Goal: Information Seeking & Learning: Compare options

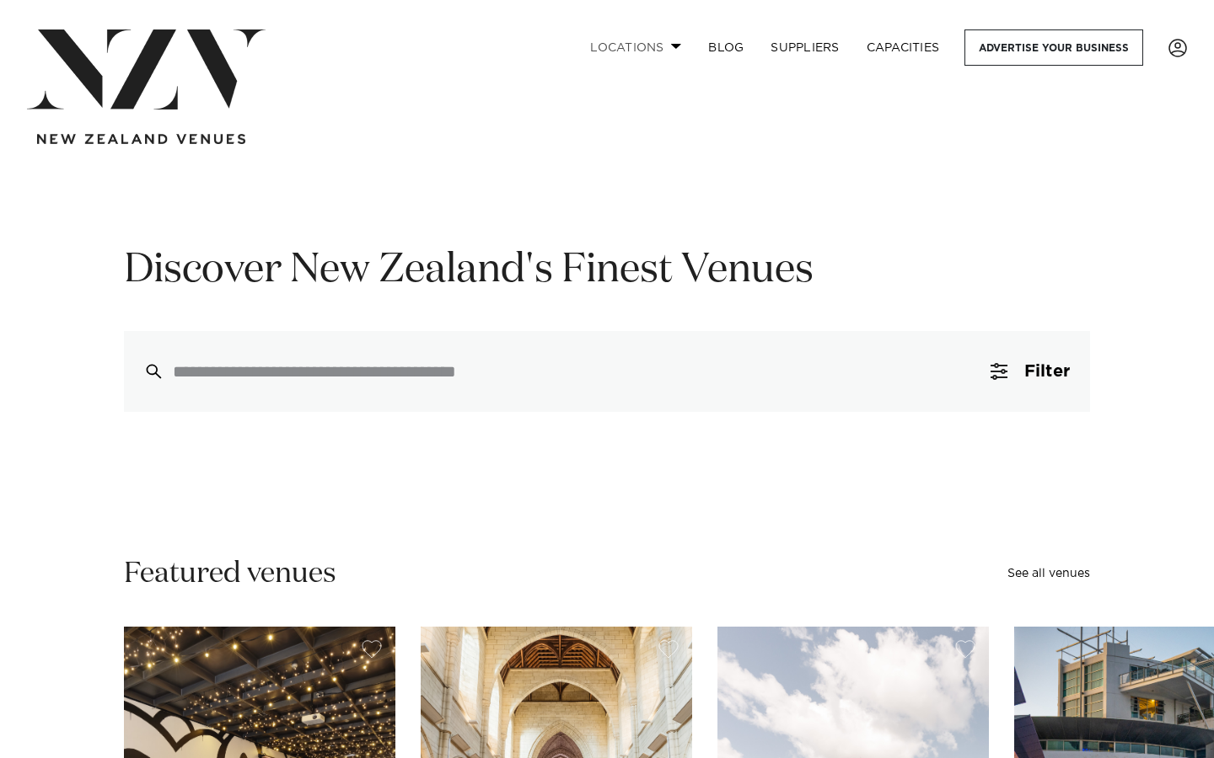
click at [631, 45] on link "Locations" at bounding box center [635, 47] width 118 height 36
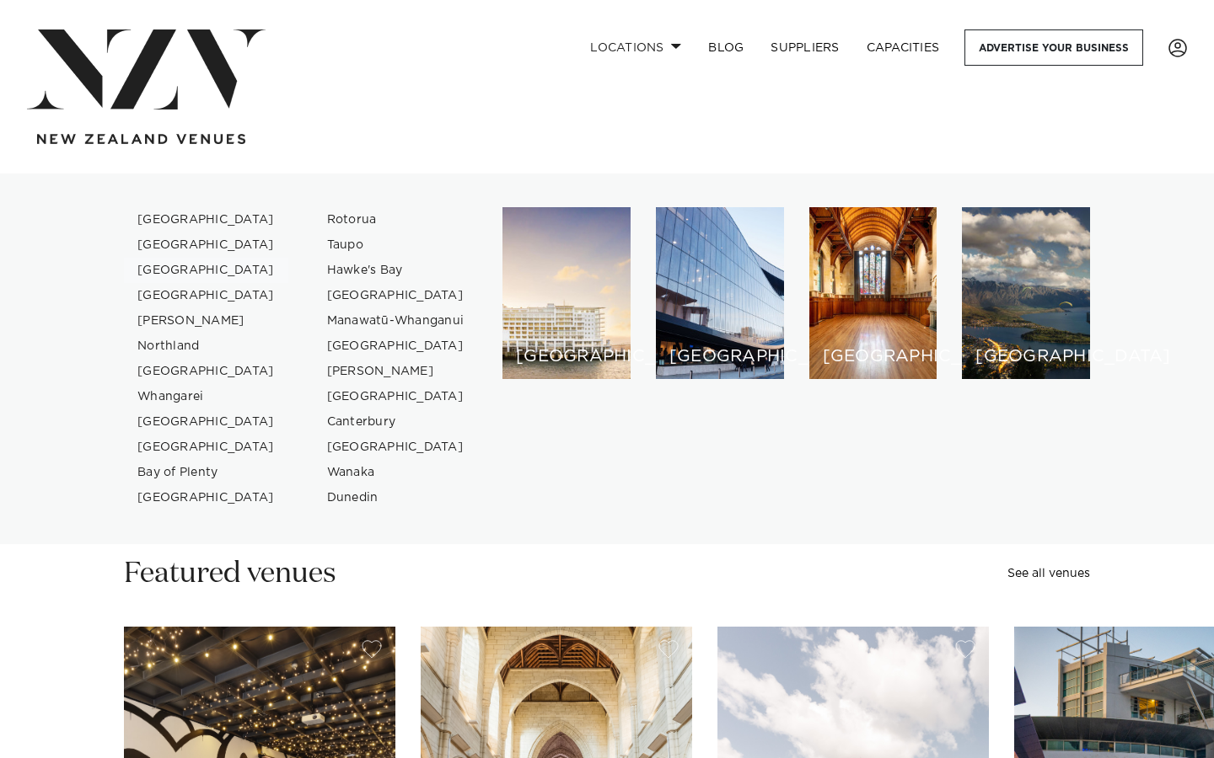
click at [175, 272] on link "[GEOGRAPHIC_DATA]" at bounding box center [206, 270] width 164 height 25
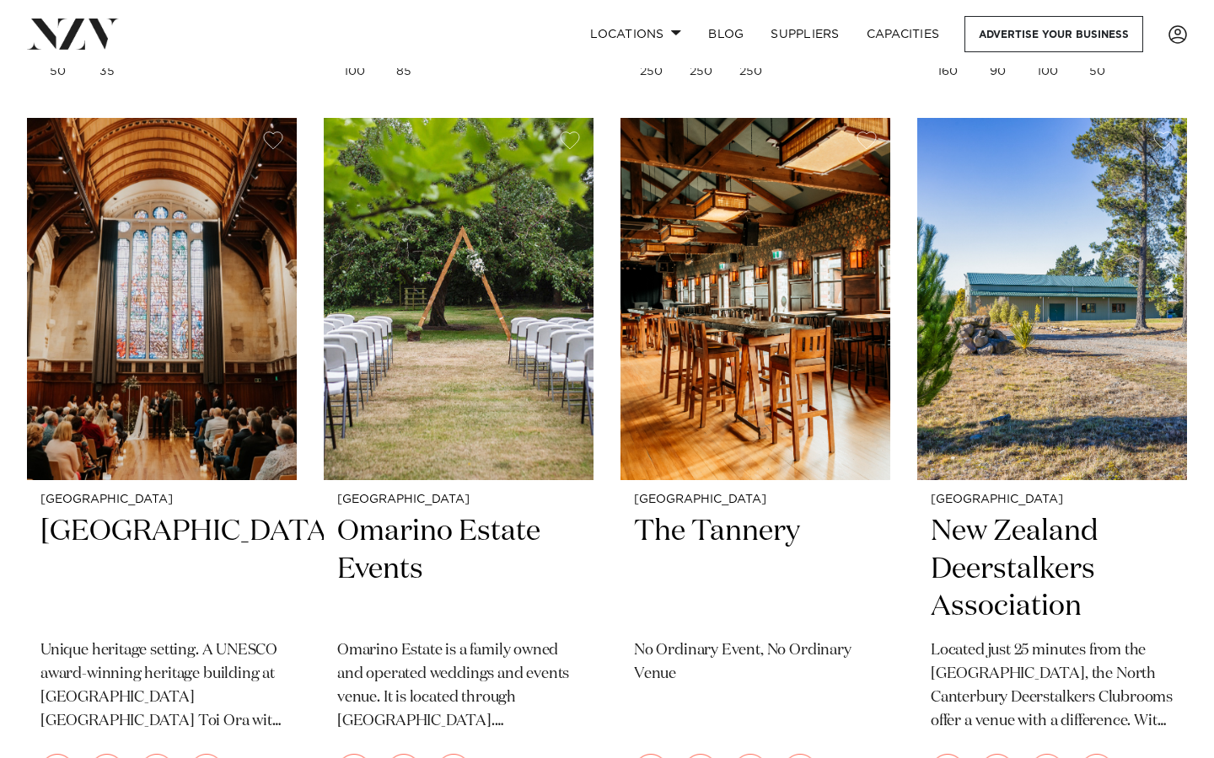
scroll to position [4994, 0]
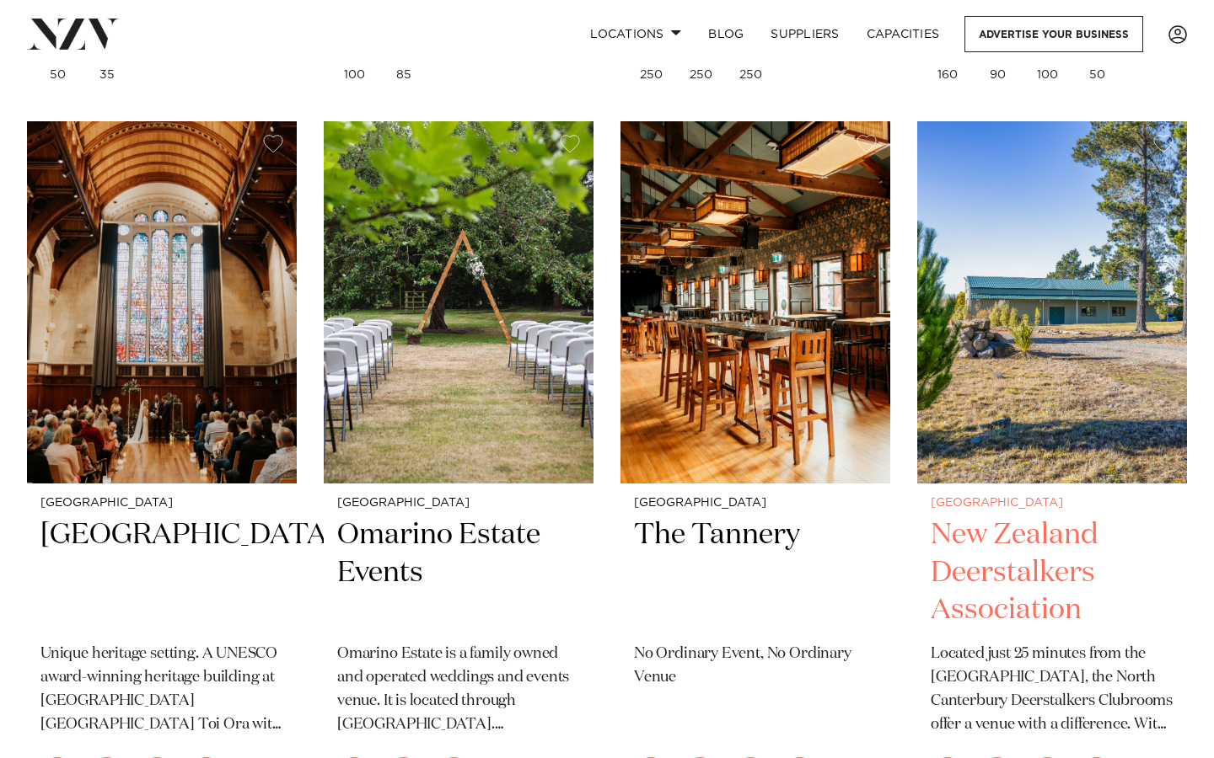
click at [1183, 327] on img at bounding box center [1052, 302] width 270 height 362
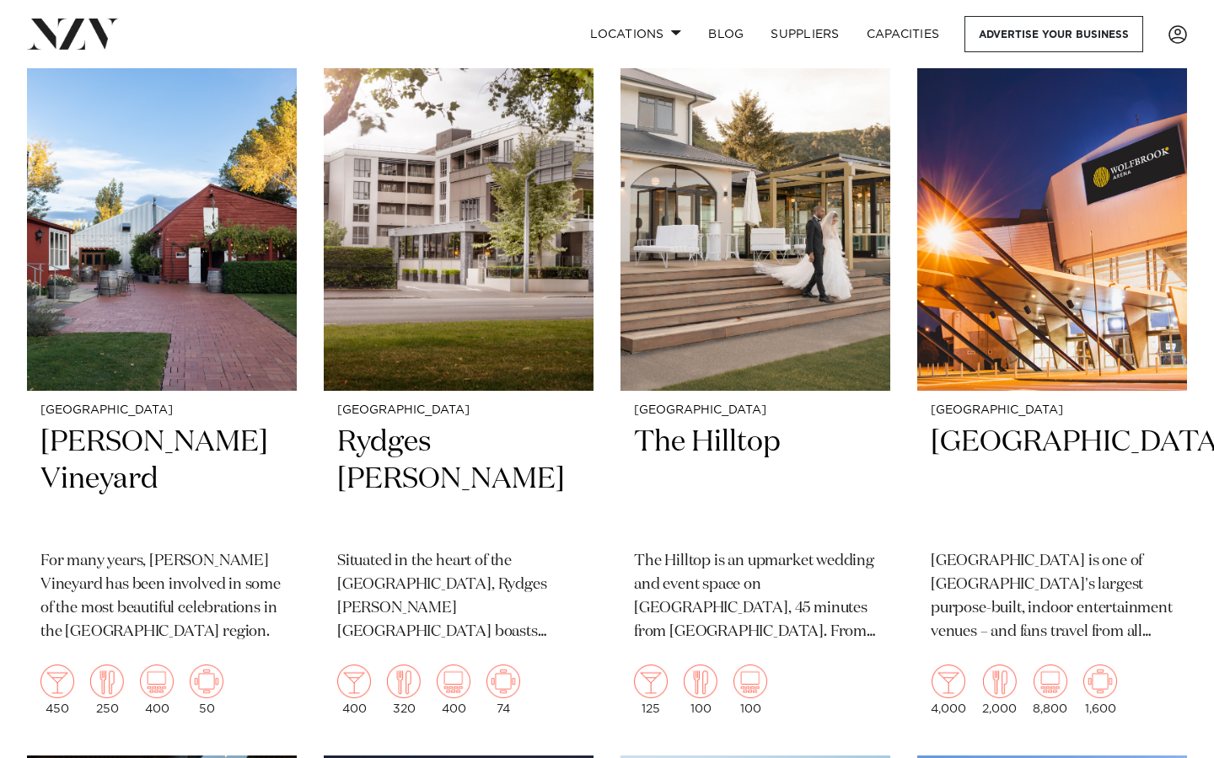
scroll to position [0, 0]
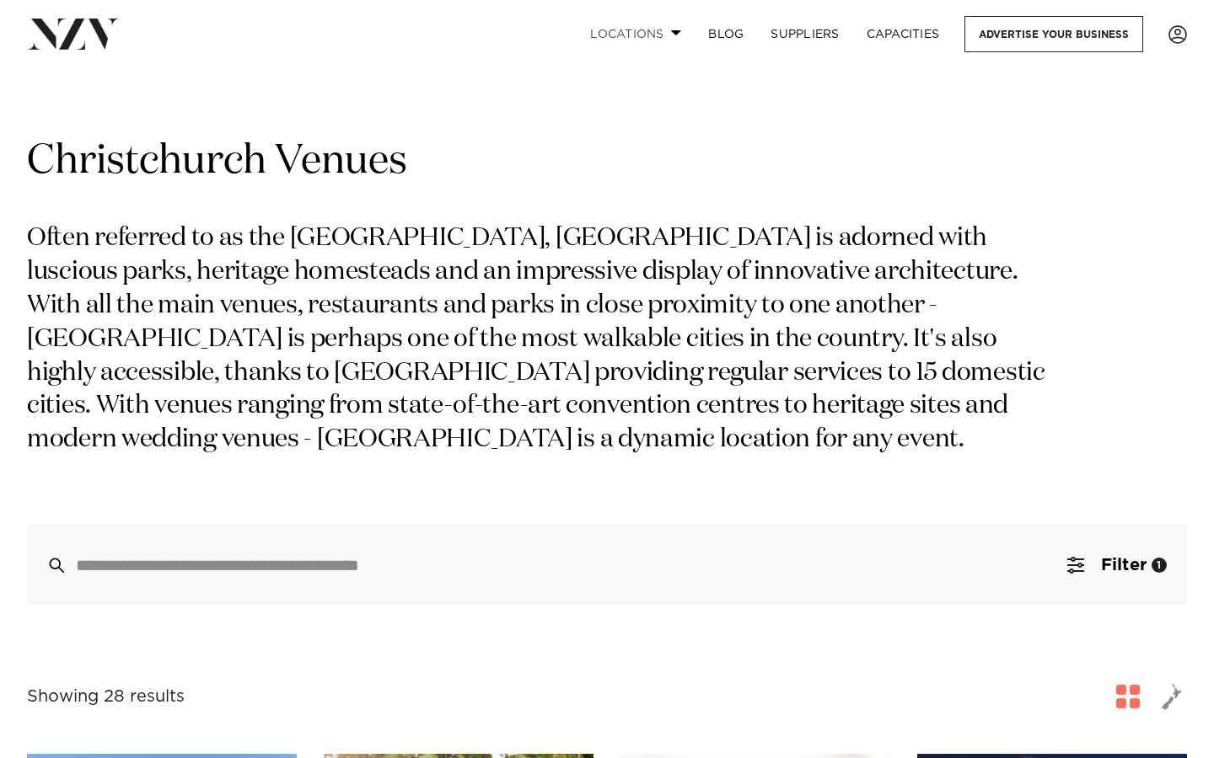
click at [628, 40] on link "Locations" at bounding box center [635, 34] width 118 height 36
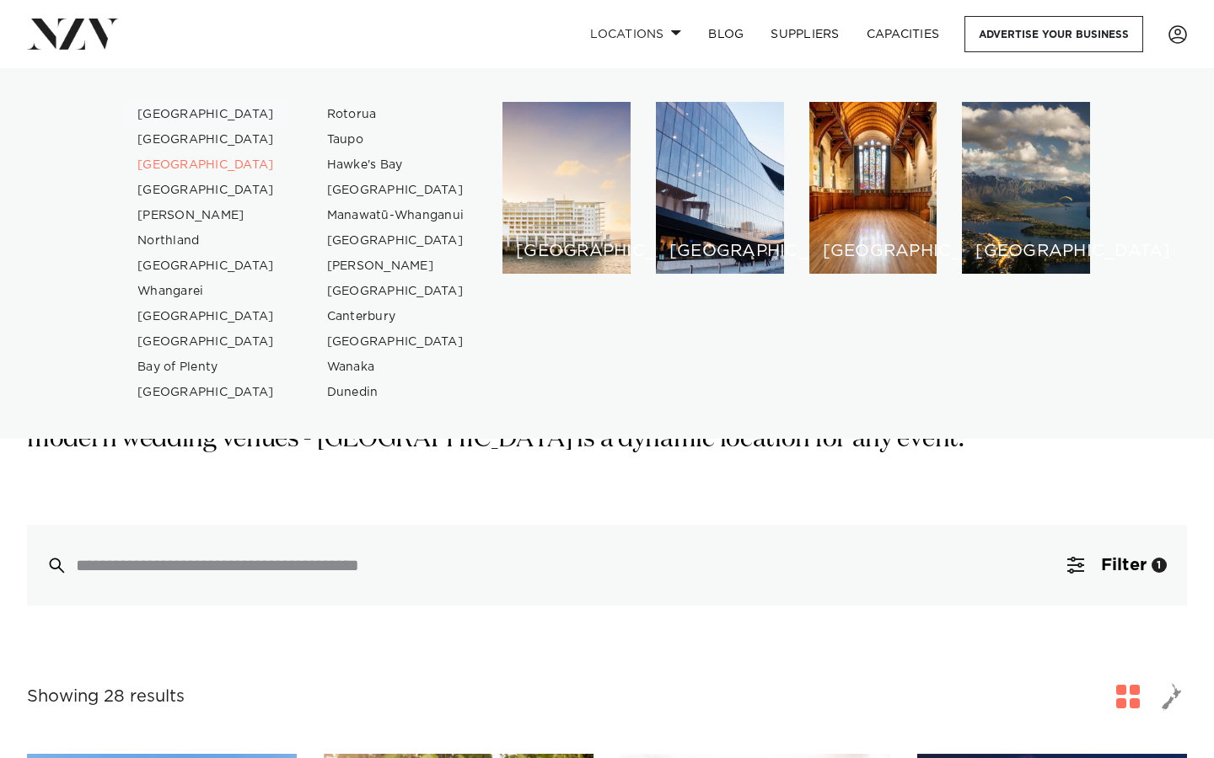
click at [163, 110] on link "[GEOGRAPHIC_DATA]" at bounding box center [206, 114] width 164 height 25
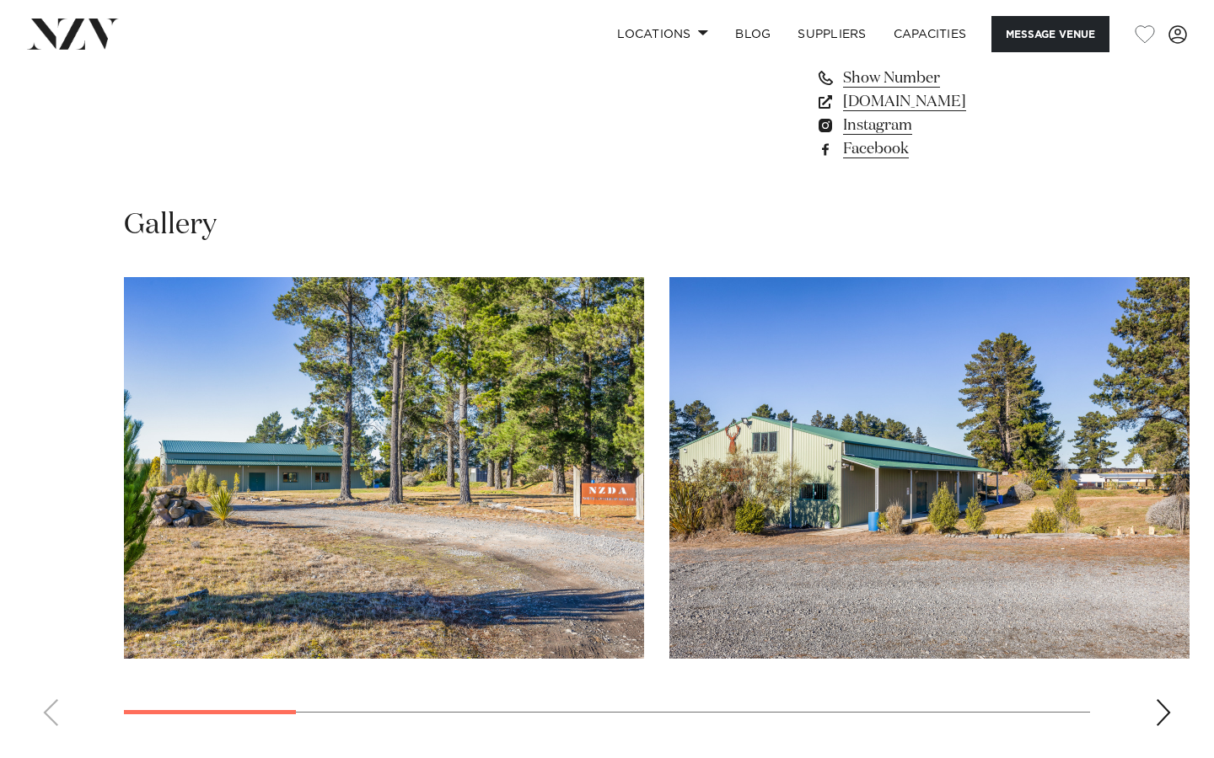
scroll to position [1468, 0]
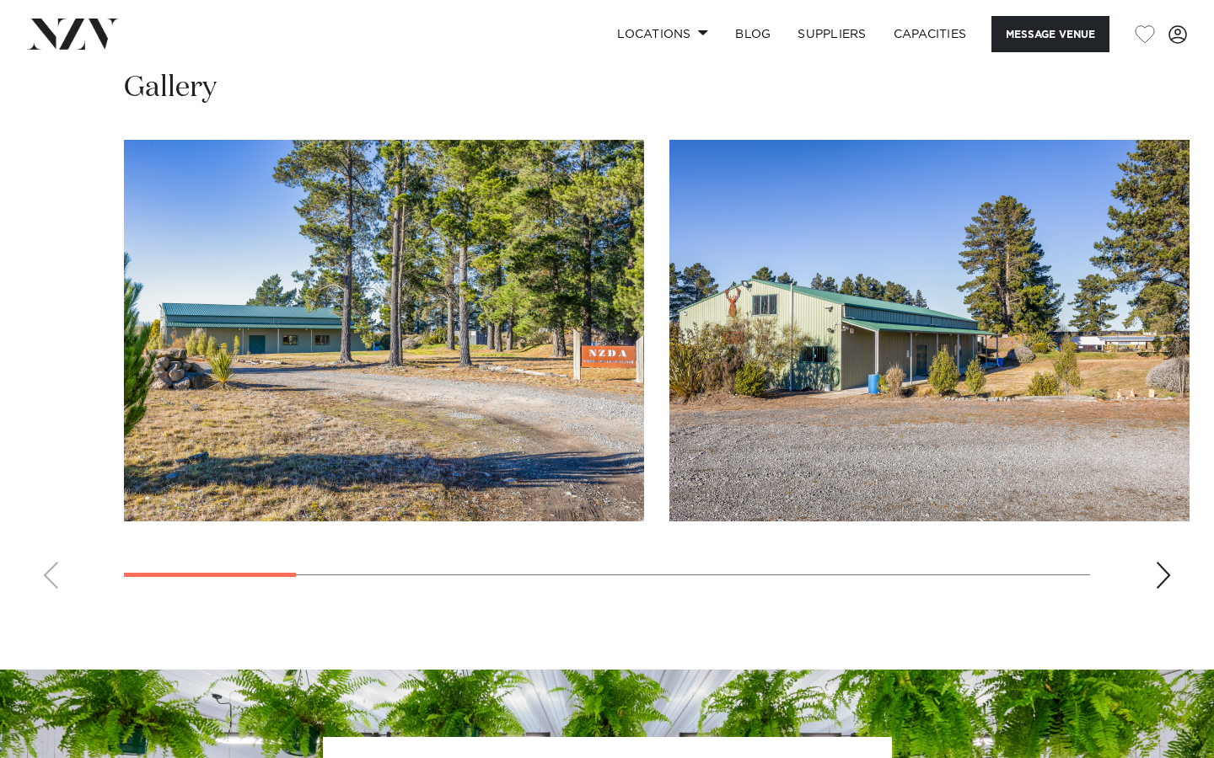
click at [1153, 585] on swiper-container at bounding box center [607, 371] width 1214 height 463
click at [1162, 584] on div "Next slide" at bounding box center [1163, 575] width 17 height 27
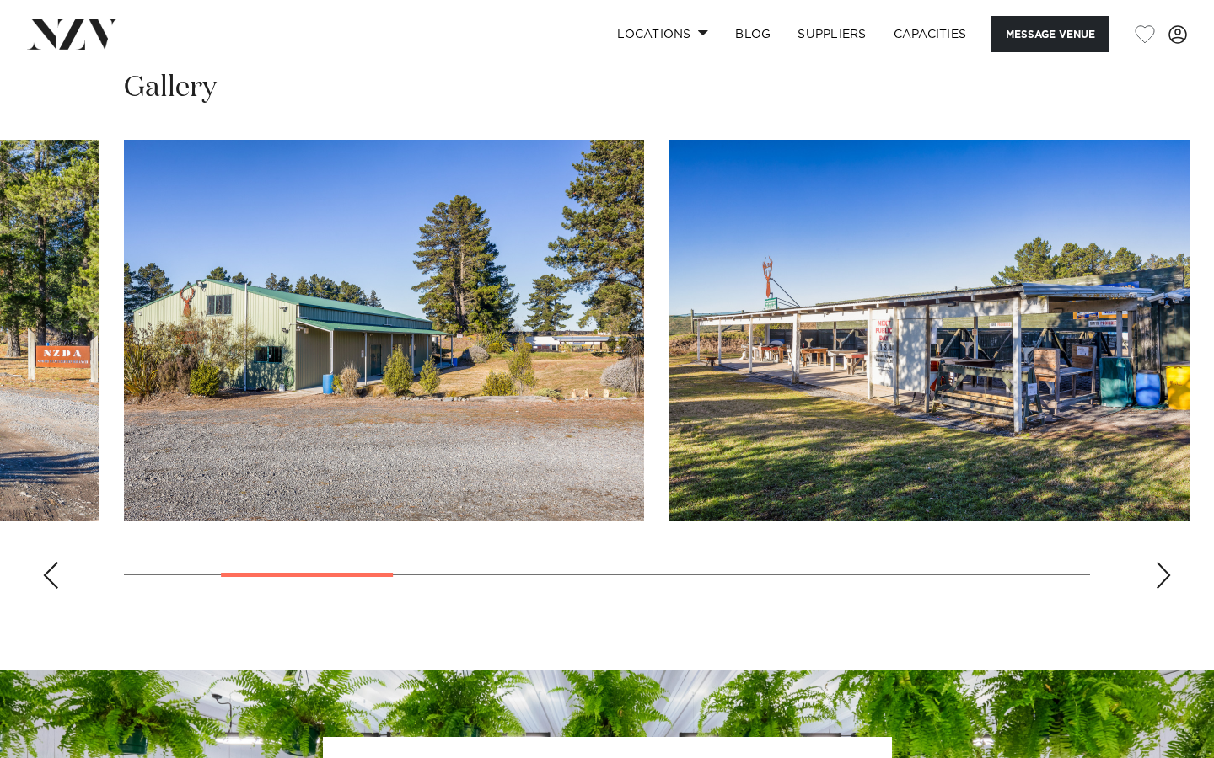
click at [1162, 584] on div "Next slide" at bounding box center [1163, 575] width 17 height 27
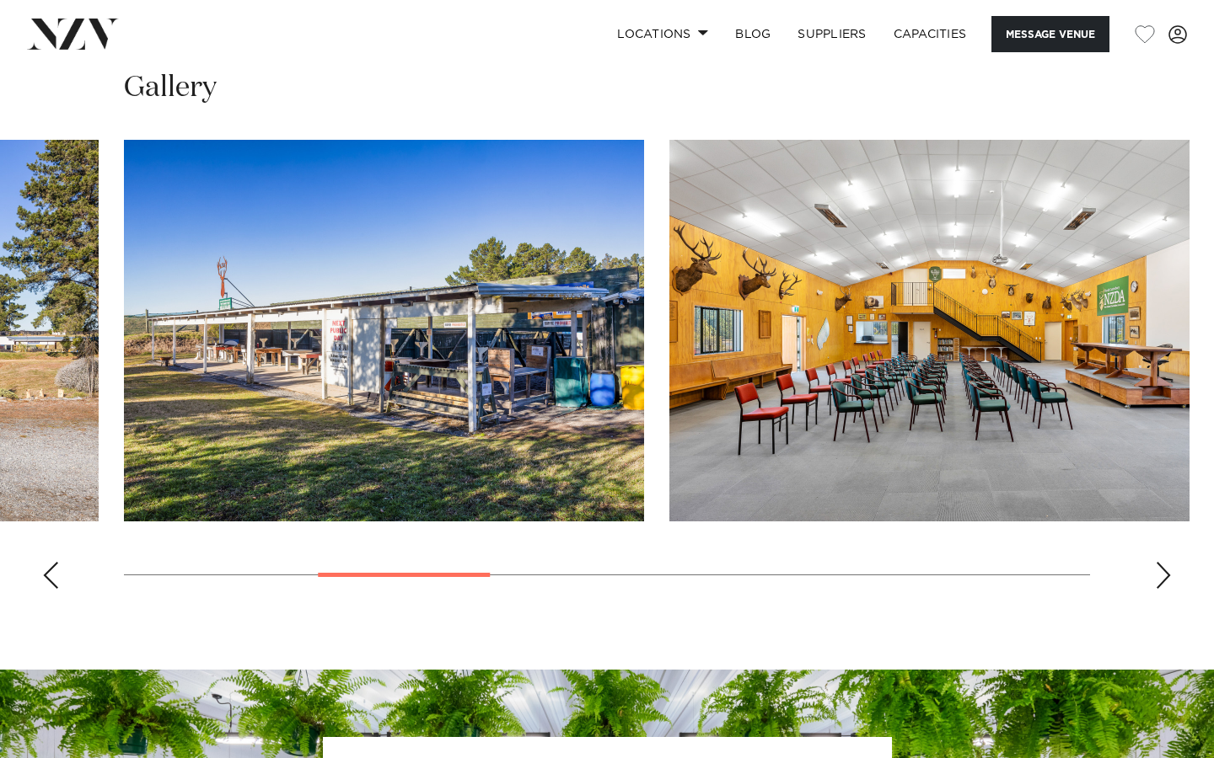
click at [1162, 584] on div "Next slide" at bounding box center [1163, 575] width 17 height 27
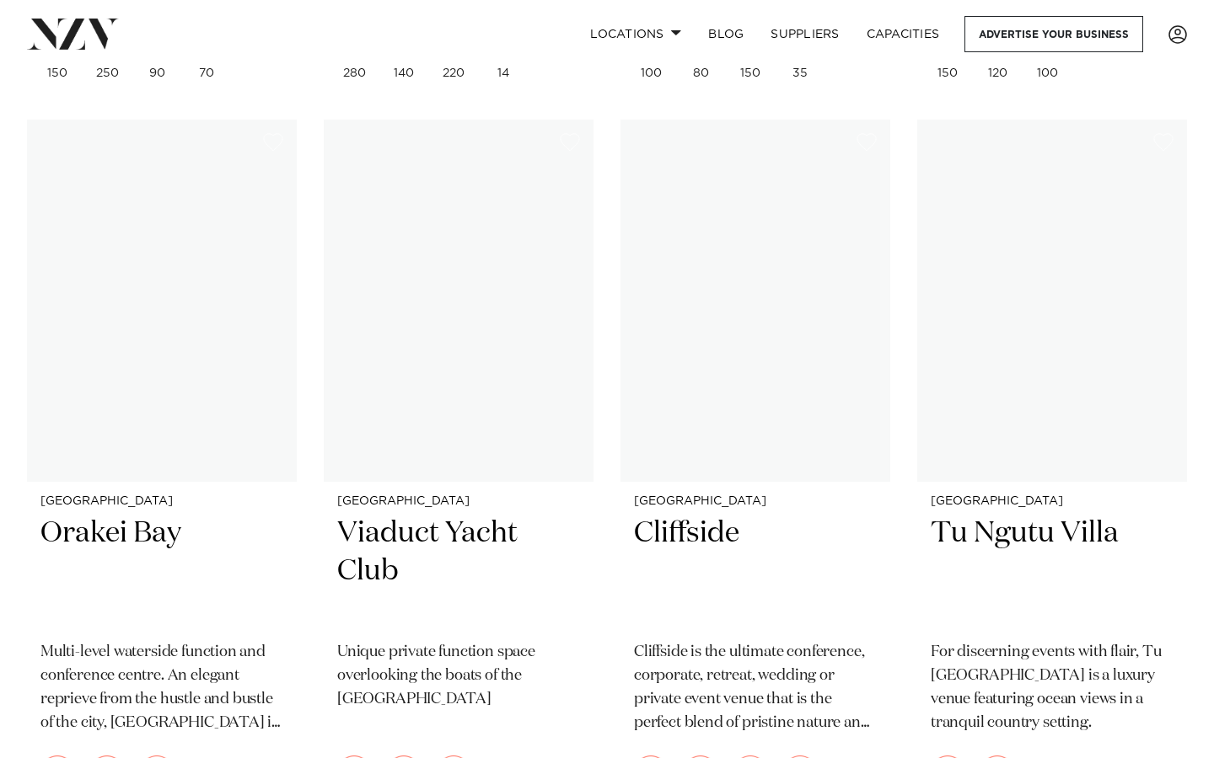
scroll to position [18121, 0]
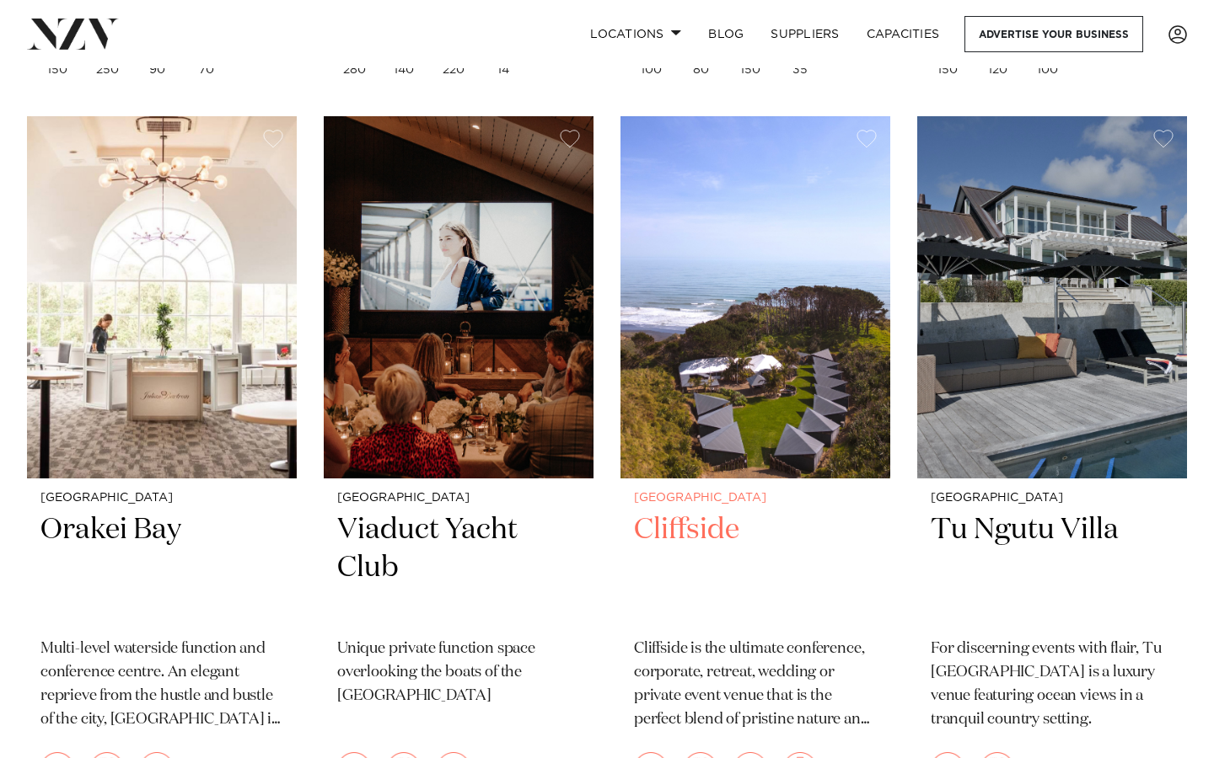
click at [726, 276] on img at bounding box center [755, 297] width 270 height 362
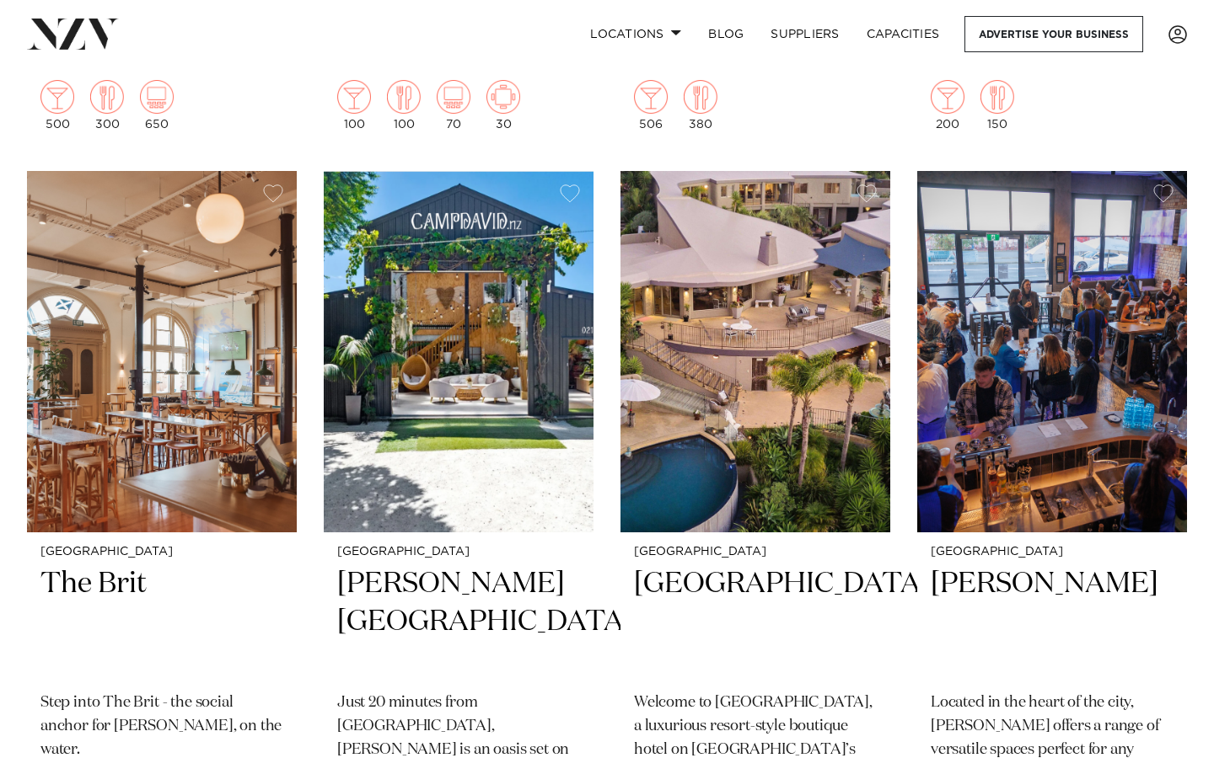
scroll to position [19515, 0]
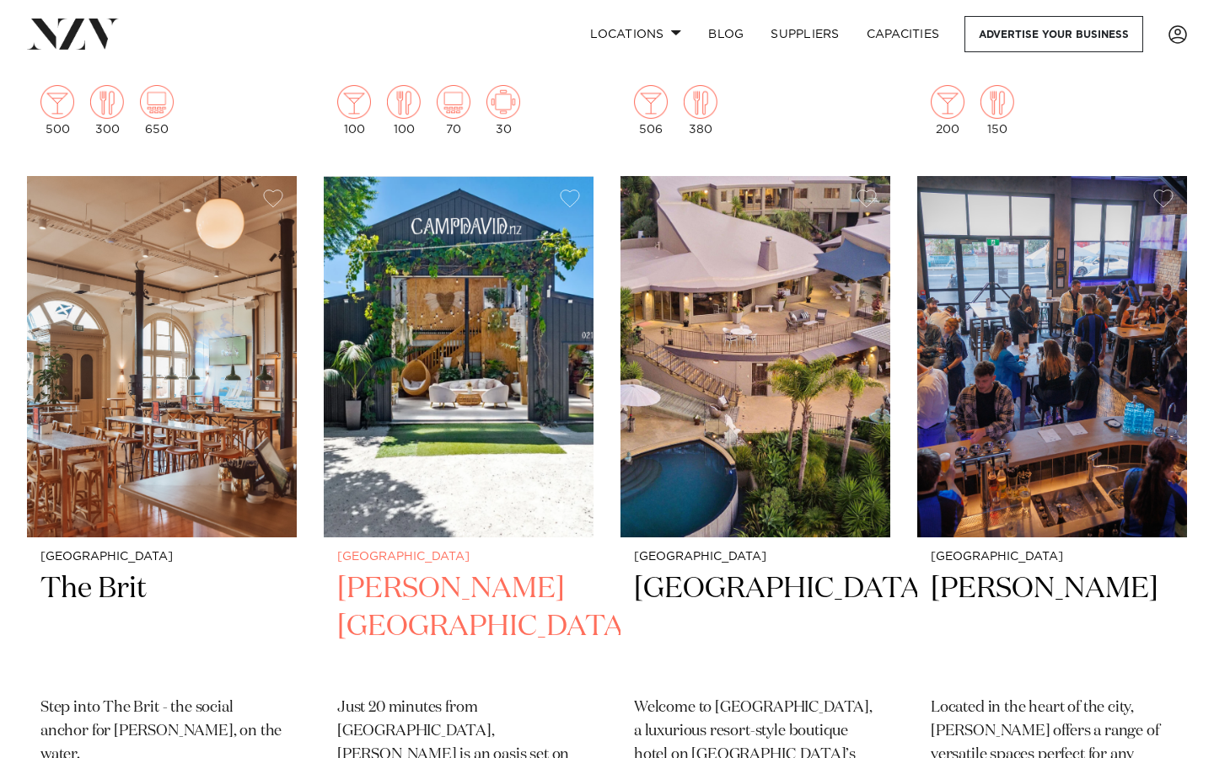
click at [520, 346] on img at bounding box center [459, 357] width 270 height 362
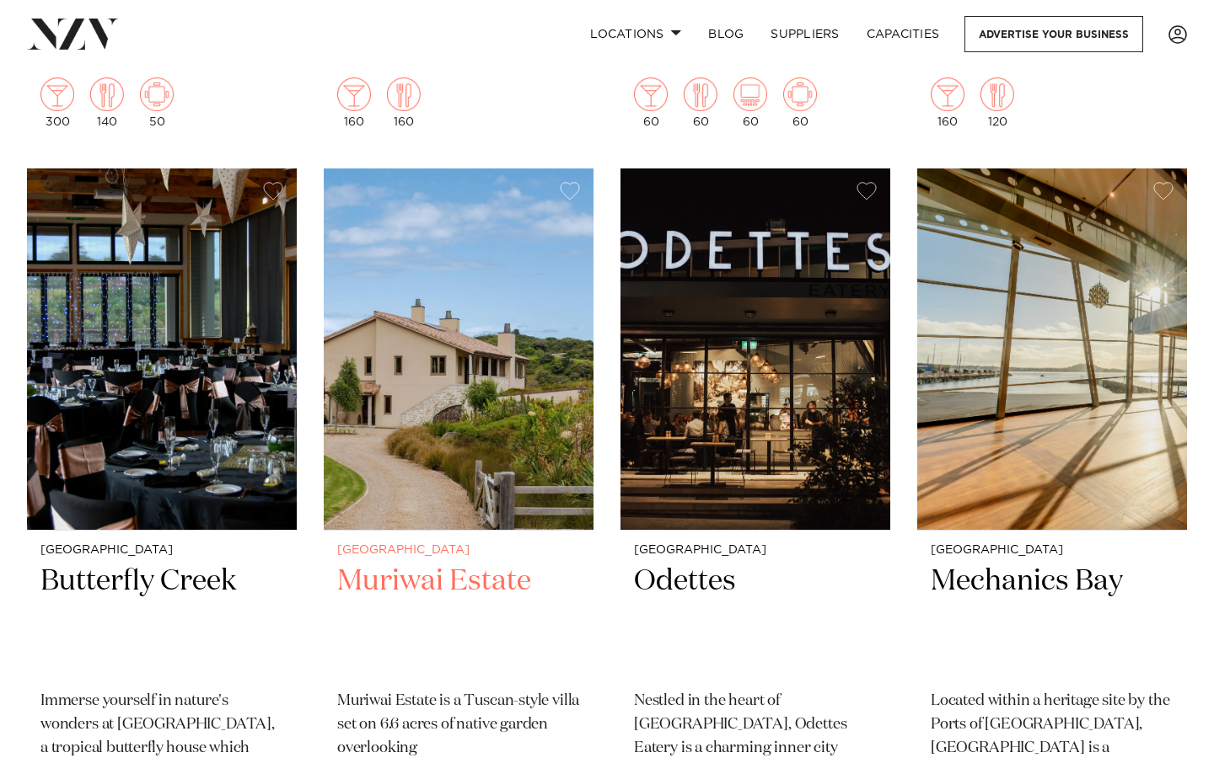
scroll to position [20248, 0]
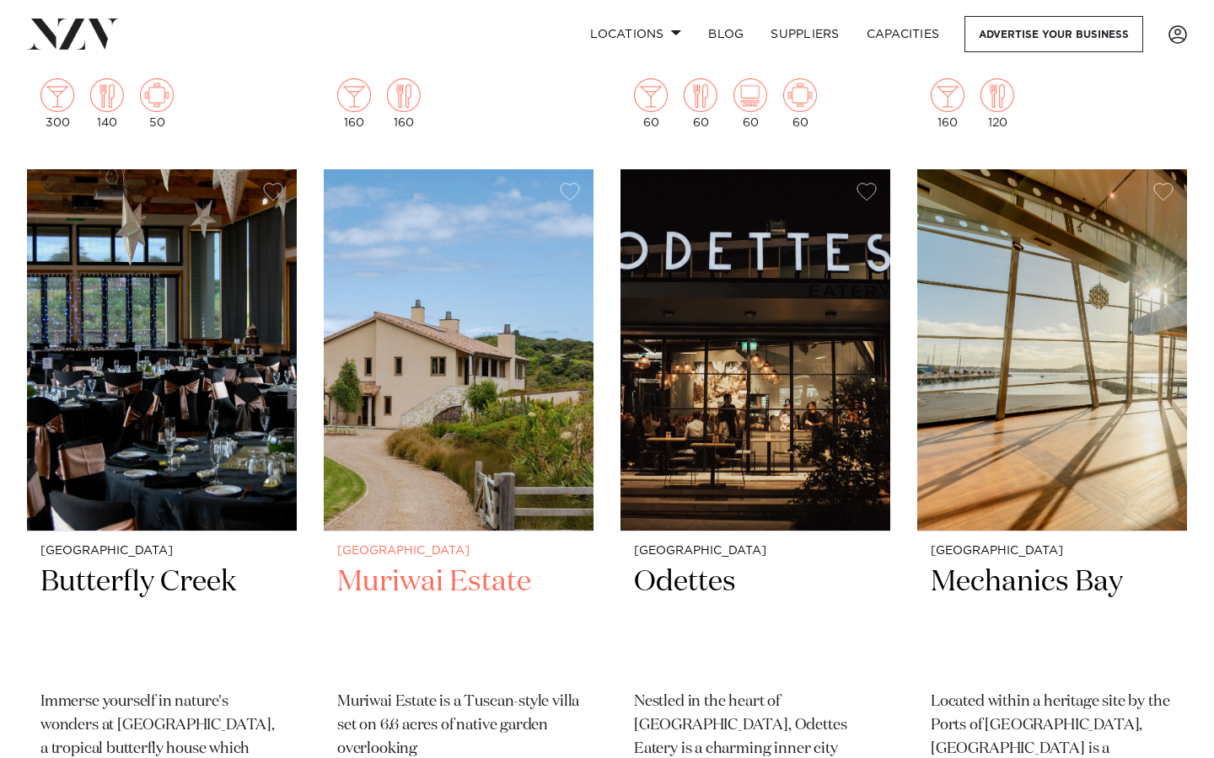
click at [489, 297] on img at bounding box center [459, 350] width 270 height 362
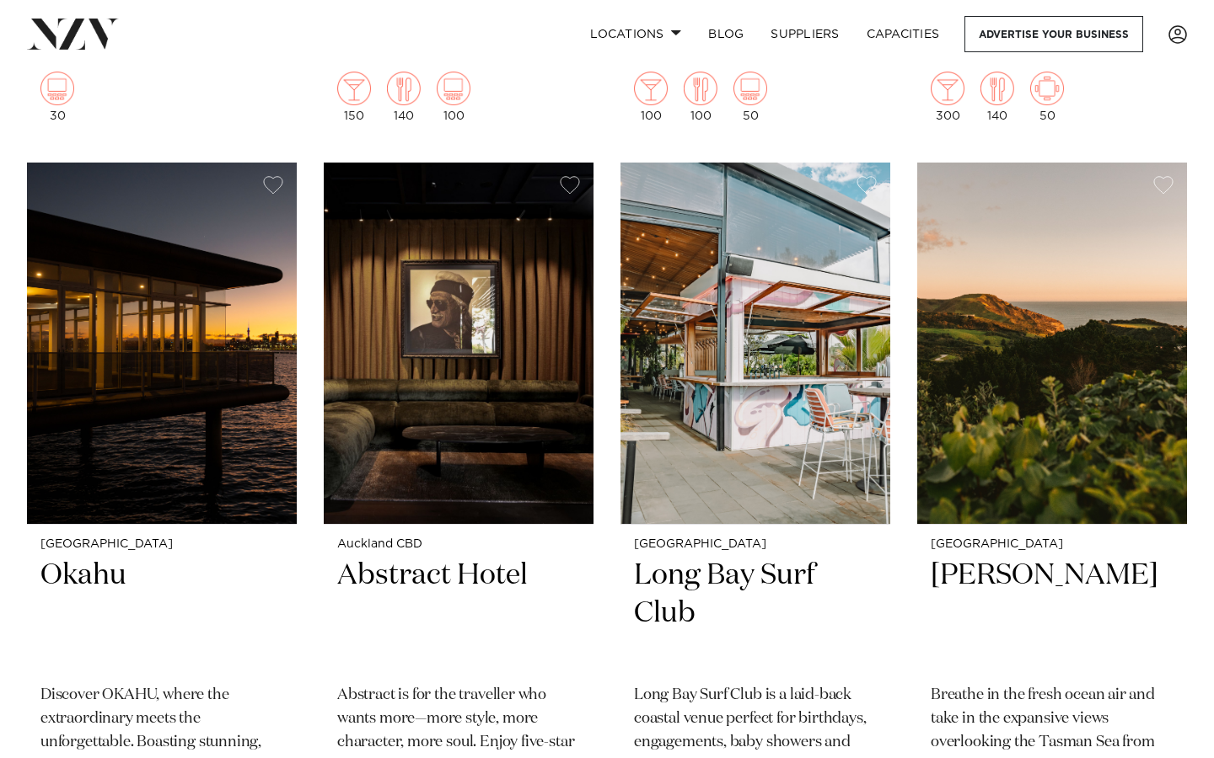
scroll to position [21711, 0]
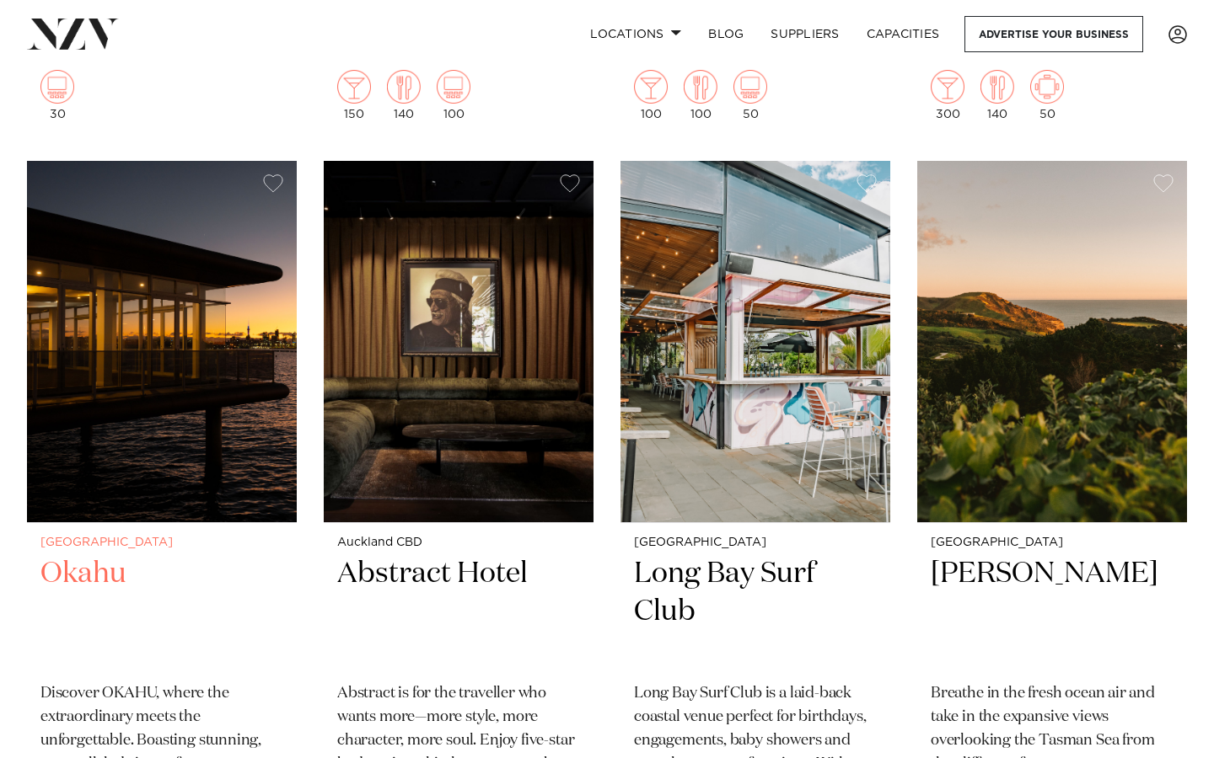
click at [217, 438] on img at bounding box center [162, 342] width 270 height 362
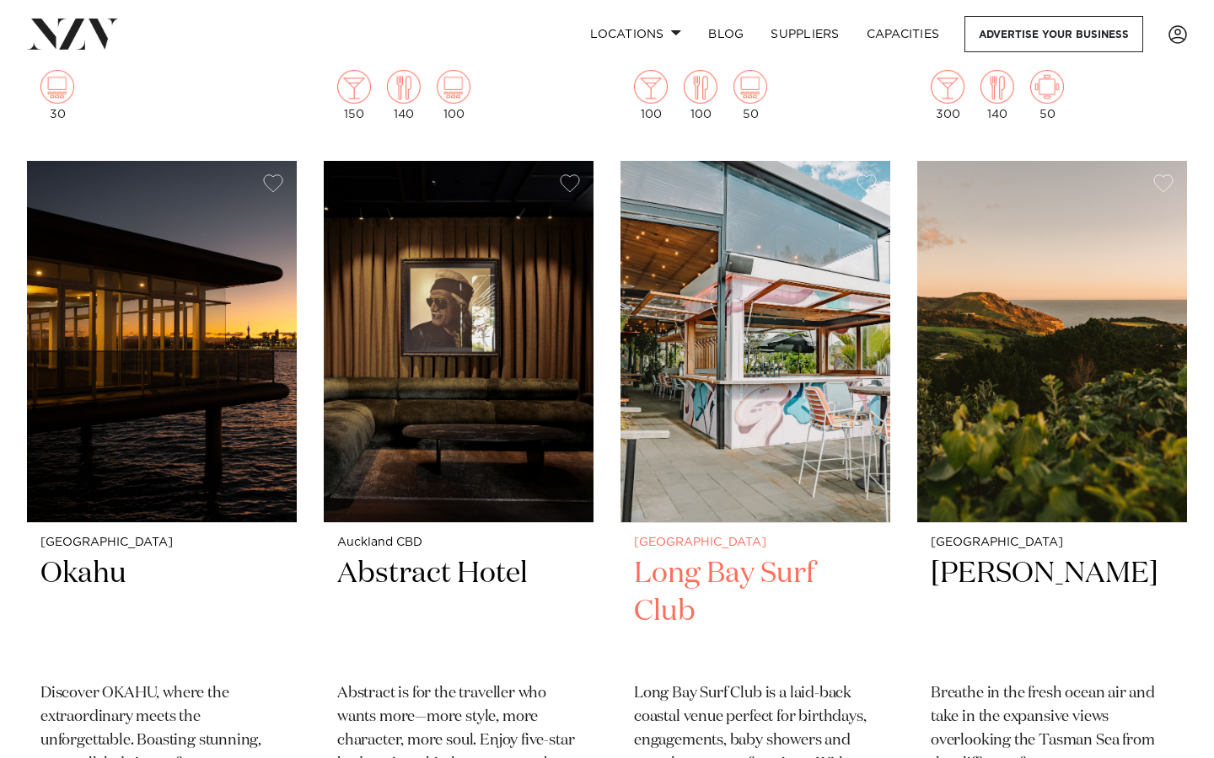
click at [809, 372] on img at bounding box center [755, 342] width 270 height 362
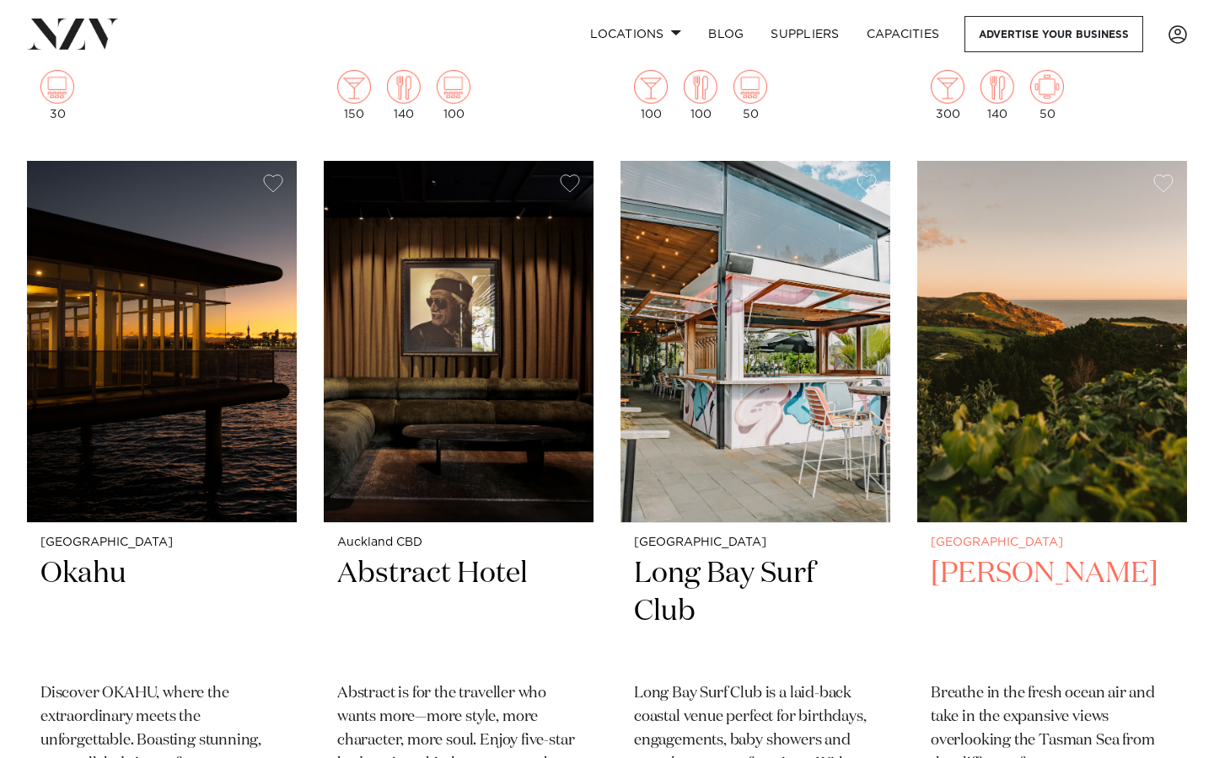
click at [979, 425] on img at bounding box center [1052, 342] width 270 height 362
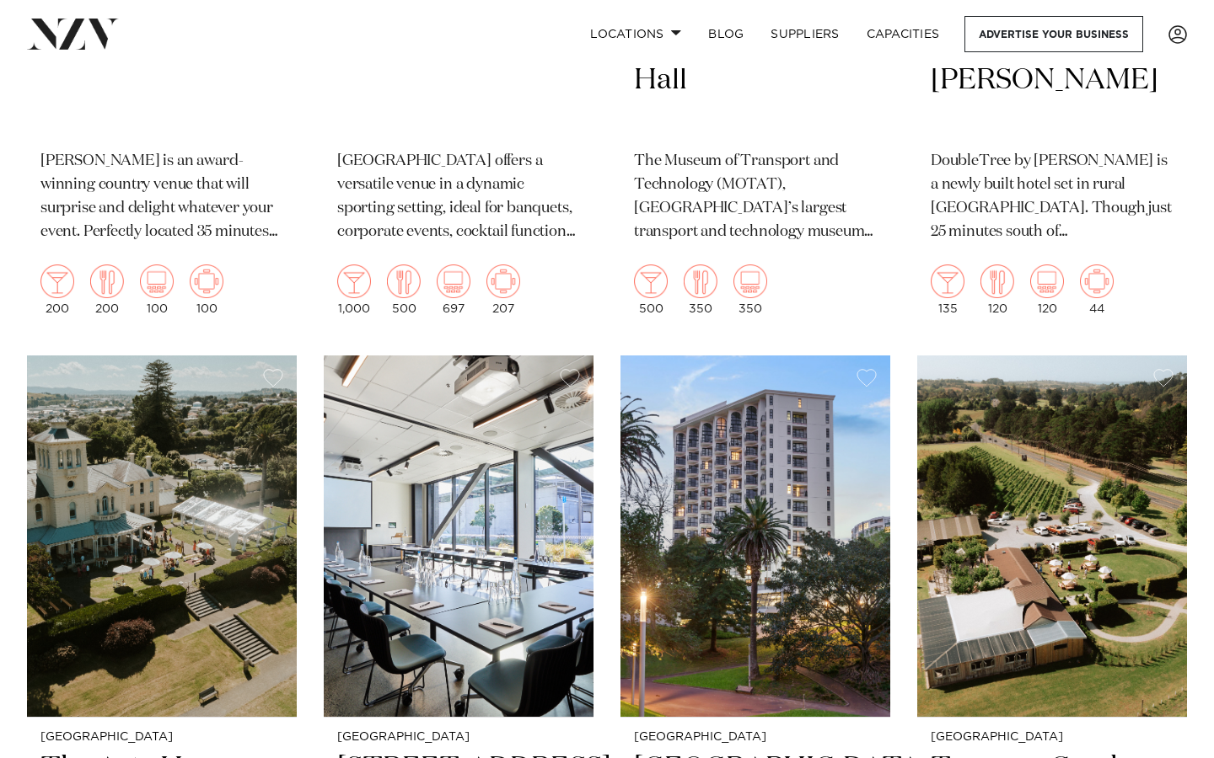
scroll to position [13508, 0]
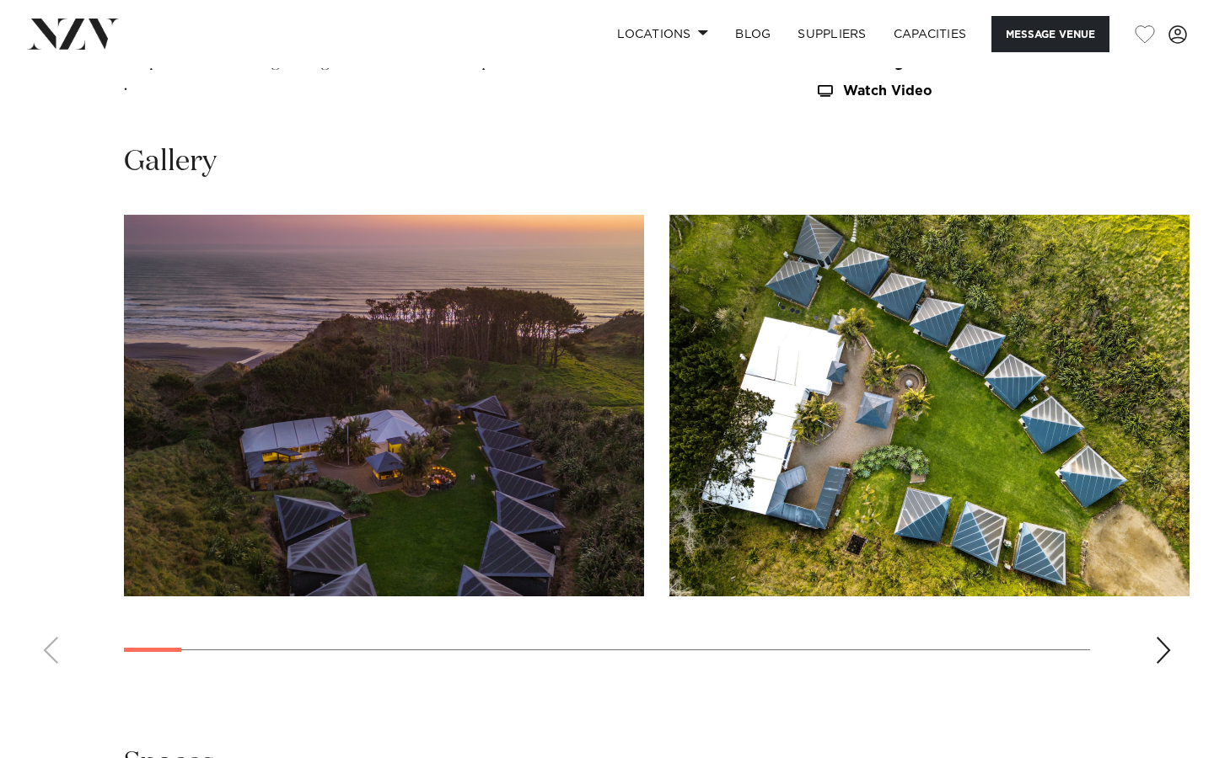
scroll to position [1663, 0]
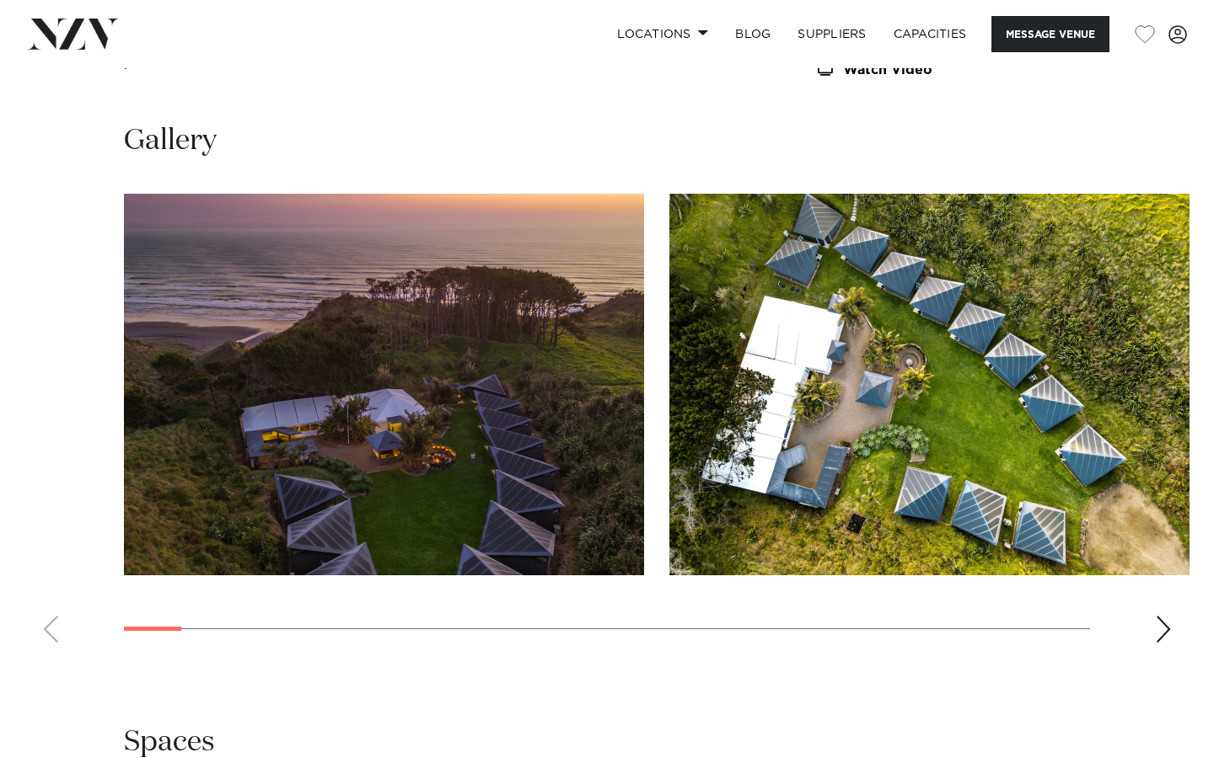
click at [1160, 613] on swiper-container at bounding box center [607, 425] width 1214 height 463
click at [1165, 632] on div "Next slide" at bounding box center [1163, 629] width 17 height 27
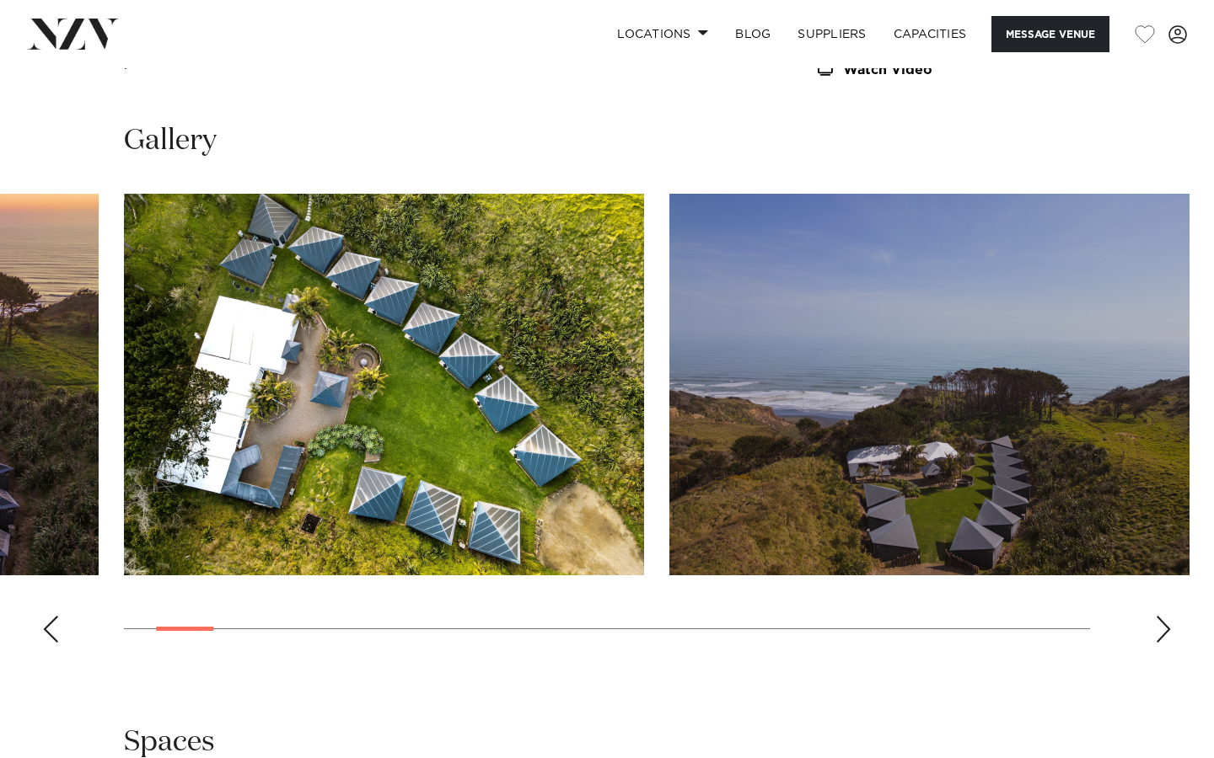
click at [1165, 632] on div "Next slide" at bounding box center [1163, 629] width 17 height 27
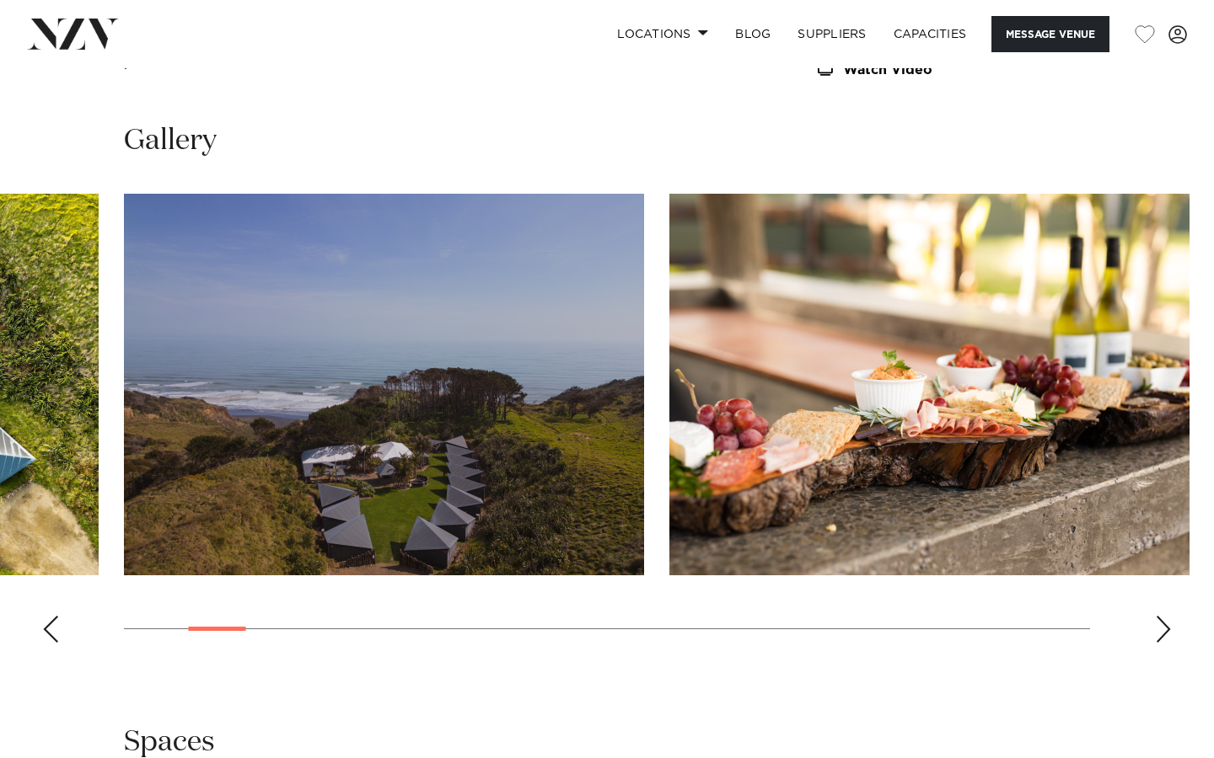
click at [1165, 632] on div "Next slide" at bounding box center [1163, 629] width 17 height 27
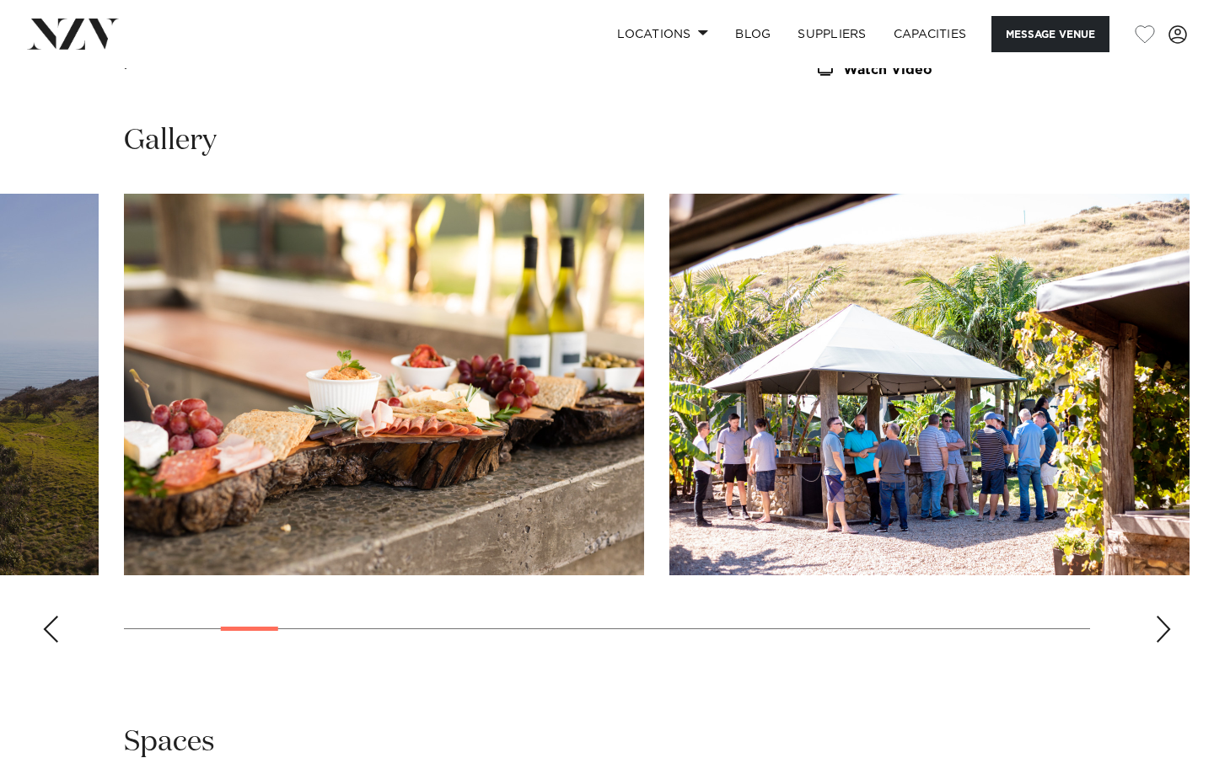
click at [1165, 632] on div "Next slide" at bounding box center [1163, 629] width 17 height 27
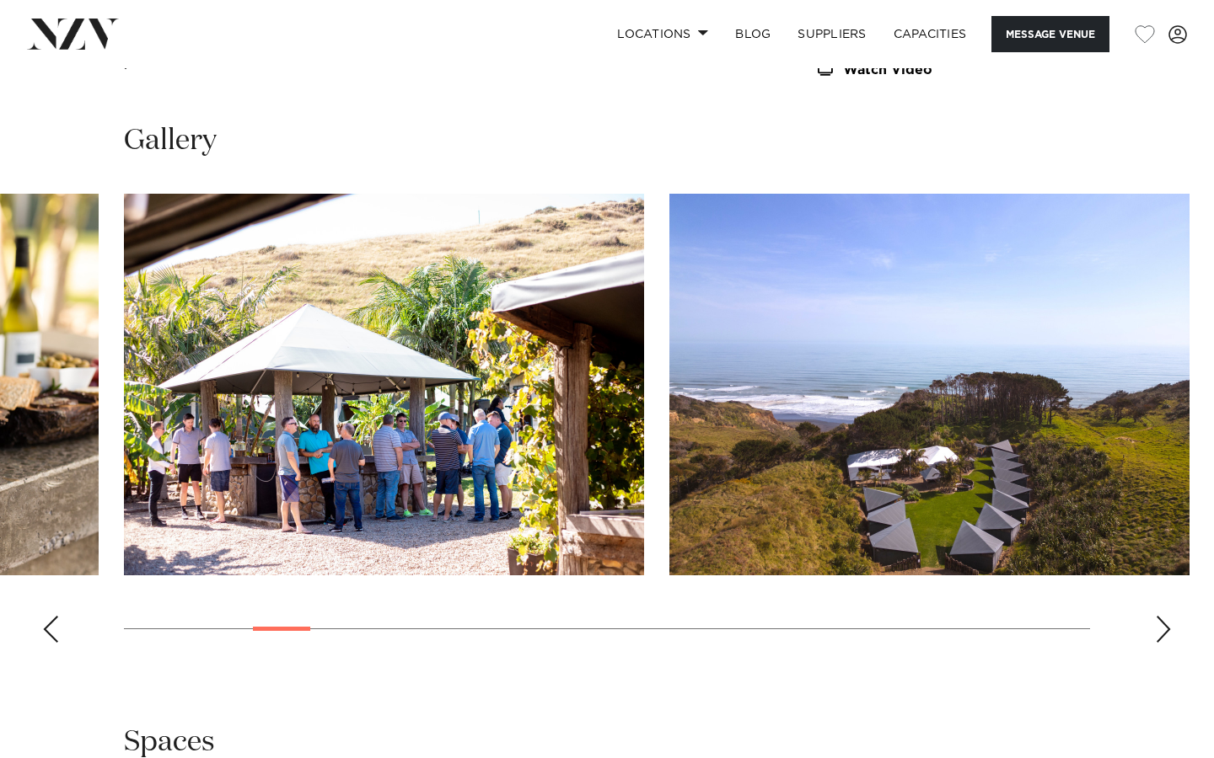
click at [1165, 632] on div "Next slide" at bounding box center [1163, 629] width 17 height 27
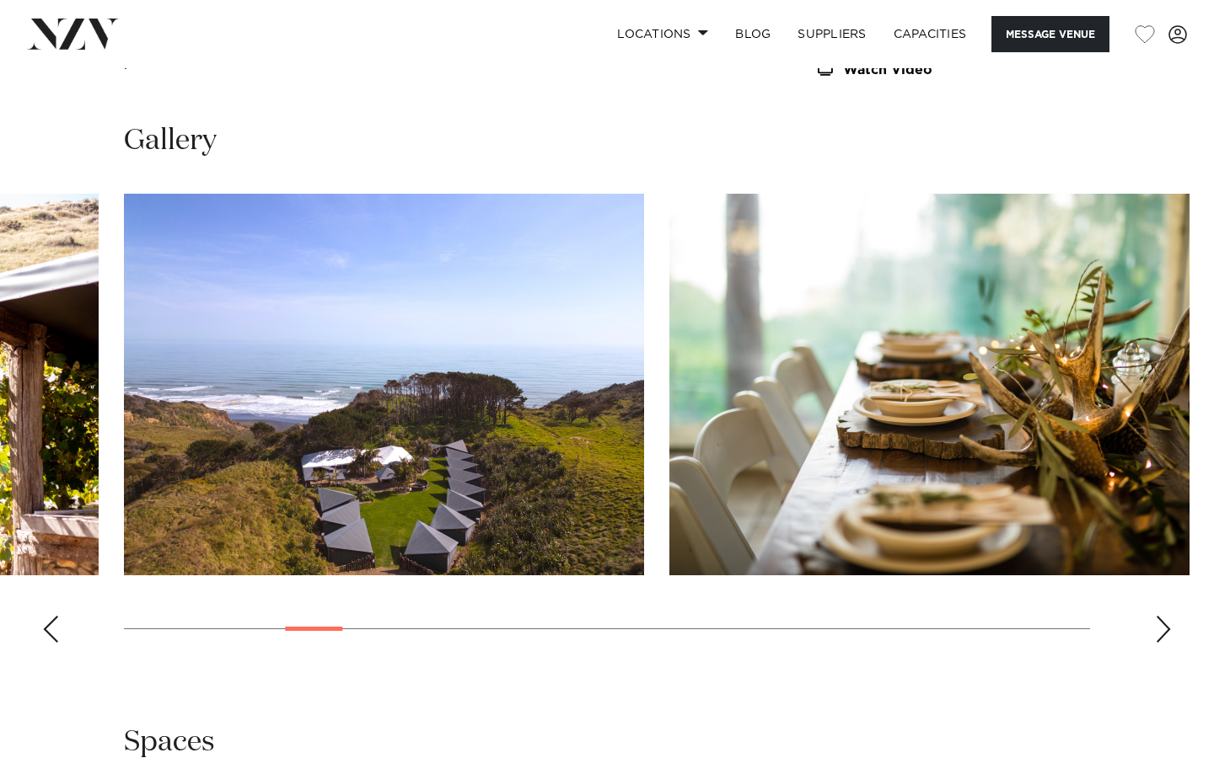
click at [1165, 632] on div "Next slide" at bounding box center [1163, 629] width 17 height 27
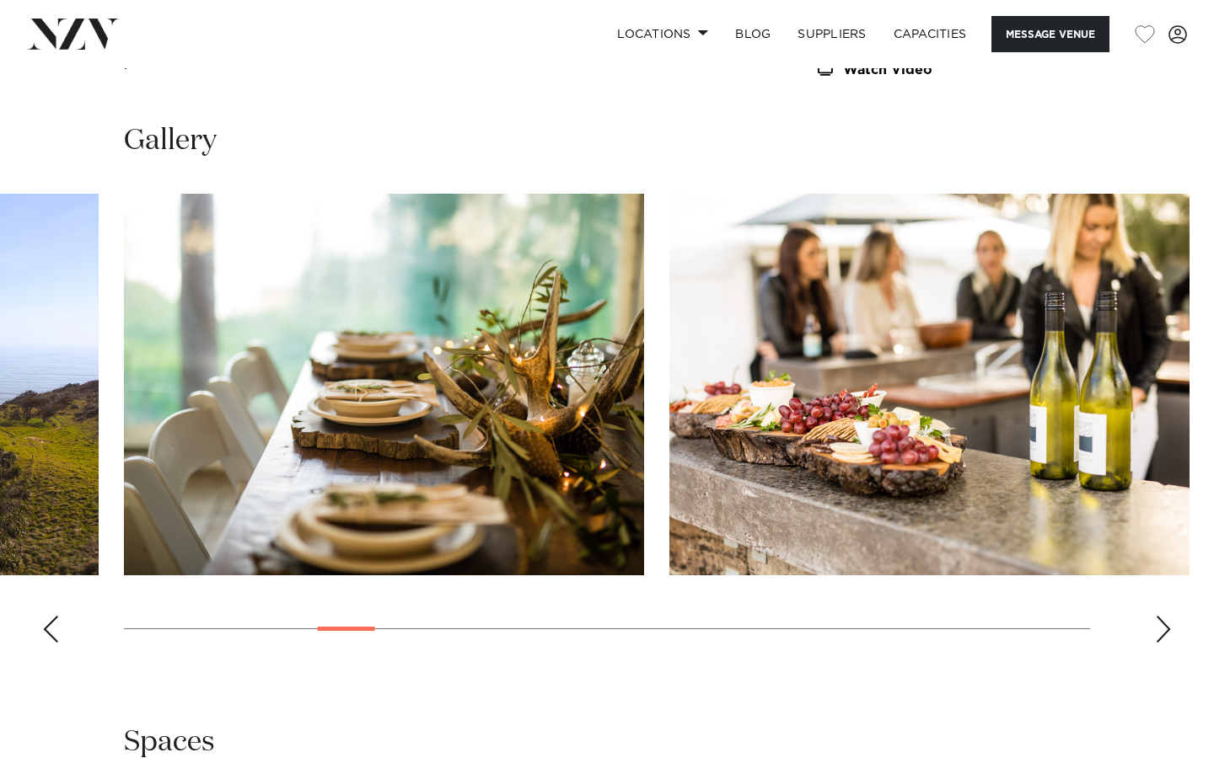
click at [1165, 632] on div "Next slide" at bounding box center [1163, 629] width 17 height 27
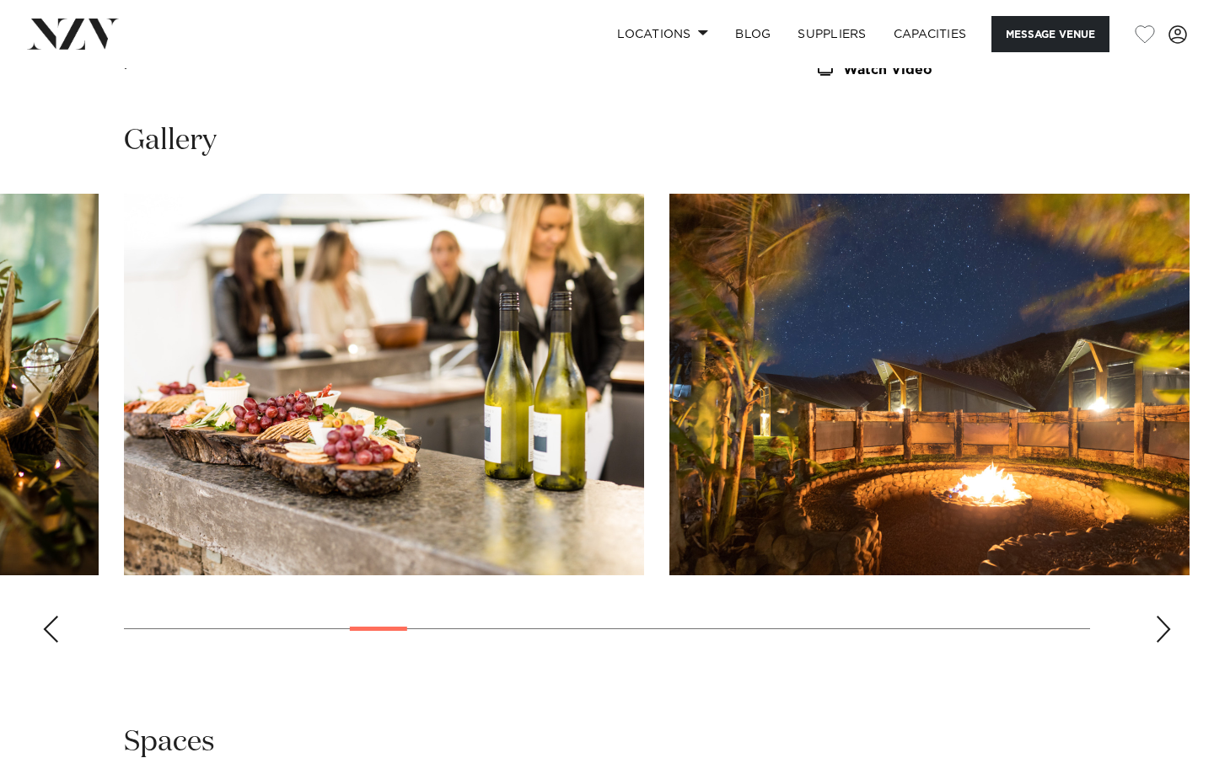
click at [1165, 632] on div "Next slide" at bounding box center [1163, 629] width 17 height 27
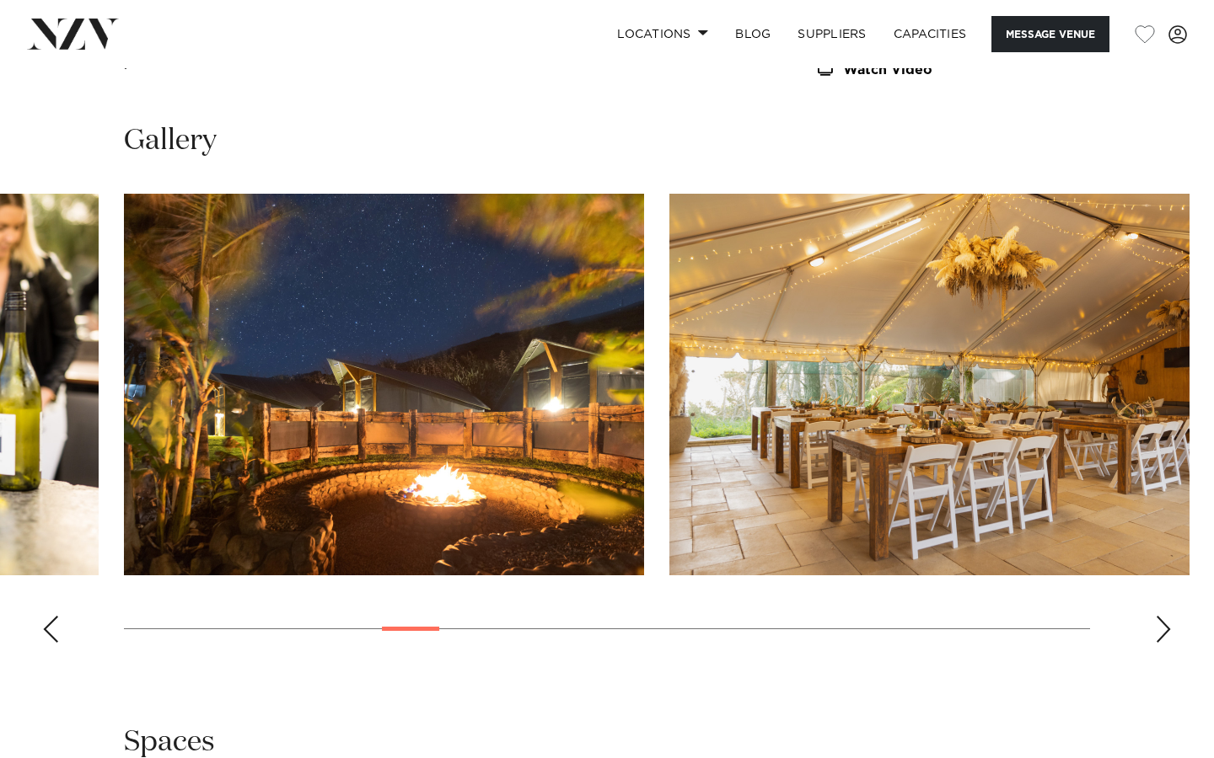
click at [1165, 632] on div "Next slide" at bounding box center [1163, 629] width 17 height 27
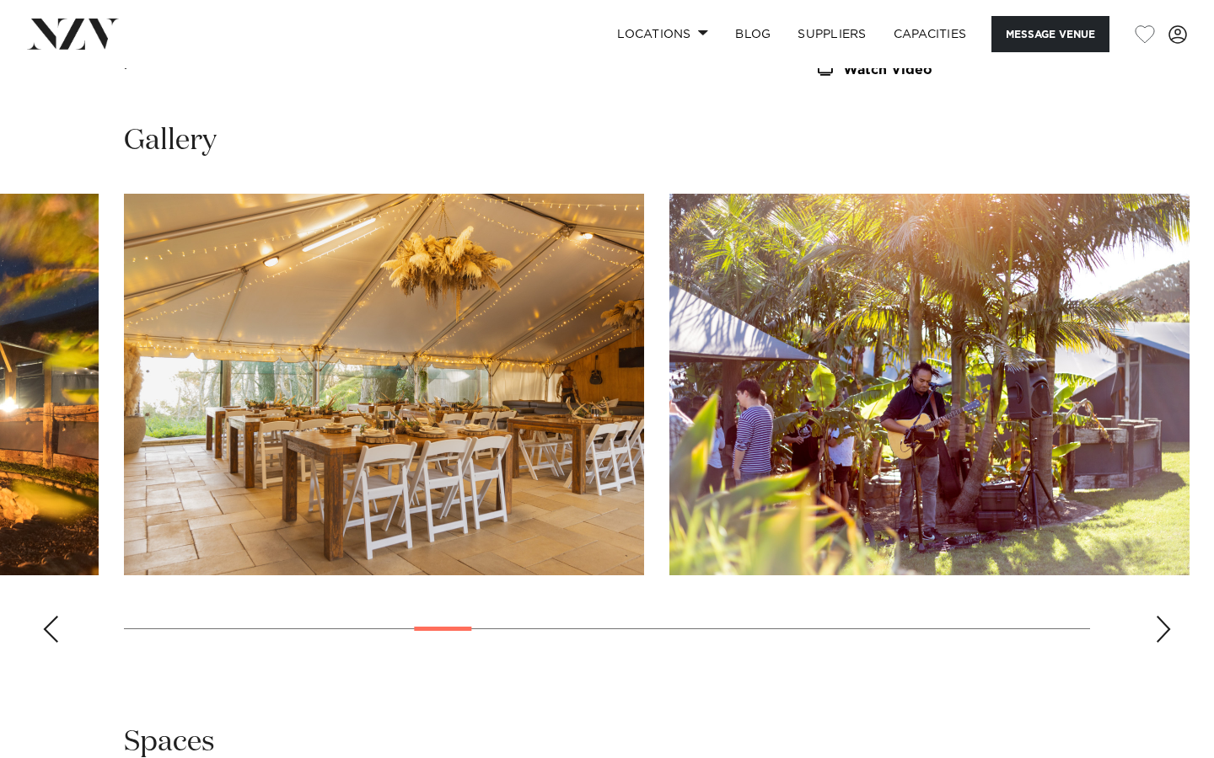
click at [1165, 632] on div "Next slide" at bounding box center [1163, 629] width 17 height 27
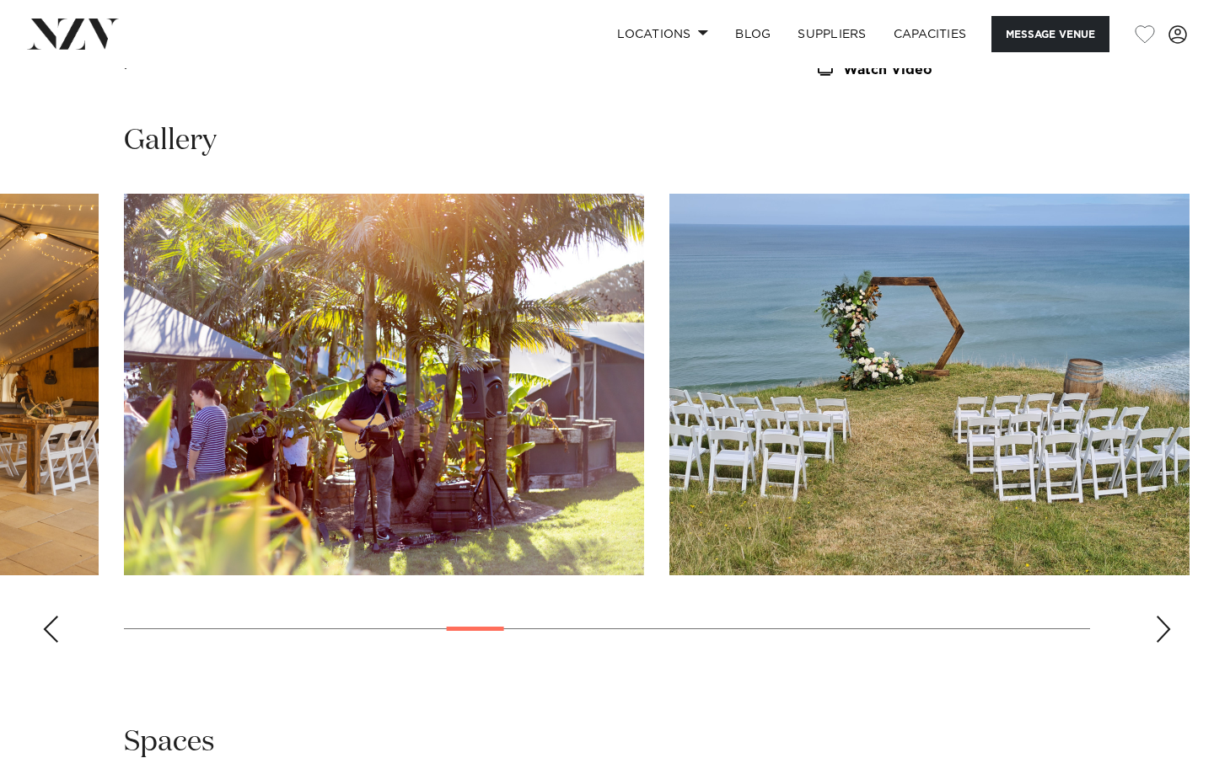
click at [1165, 632] on div "Next slide" at bounding box center [1163, 629] width 17 height 27
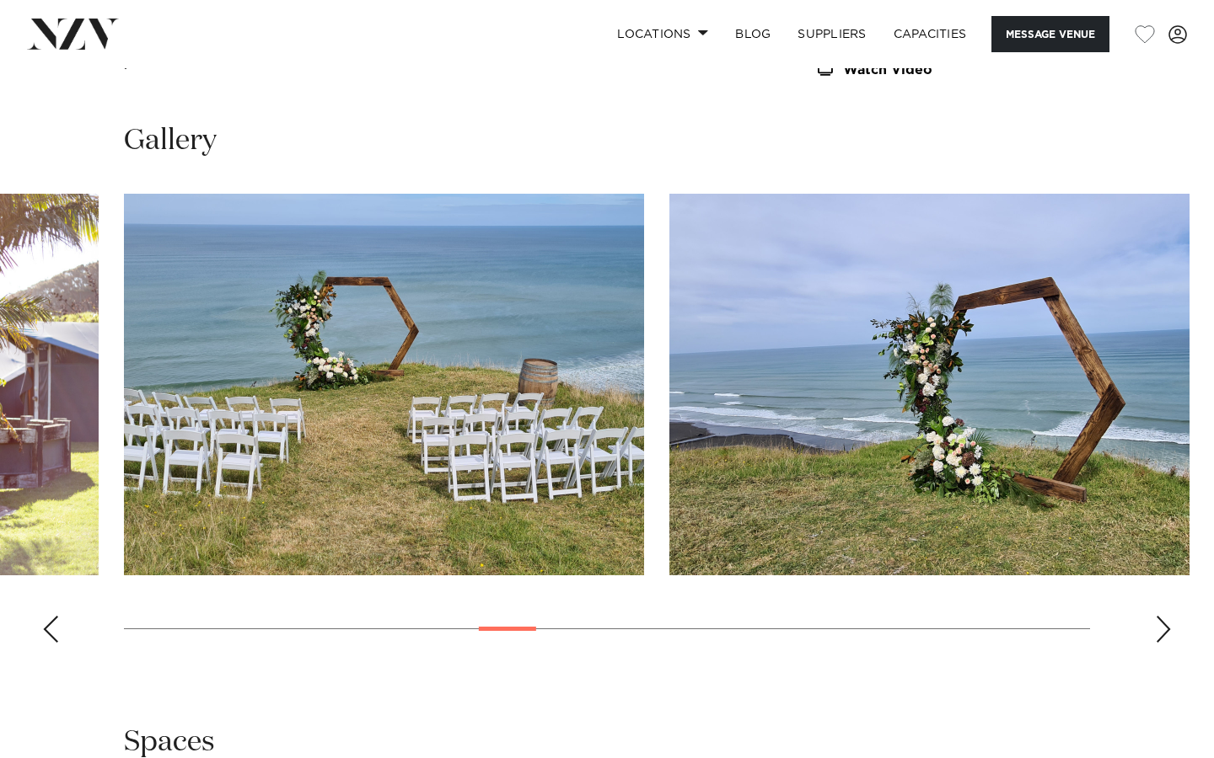
click at [1165, 632] on div "Next slide" at bounding box center [1163, 629] width 17 height 27
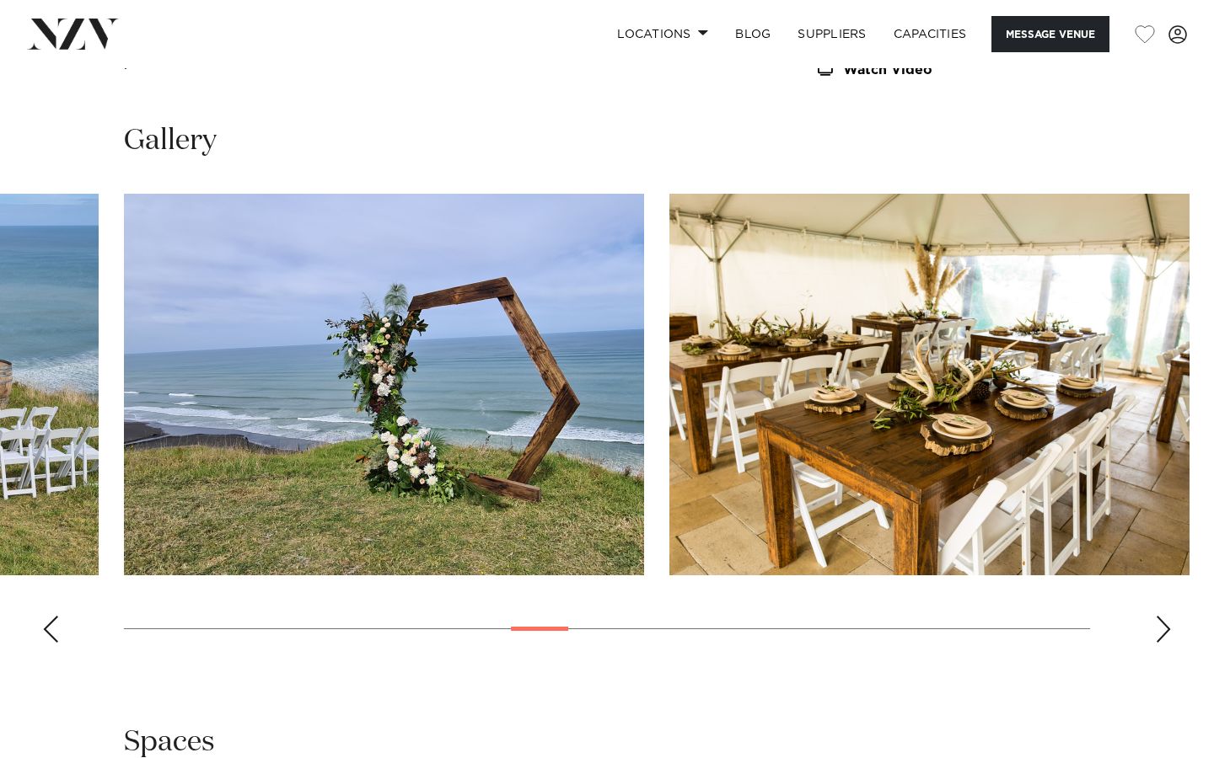
click at [1165, 632] on div "Next slide" at bounding box center [1163, 629] width 17 height 27
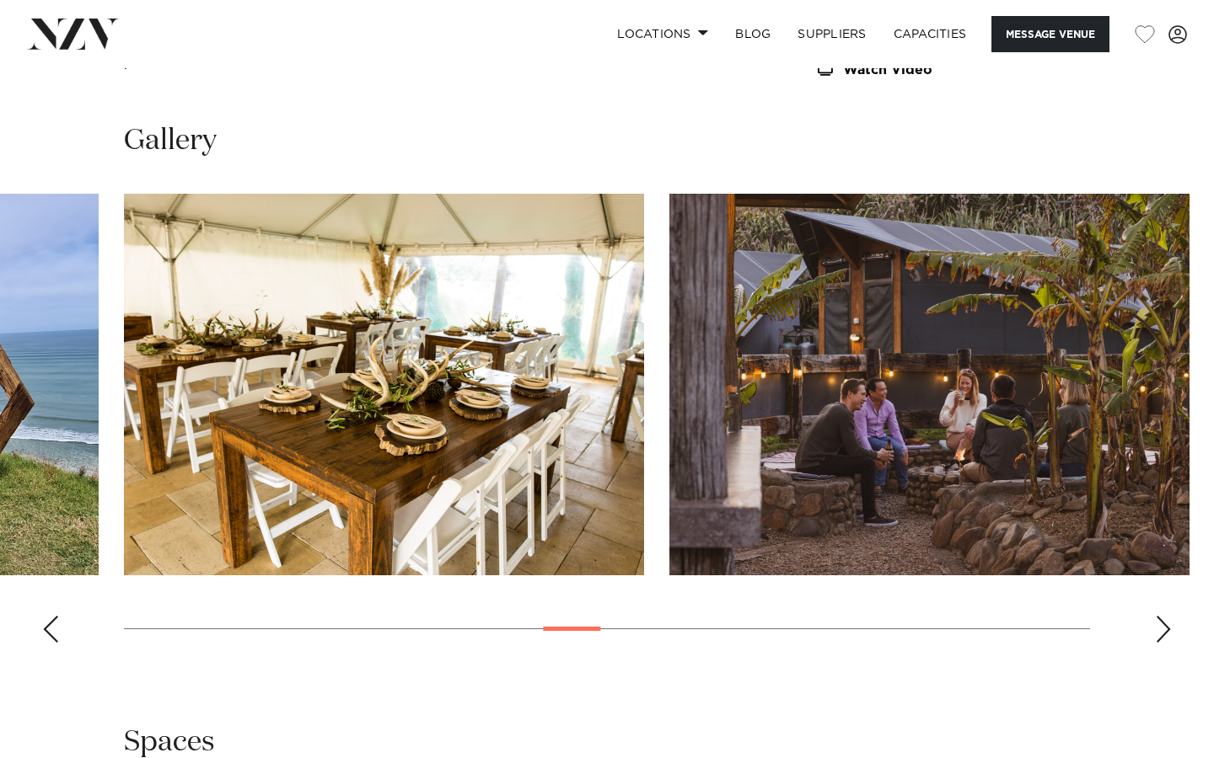
click at [1165, 632] on div "Next slide" at bounding box center [1163, 629] width 17 height 27
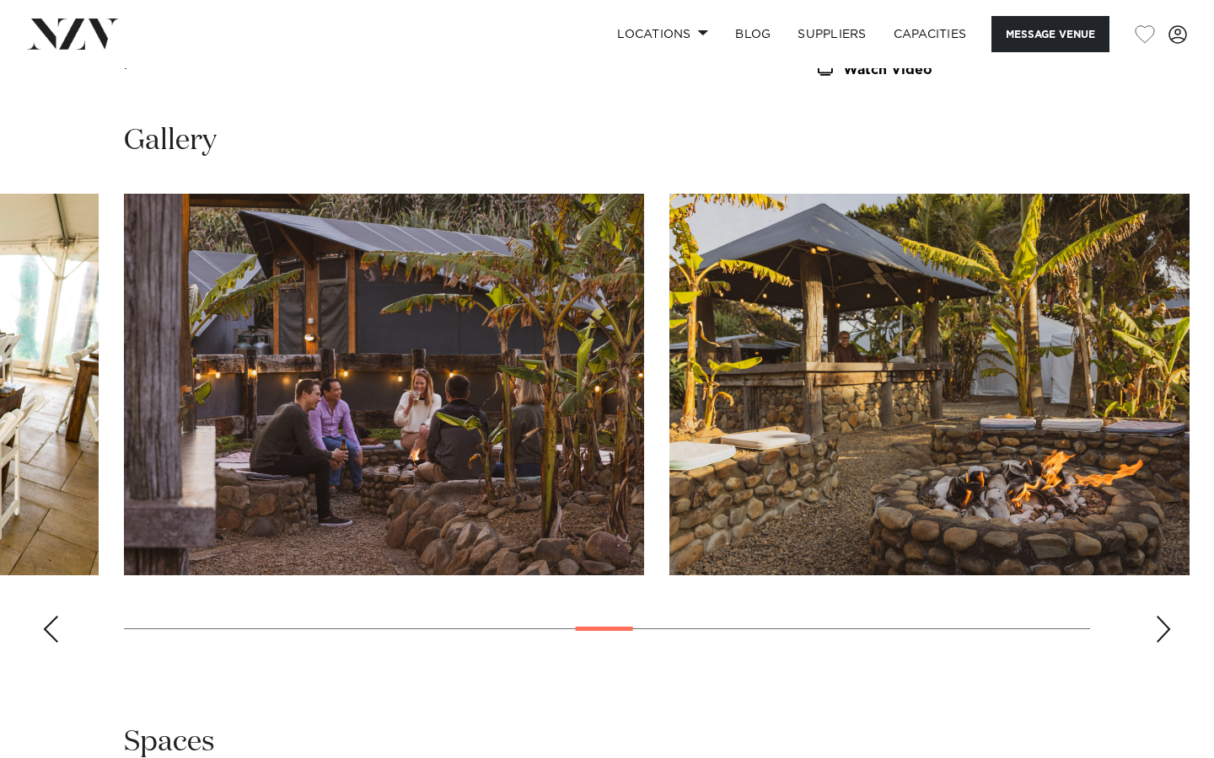
click at [1165, 632] on div "Next slide" at bounding box center [1163, 629] width 17 height 27
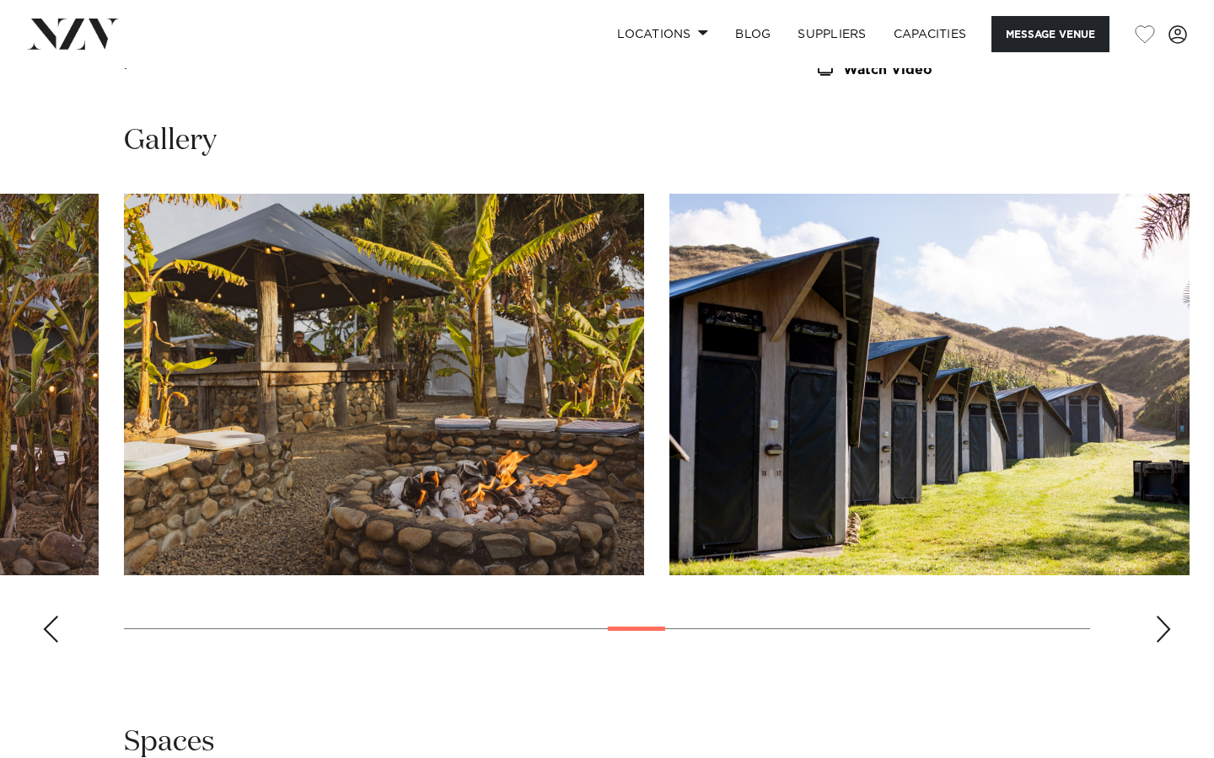
click at [1165, 632] on div "Next slide" at bounding box center [1163, 629] width 17 height 27
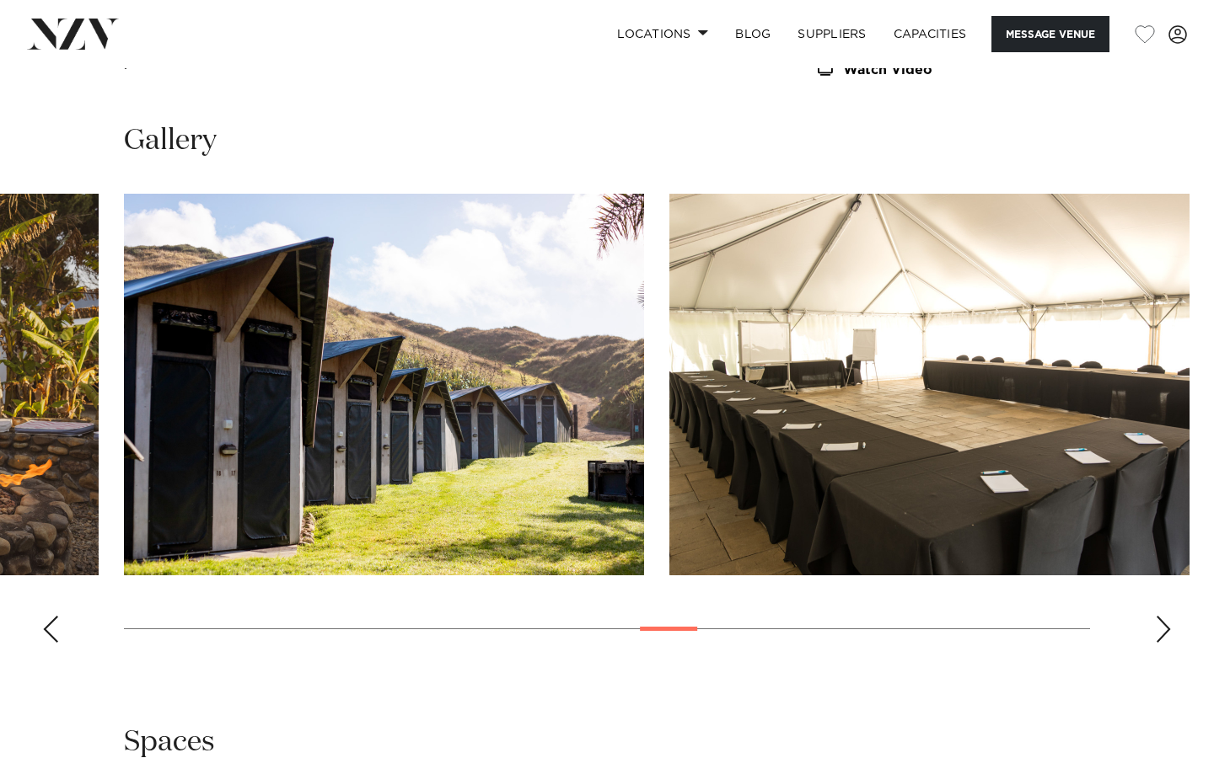
click at [1165, 632] on div "Next slide" at bounding box center [1163, 629] width 17 height 27
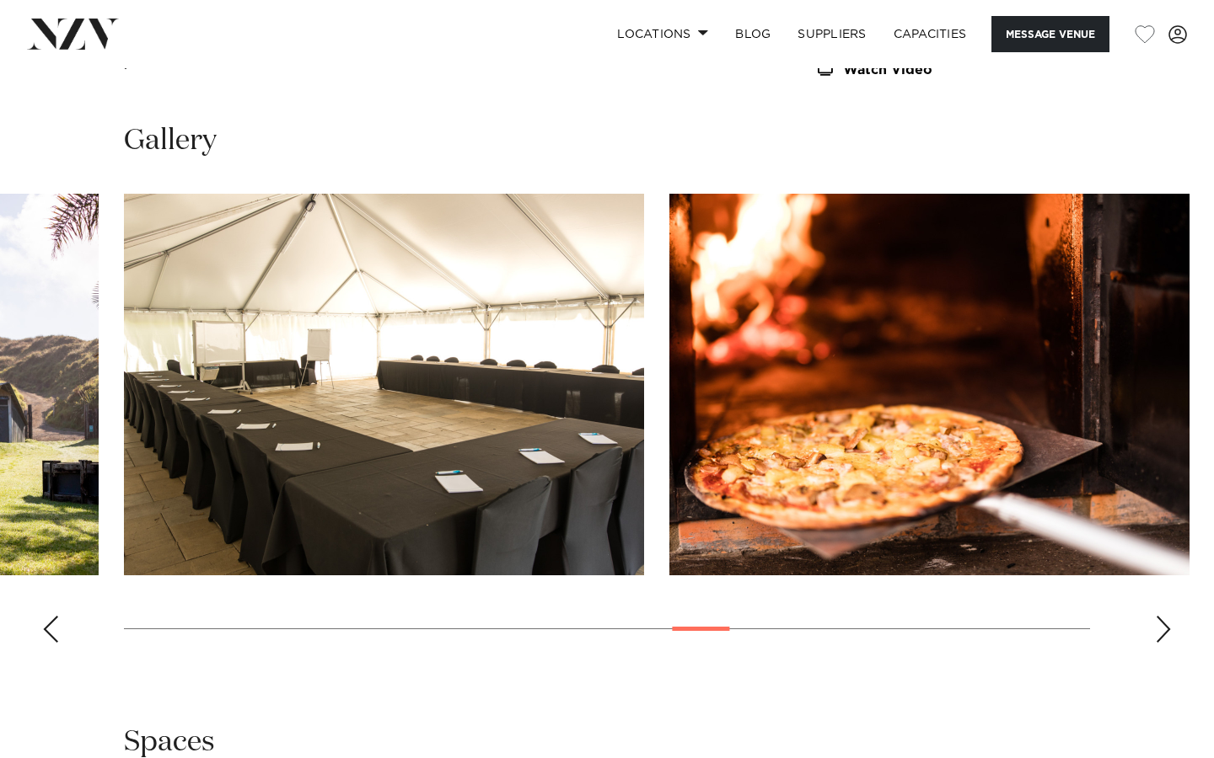
click at [1165, 632] on div "Next slide" at bounding box center [1163, 629] width 17 height 27
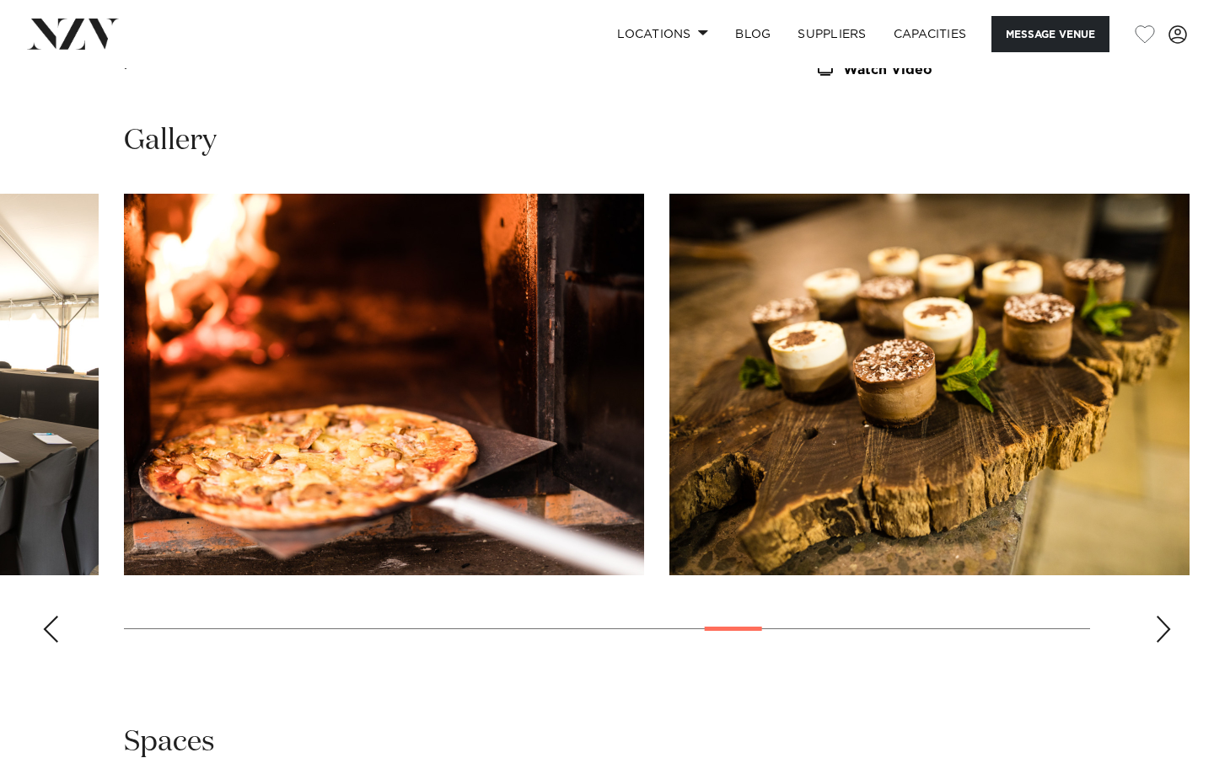
click at [1165, 632] on div "Next slide" at bounding box center [1163, 629] width 17 height 27
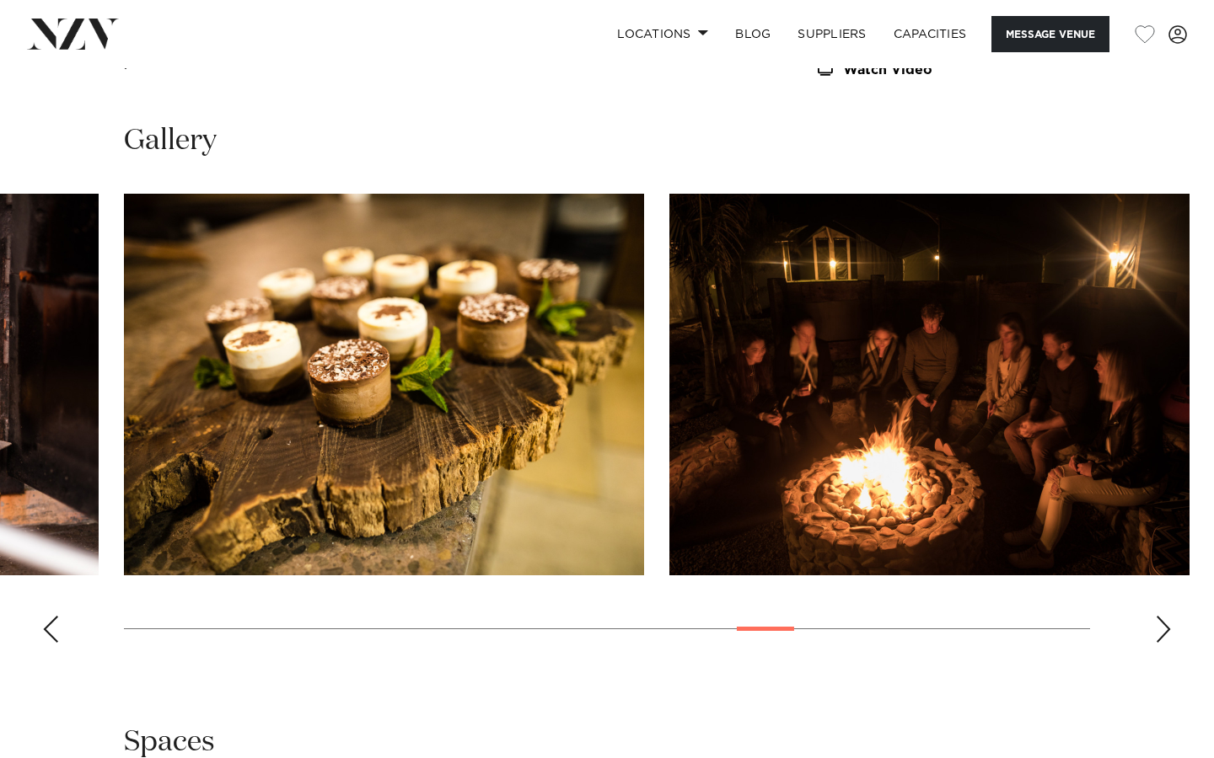
click at [1165, 632] on div "Next slide" at bounding box center [1163, 629] width 17 height 27
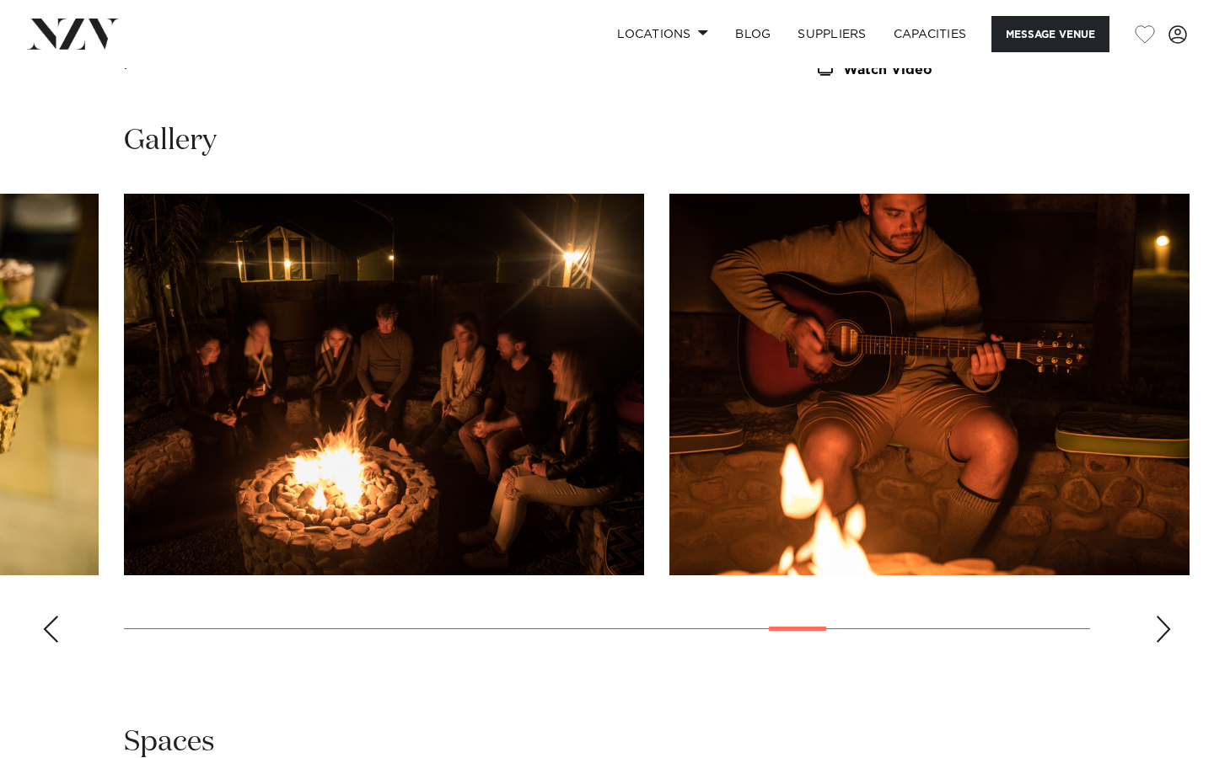
click at [1165, 632] on div "Next slide" at bounding box center [1163, 629] width 17 height 27
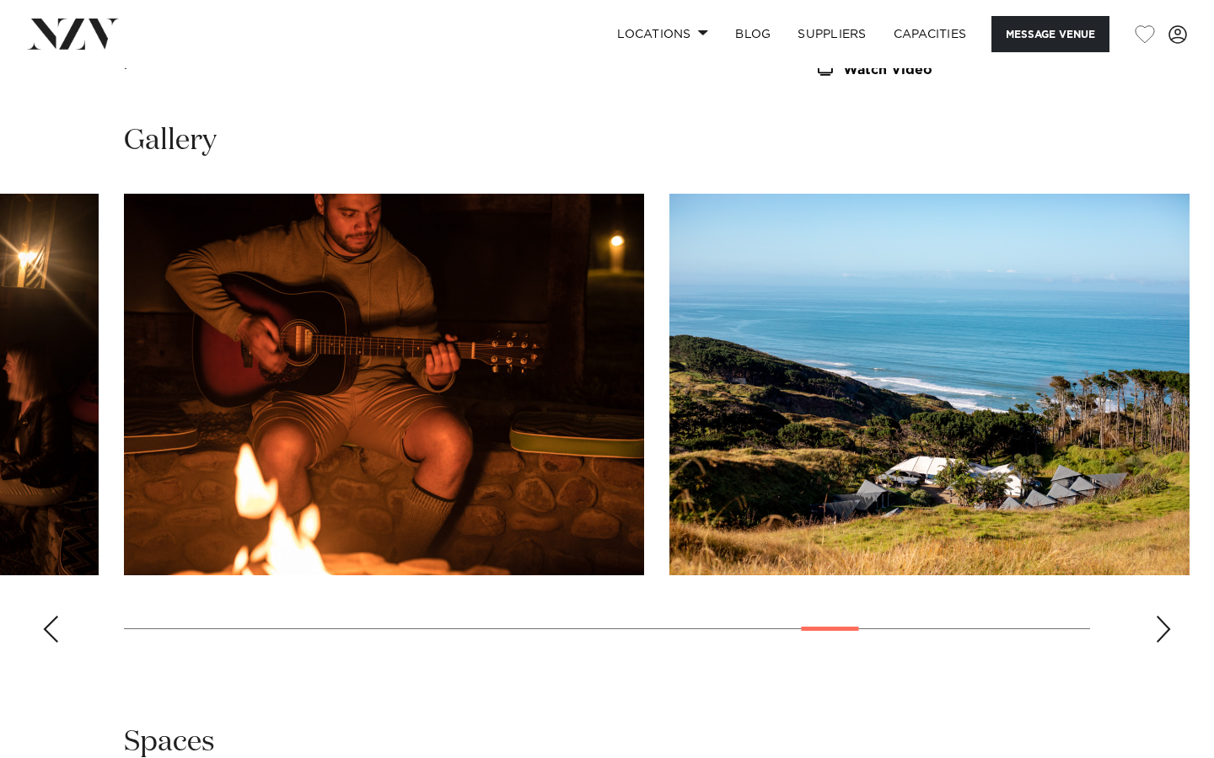
click at [1165, 632] on div "Next slide" at bounding box center [1163, 629] width 17 height 27
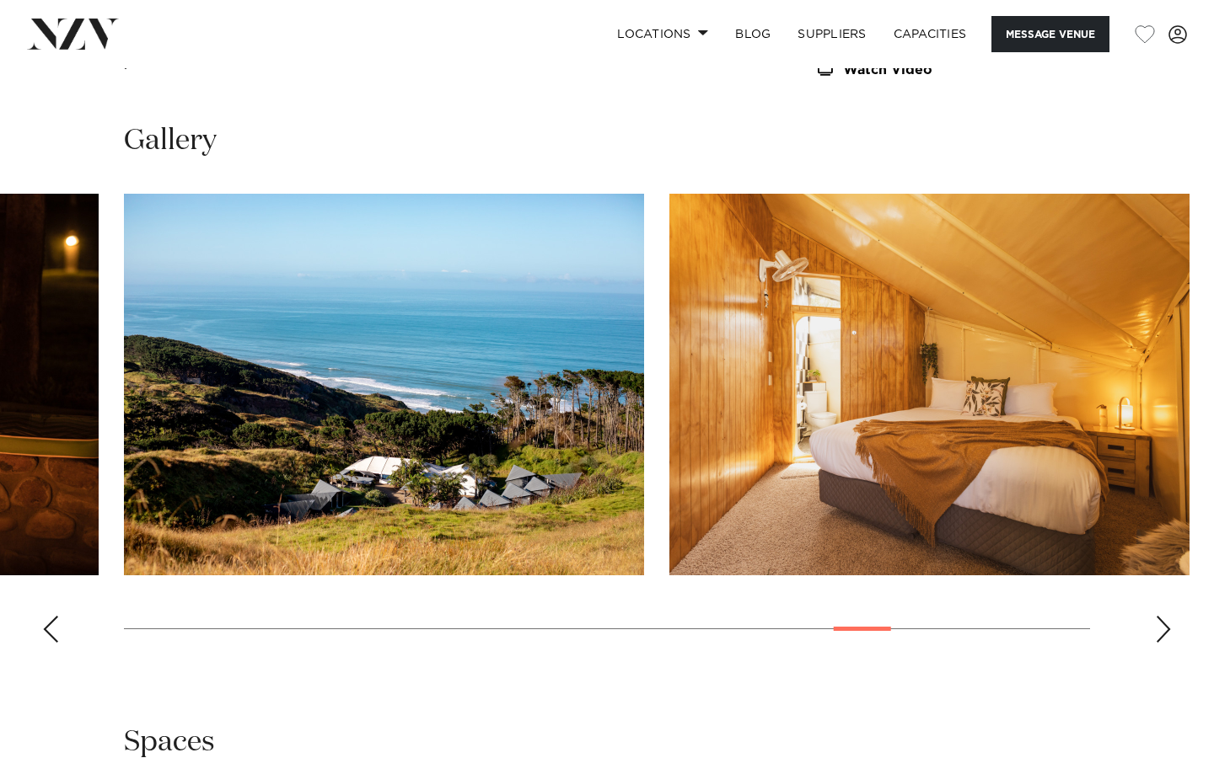
click at [1165, 632] on div "Next slide" at bounding box center [1163, 629] width 17 height 27
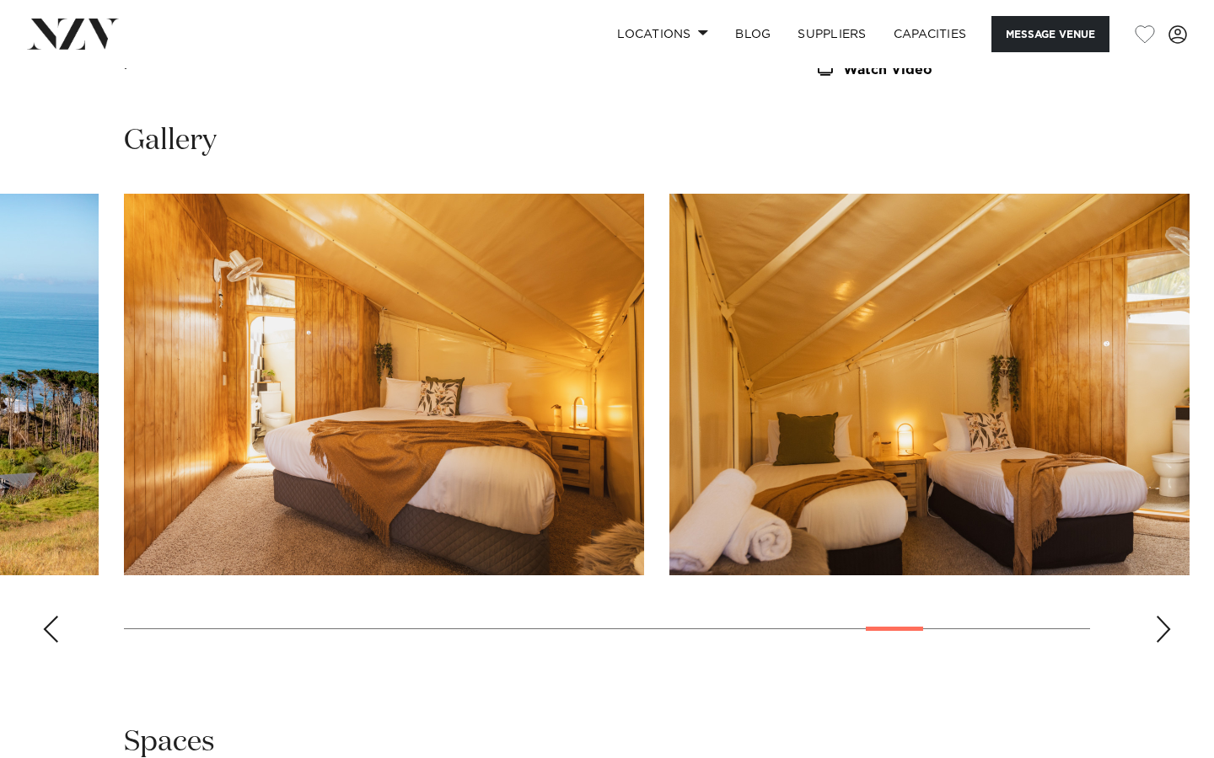
click at [1165, 632] on div "Next slide" at bounding box center [1163, 629] width 17 height 27
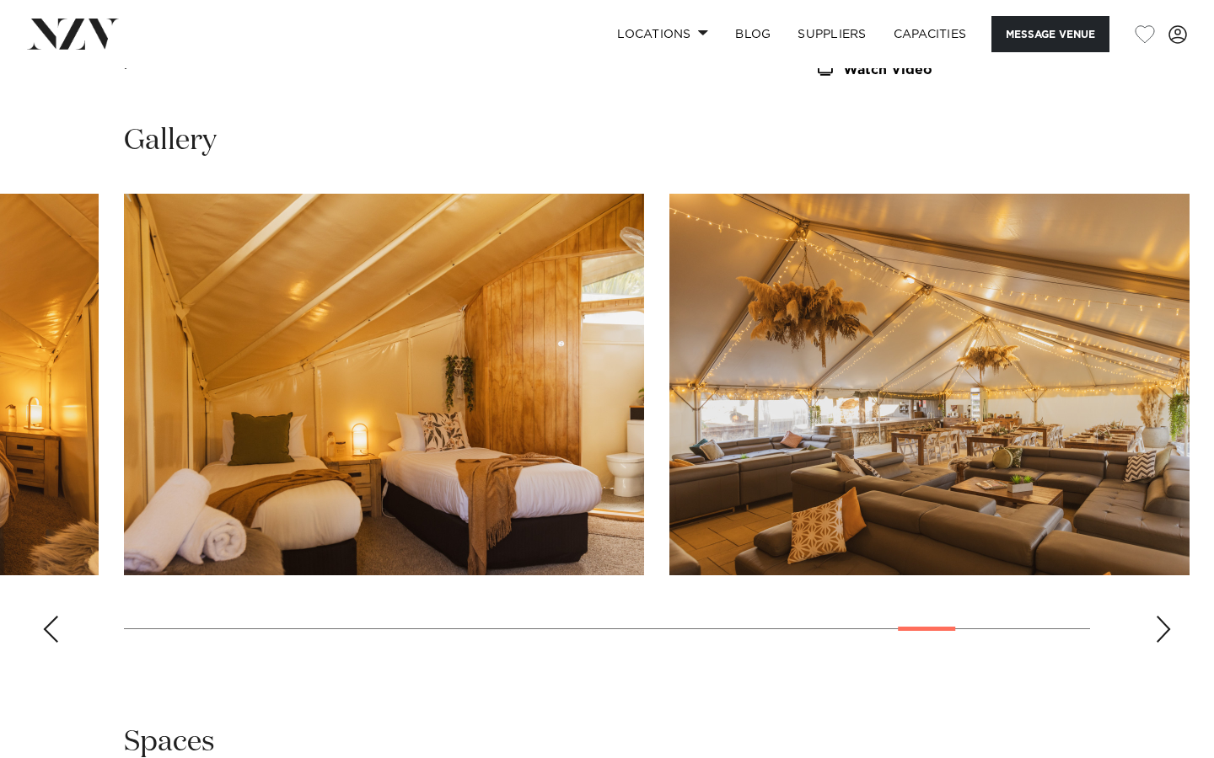
click at [1165, 632] on div "Next slide" at bounding box center [1163, 629] width 17 height 27
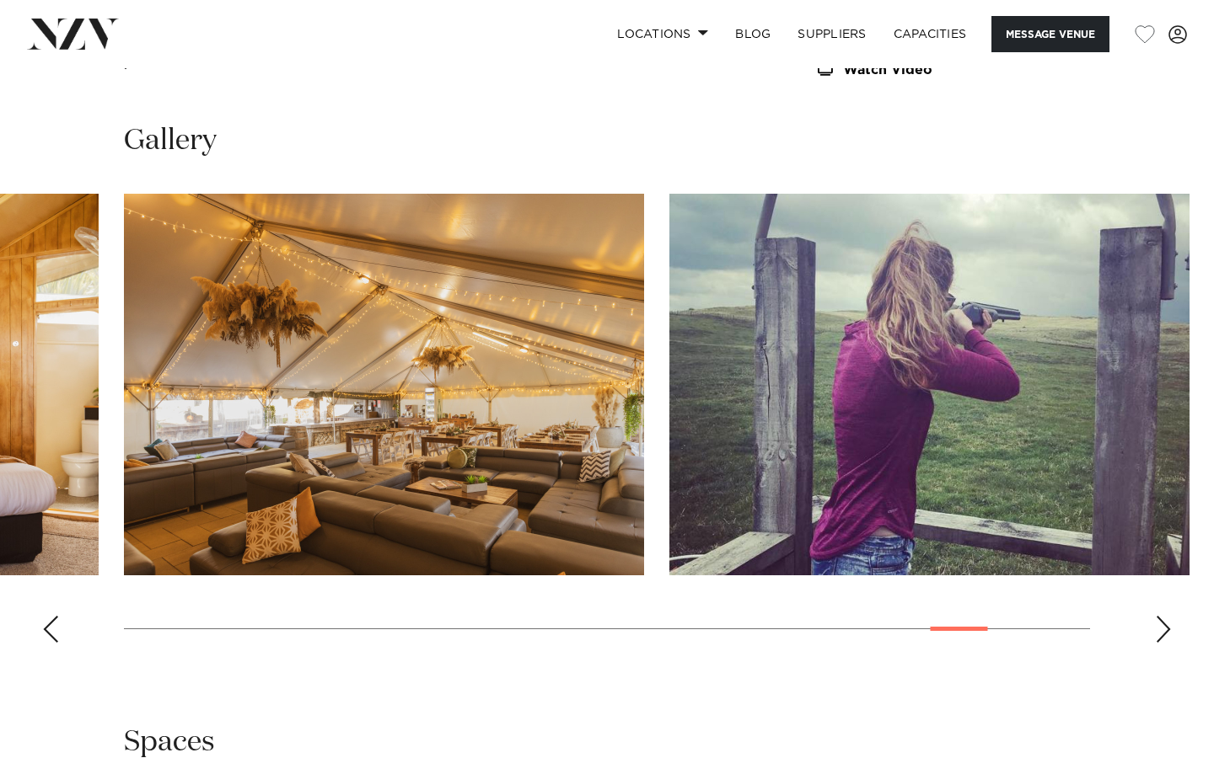
click at [1165, 632] on div "Next slide" at bounding box center [1163, 629] width 17 height 27
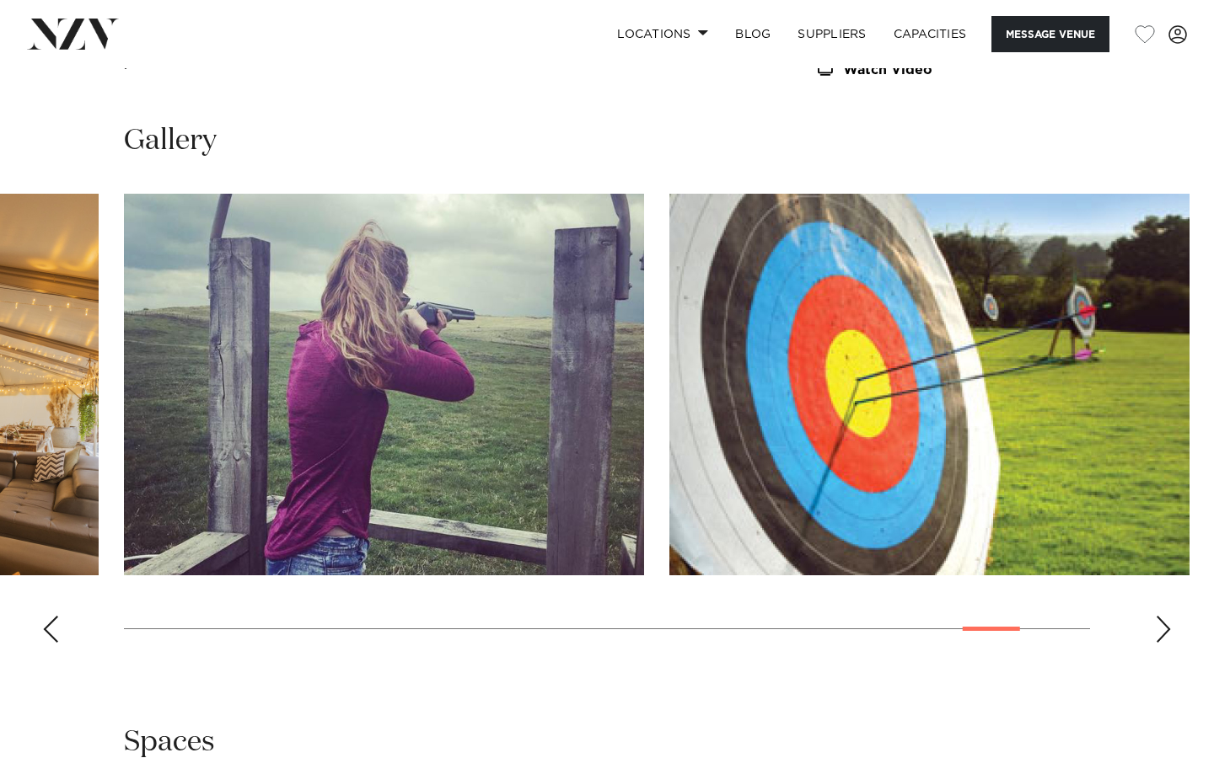
click at [1165, 632] on div "Next slide" at bounding box center [1163, 629] width 17 height 27
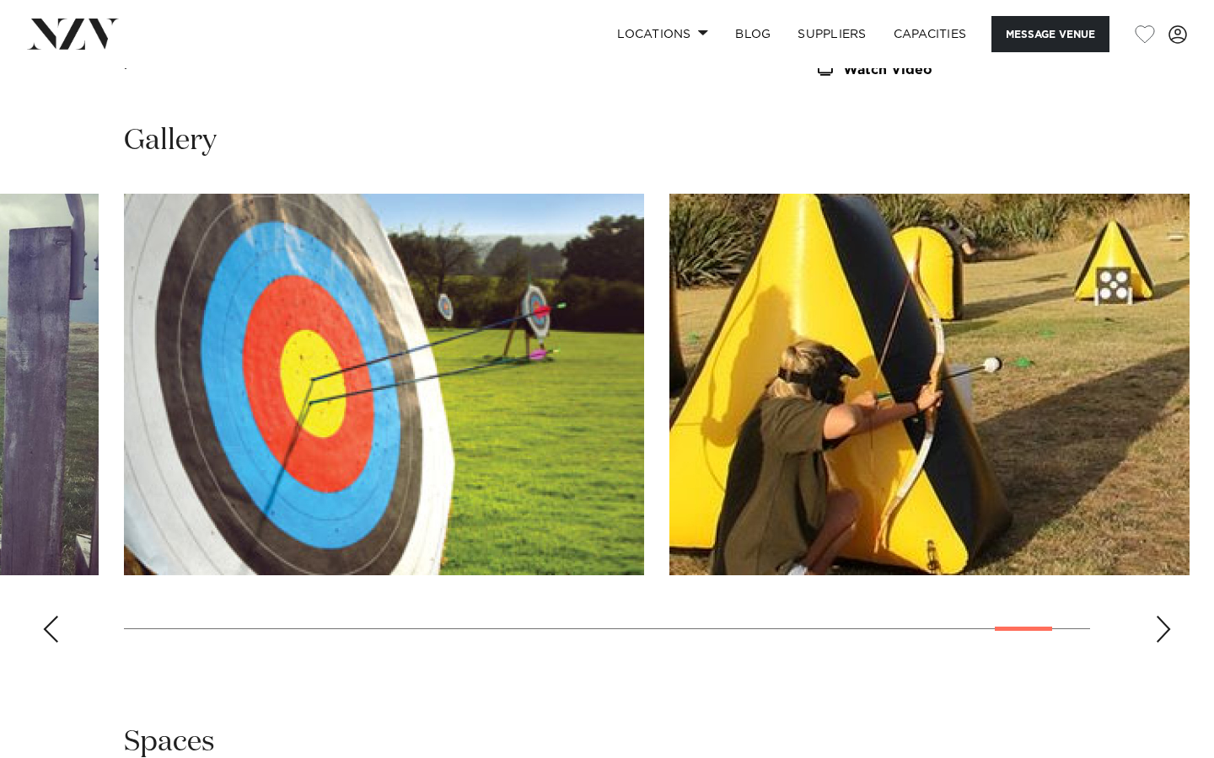
click at [1165, 632] on div "Next slide" at bounding box center [1163, 629] width 17 height 27
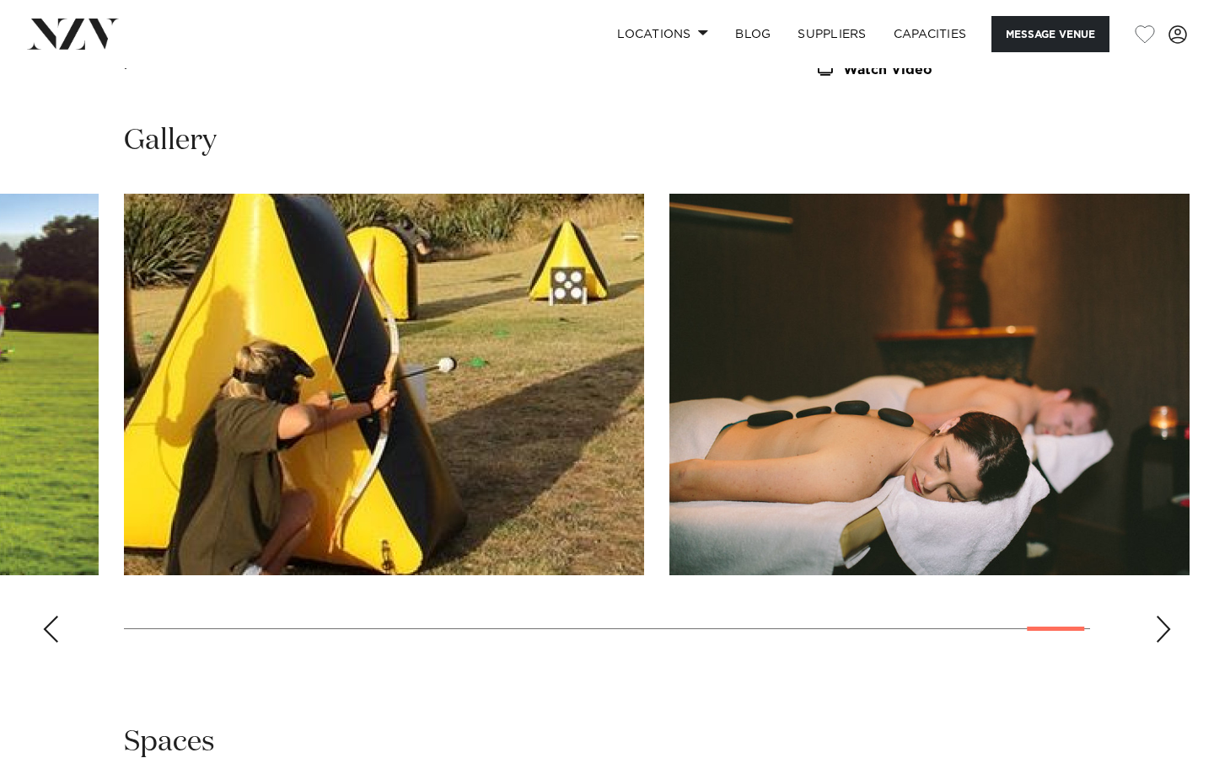
click at [1165, 632] on div "Next slide" at bounding box center [1163, 629] width 17 height 27
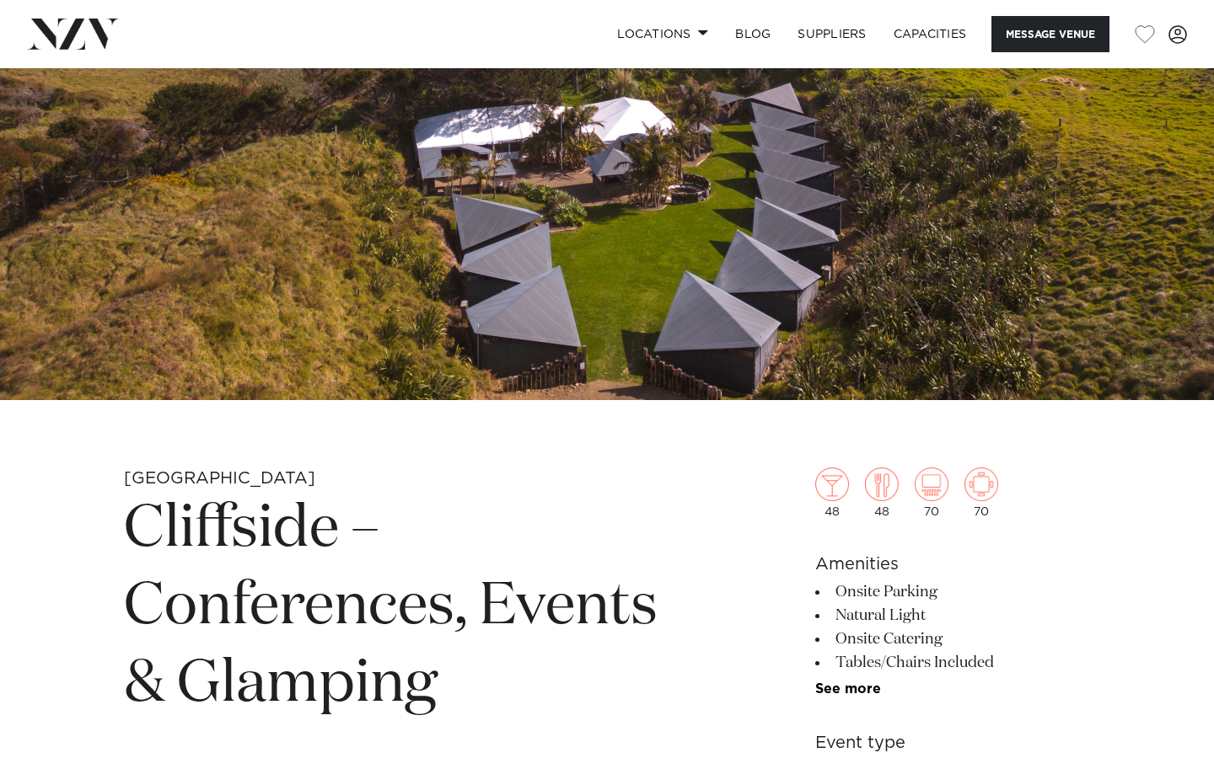
scroll to position [238, 0]
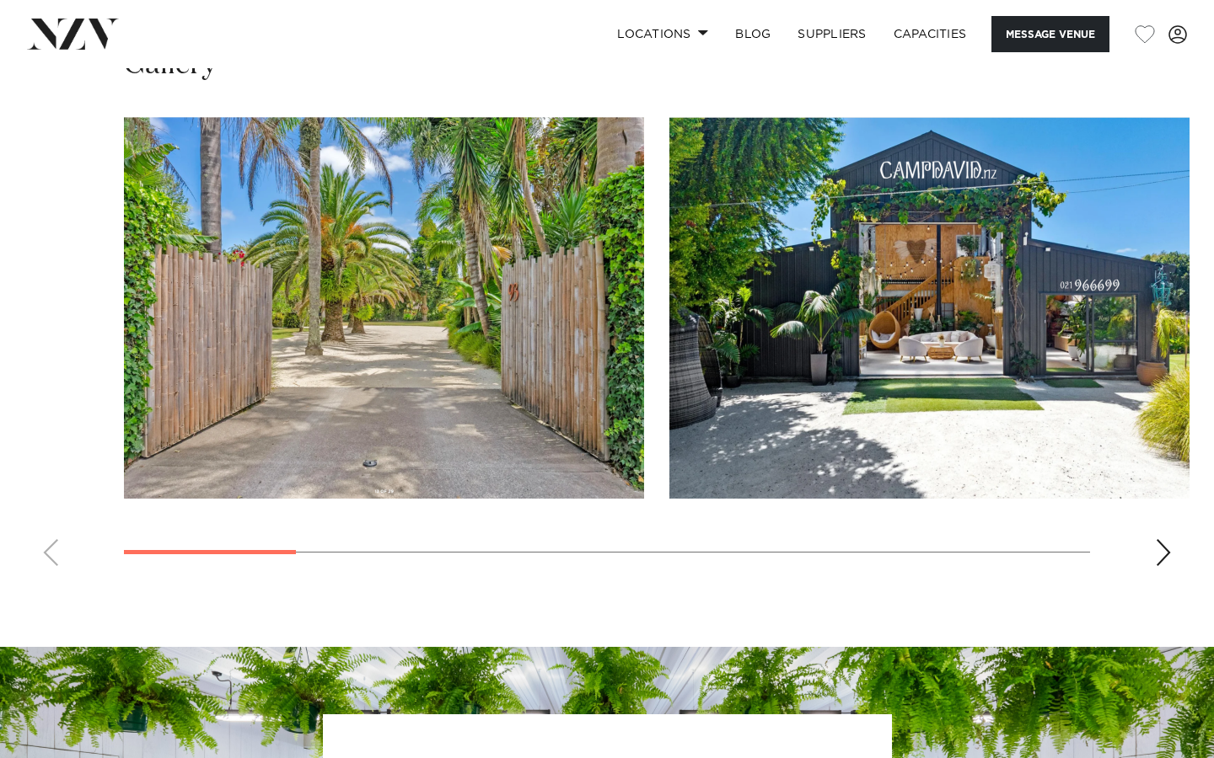
scroll to position [1428, 0]
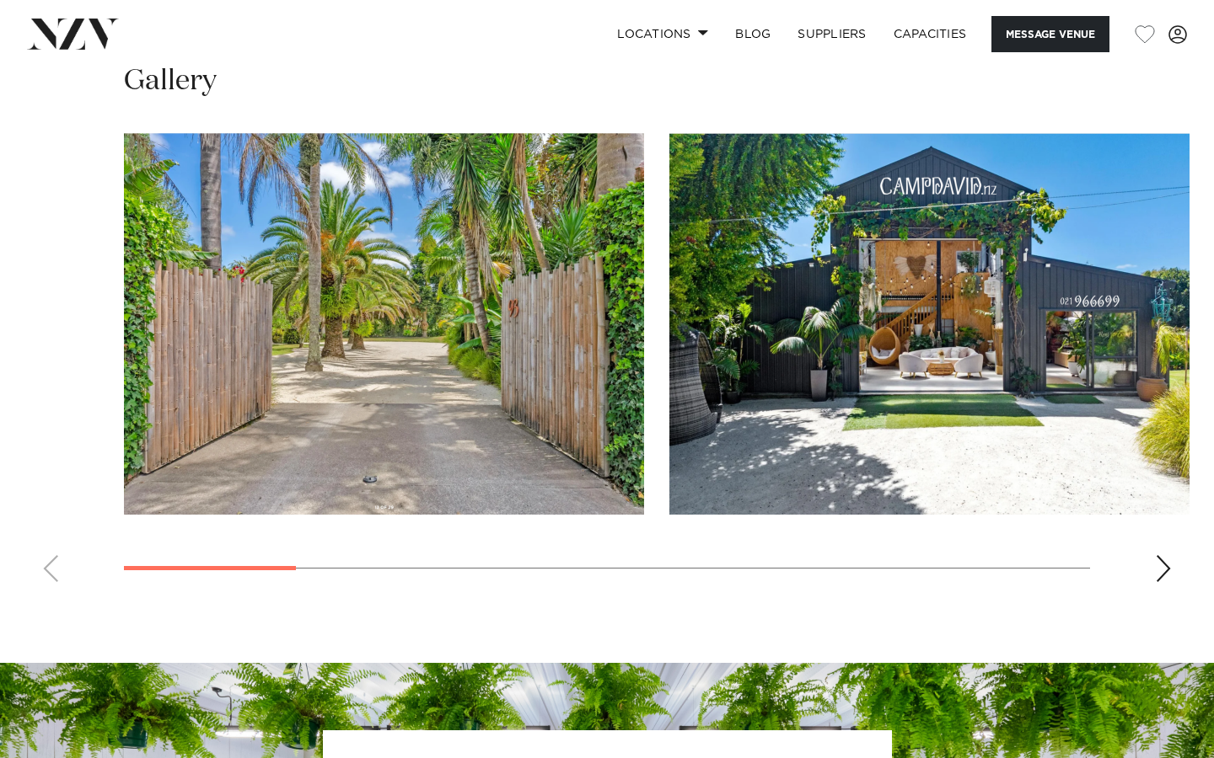
click at [1153, 567] on swiper-container at bounding box center [607, 364] width 1214 height 463
click at [1167, 569] on div "Next slide" at bounding box center [1163, 568] width 17 height 27
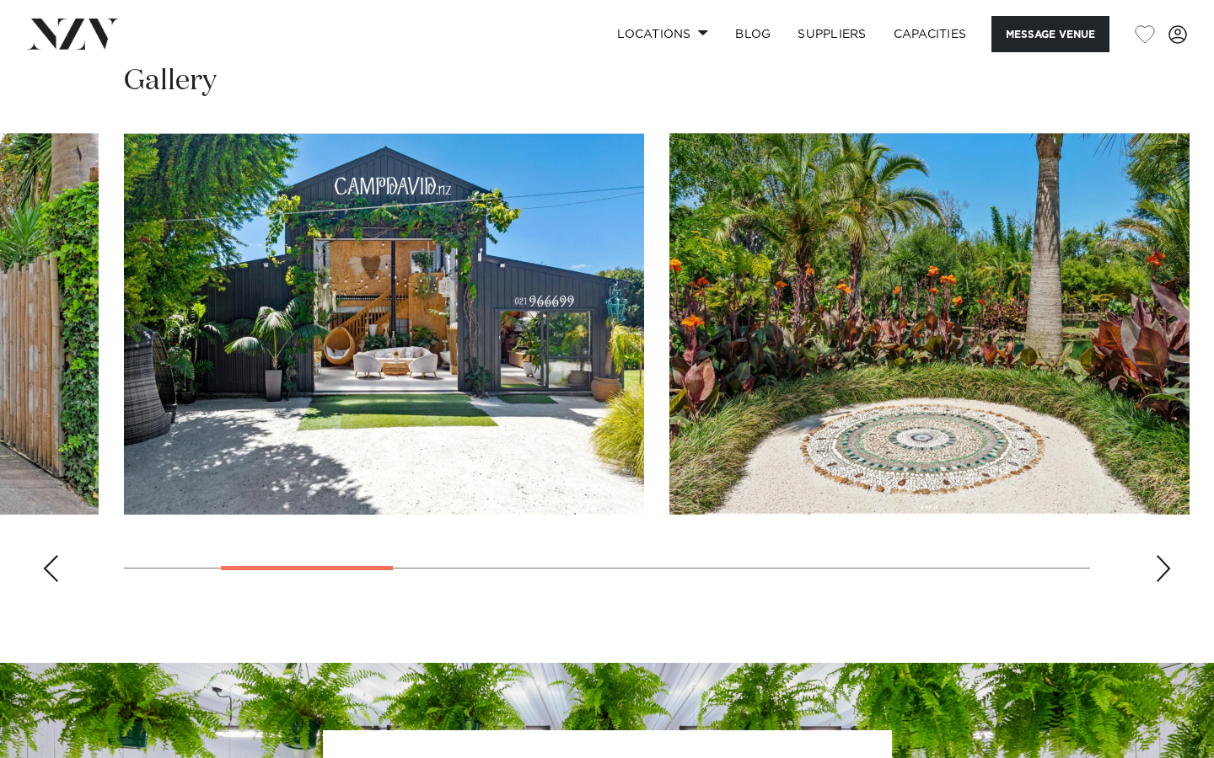
click at [1168, 569] on div "Next slide" at bounding box center [1163, 568] width 17 height 27
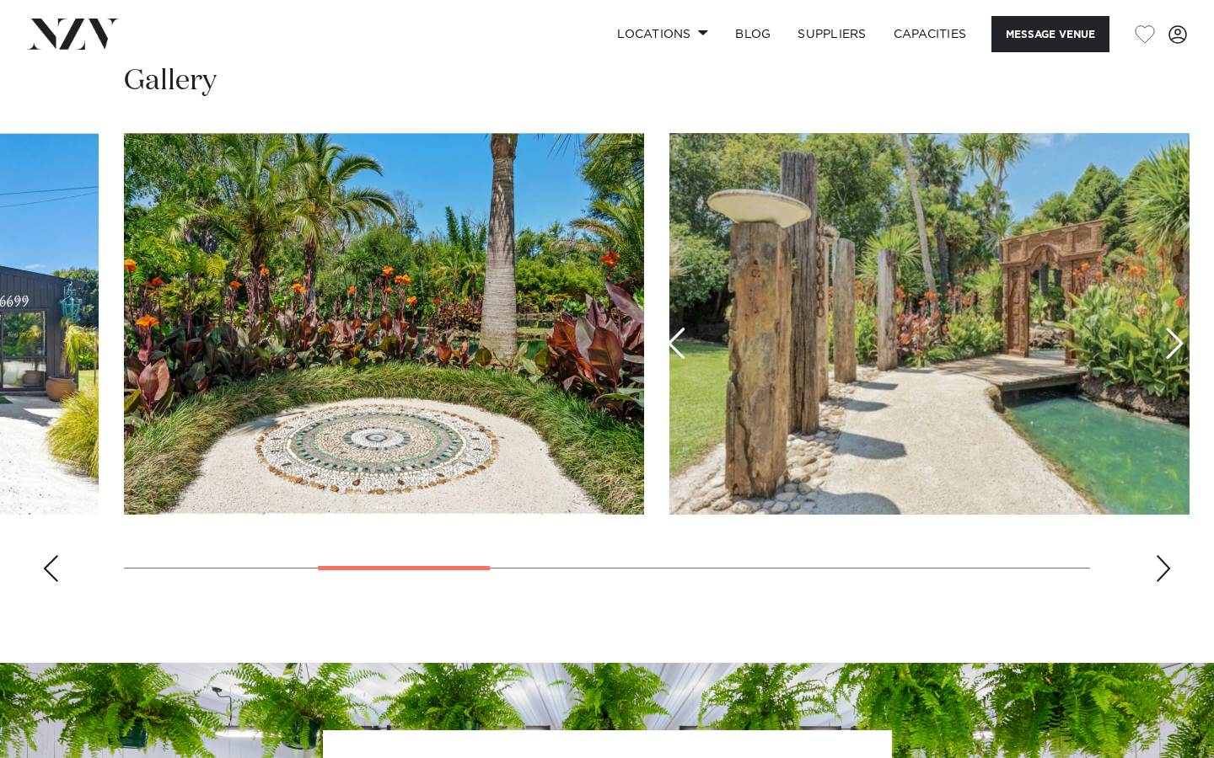
click at [1168, 569] on div "Next slide" at bounding box center [1163, 568] width 17 height 27
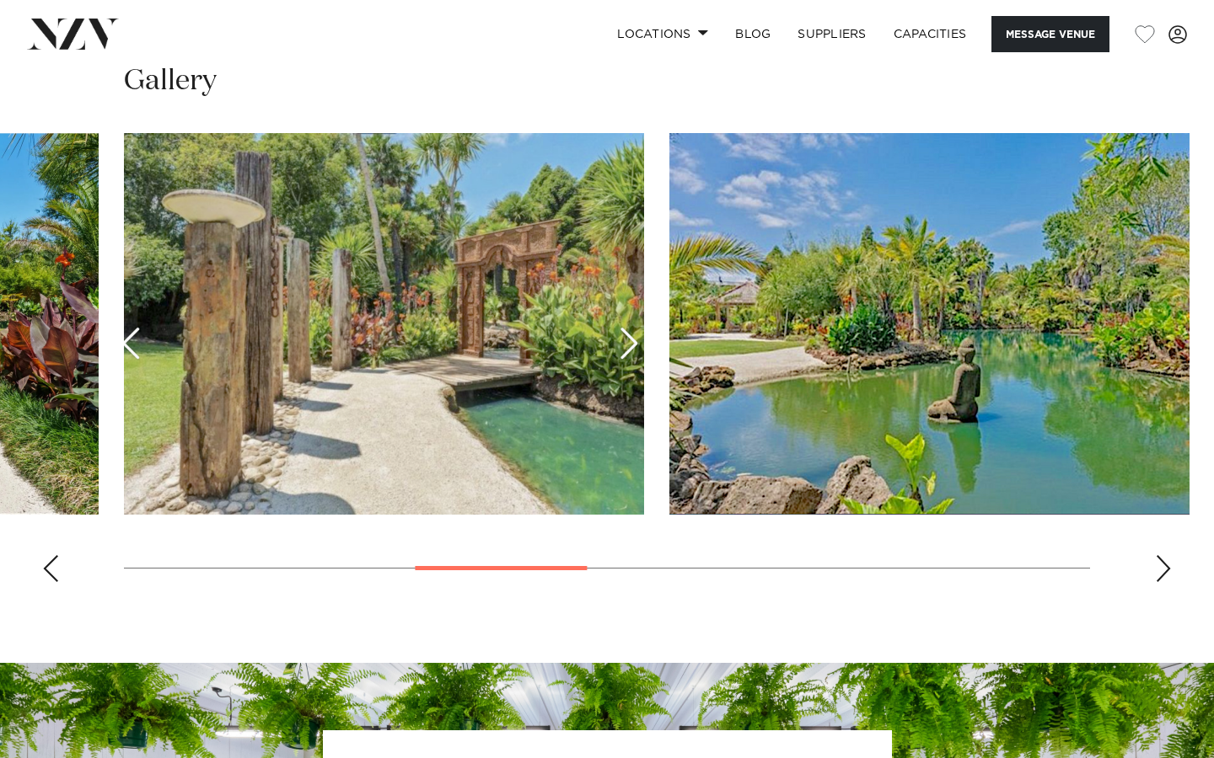
click at [1168, 569] on div "Next slide" at bounding box center [1163, 568] width 17 height 27
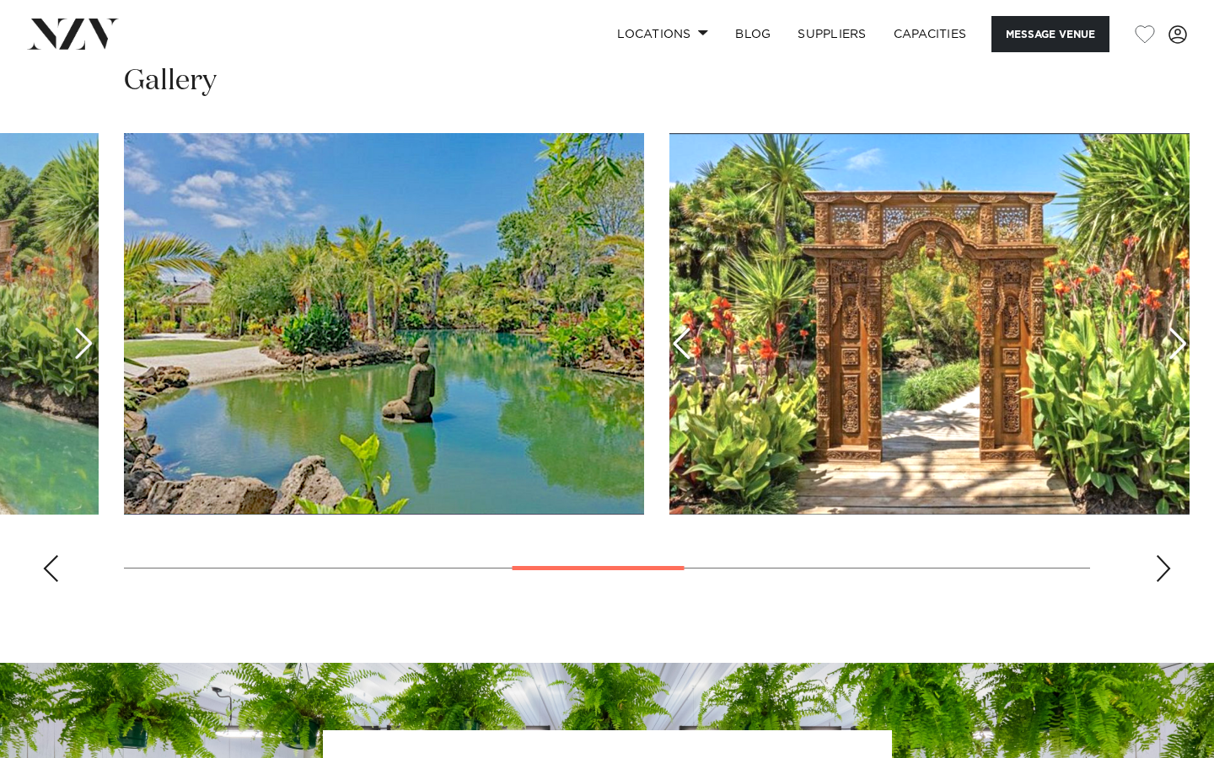
click at [1168, 569] on div "Next slide" at bounding box center [1163, 568] width 17 height 27
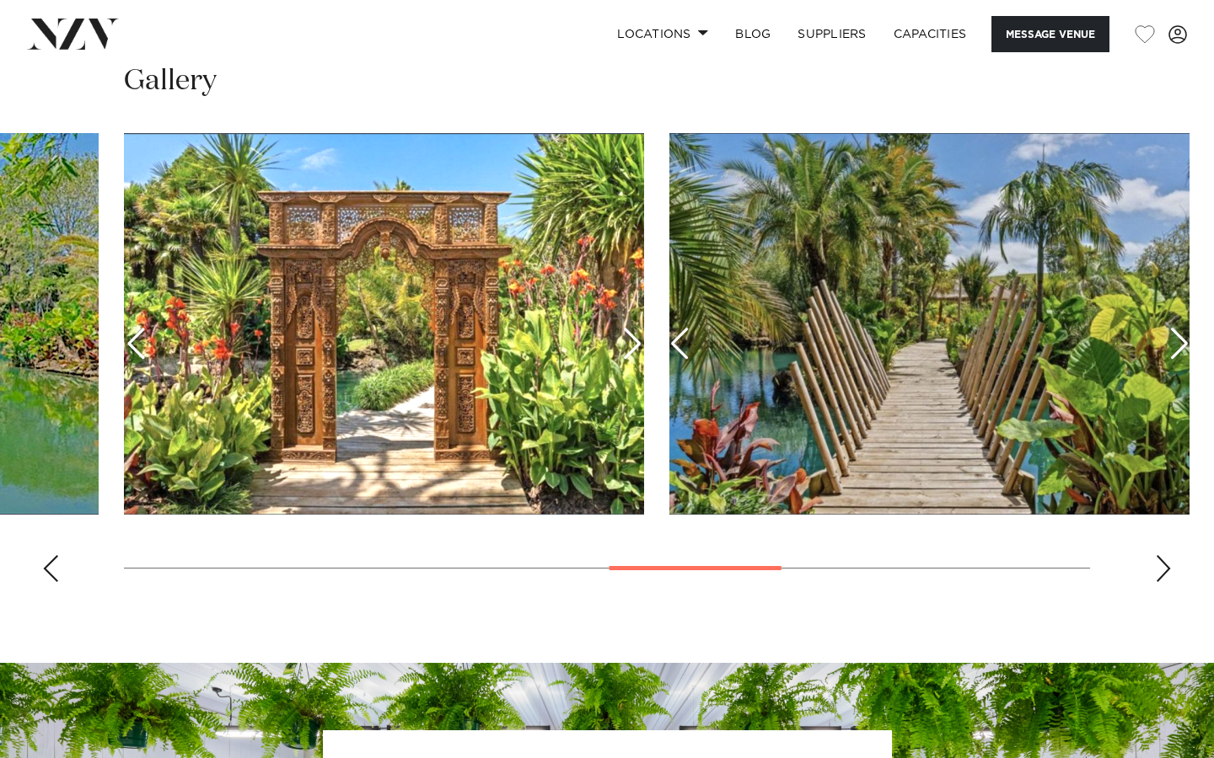
click at [1168, 569] on div "Next slide" at bounding box center [1163, 568] width 17 height 27
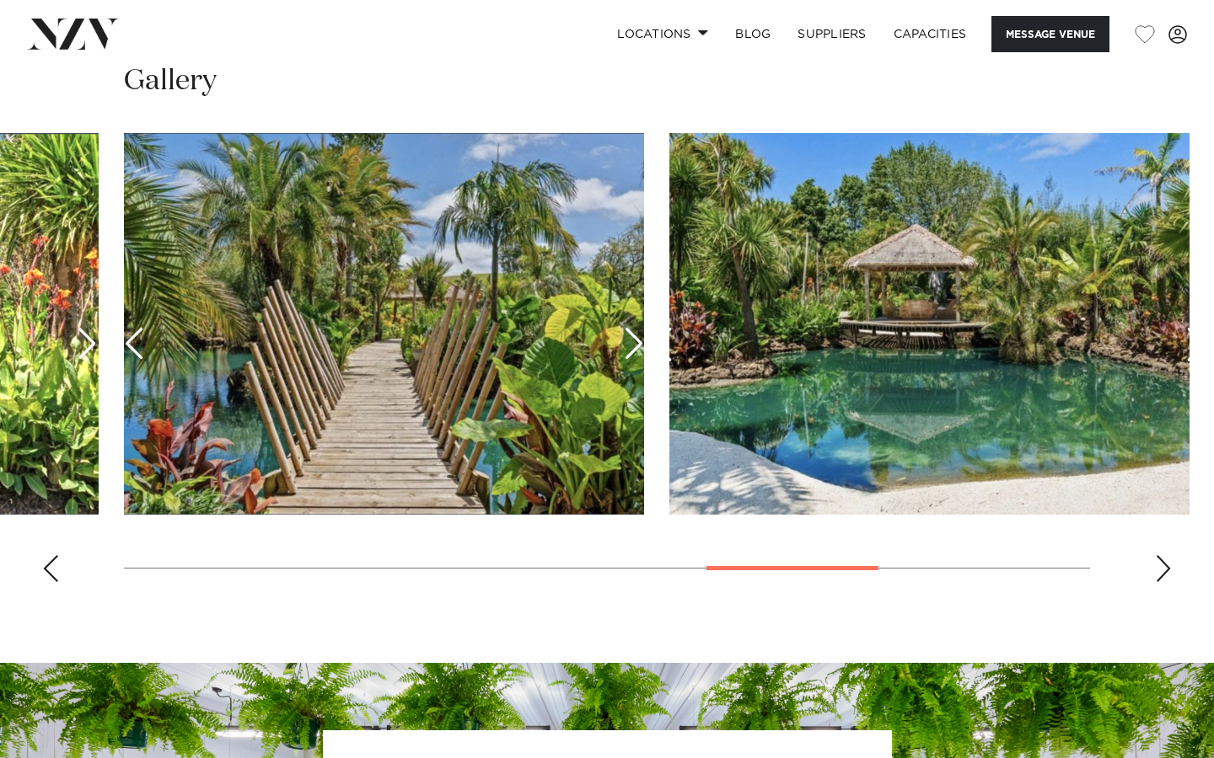
click at [1168, 569] on div "Next slide" at bounding box center [1163, 568] width 17 height 27
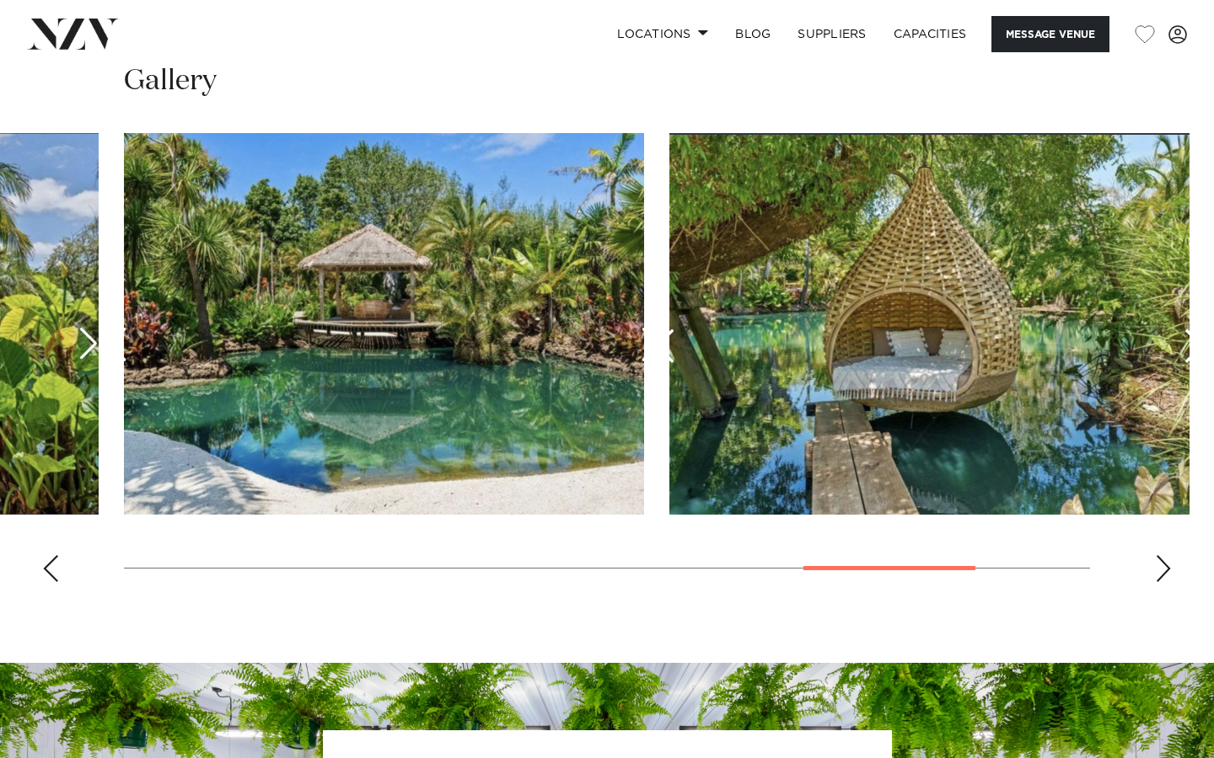
click at [1168, 569] on div "Next slide" at bounding box center [1163, 568] width 17 height 27
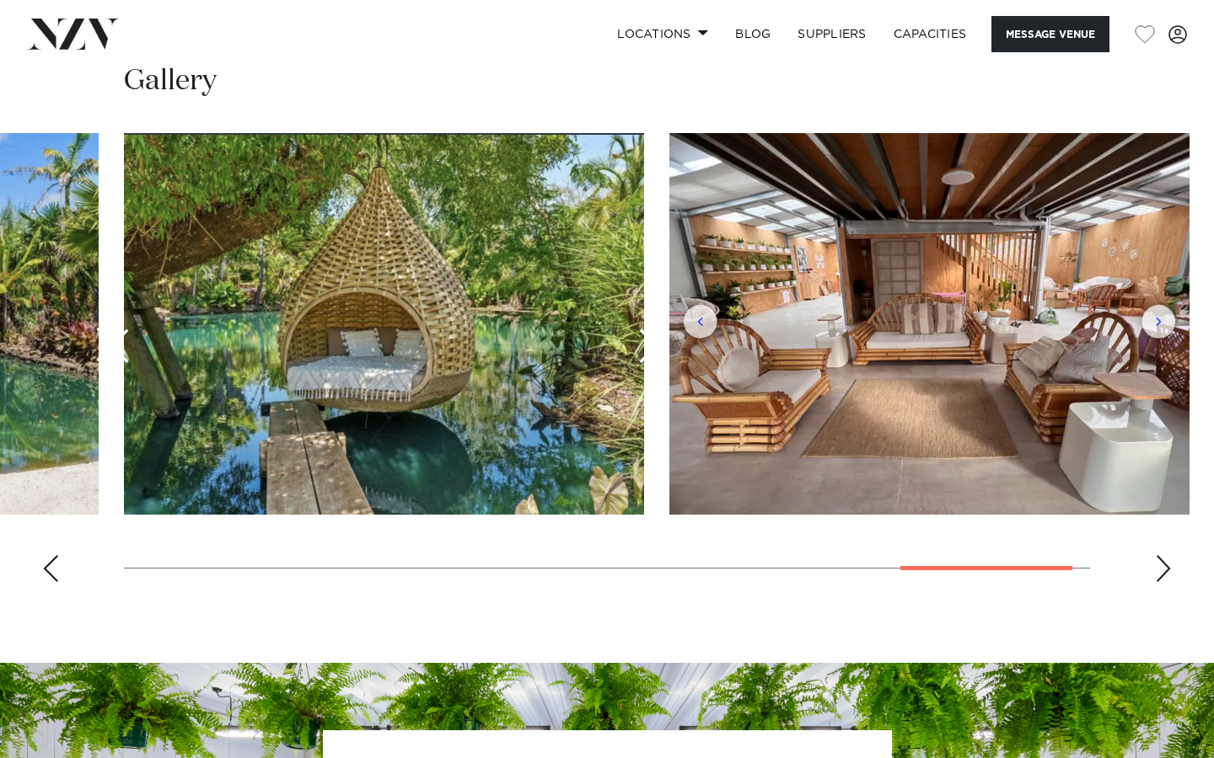
click at [1168, 569] on div "Next slide" at bounding box center [1163, 568] width 17 height 27
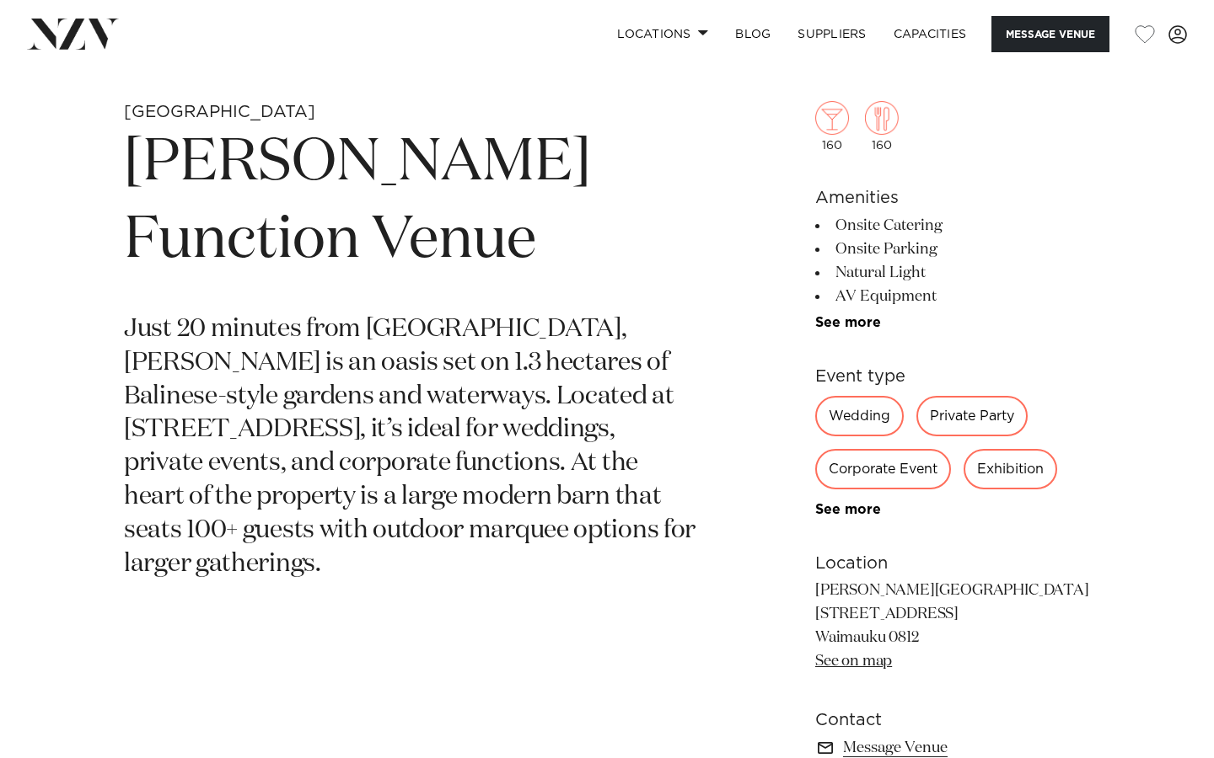
scroll to position [590, 0]
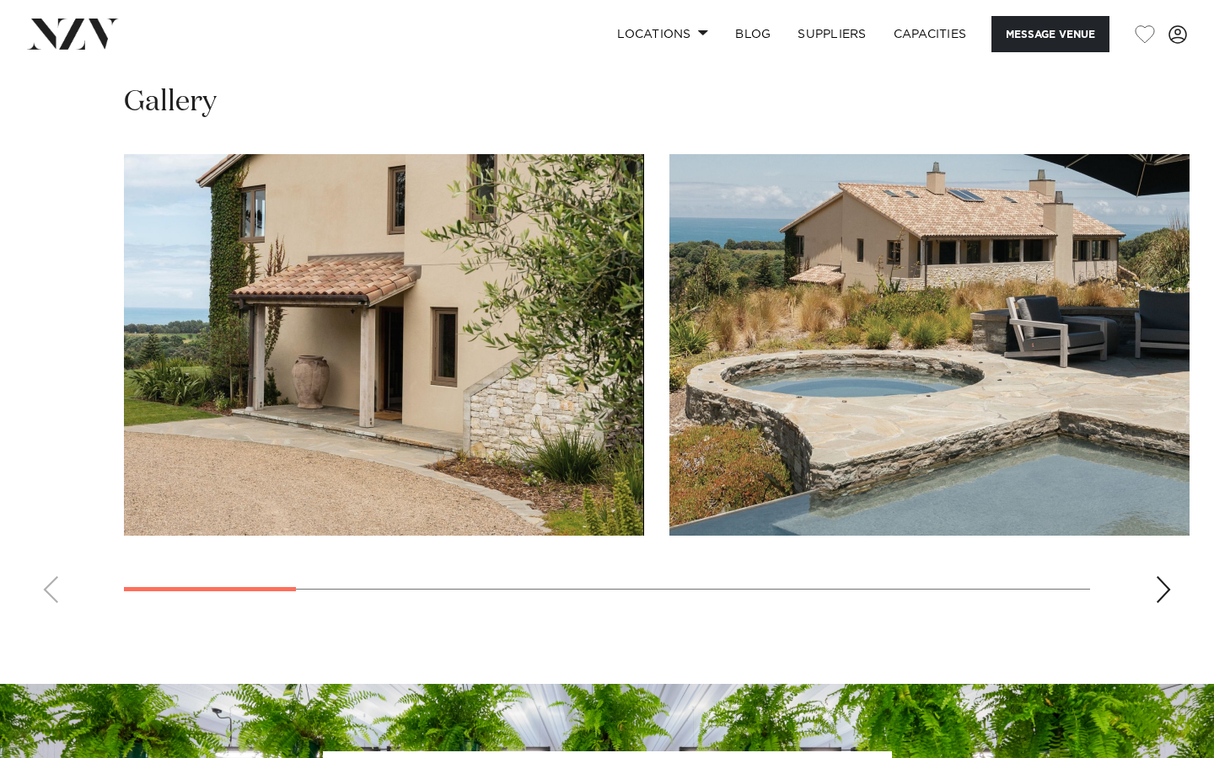
scroll to position [1455, 0]
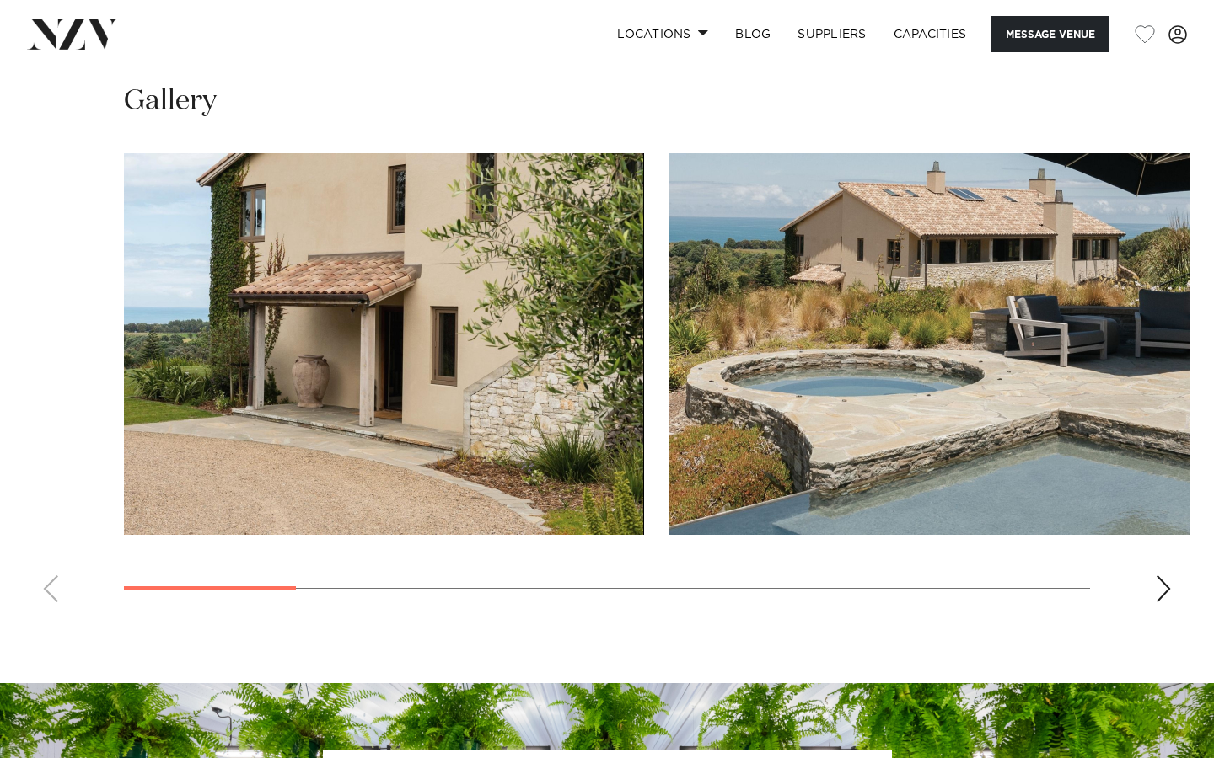
click at [1161, 575] on swiper-container at bounding box center [607, 384] width 1214 height 463
click at [1161, 586] on div "Next slide" at bounding box center [1163, 589] width 17 height 27
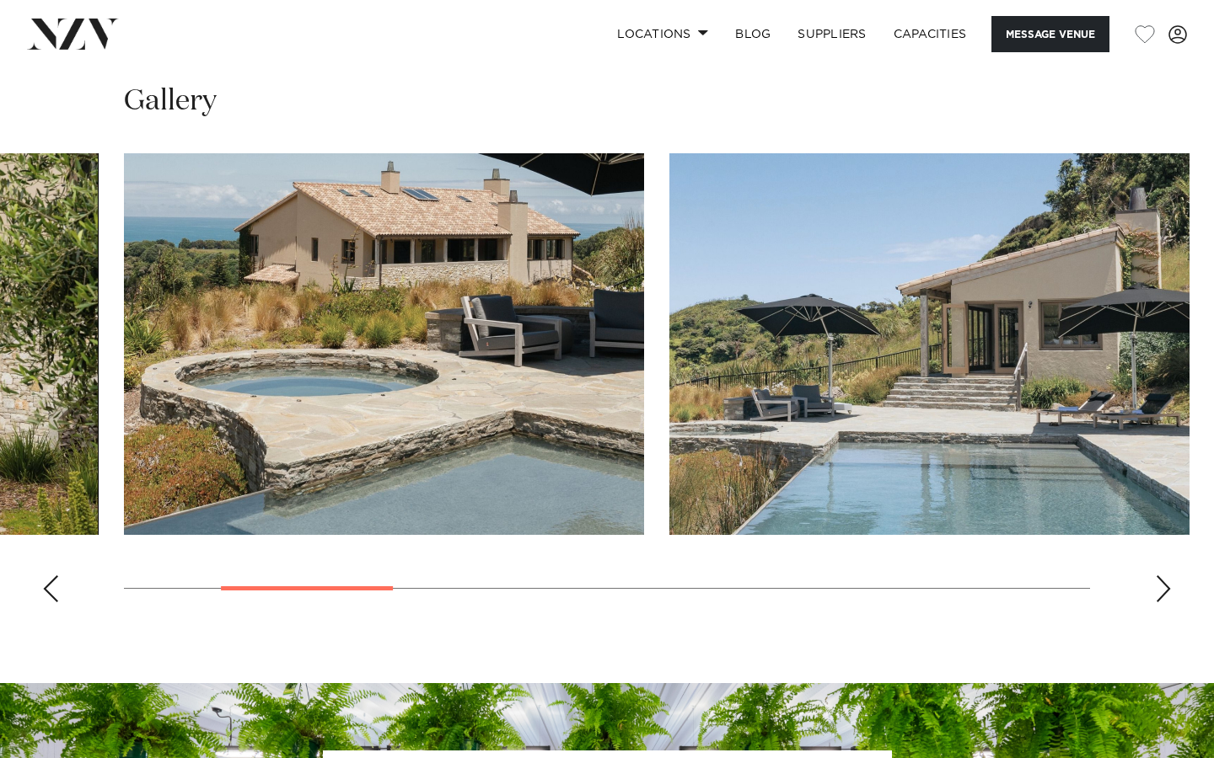
click at [1161, 586] on div "Next slide" at bounding box center [1163, 589] width 17 height 27
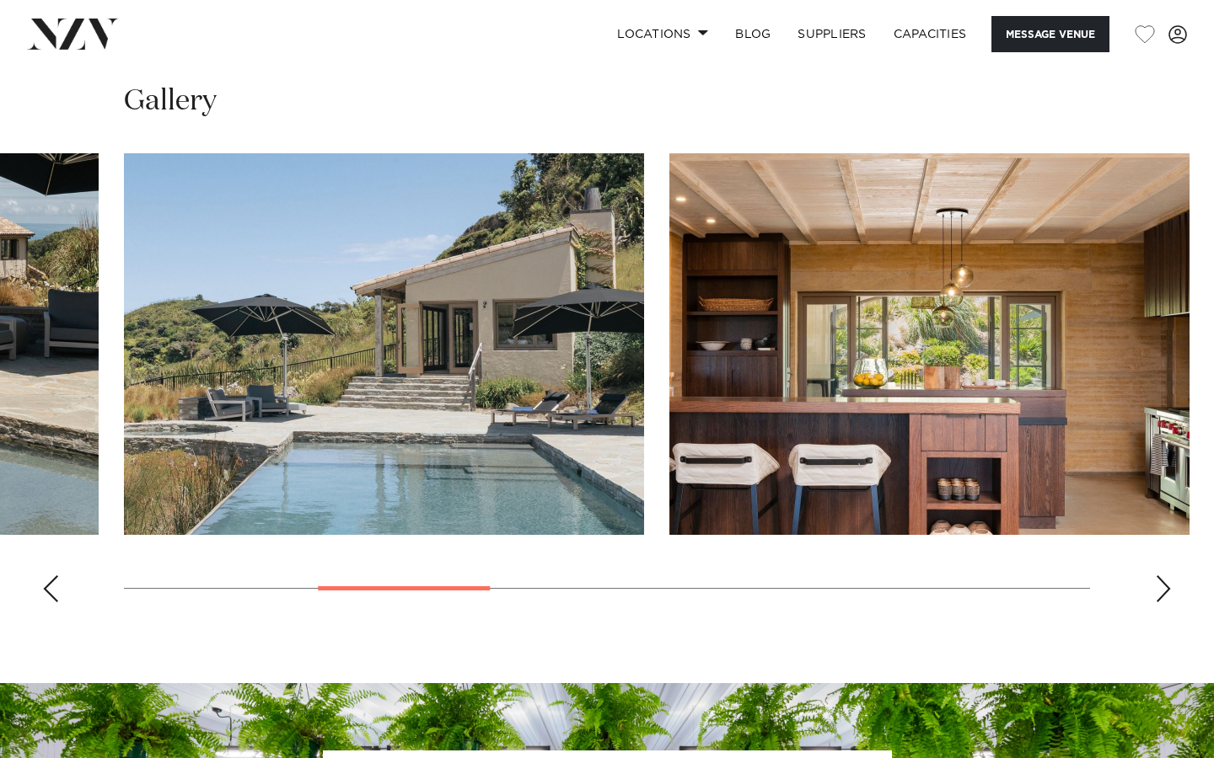
click at [1161, 586] on div "Next slide" at bounding box center [1163, 589] width 17 height 27
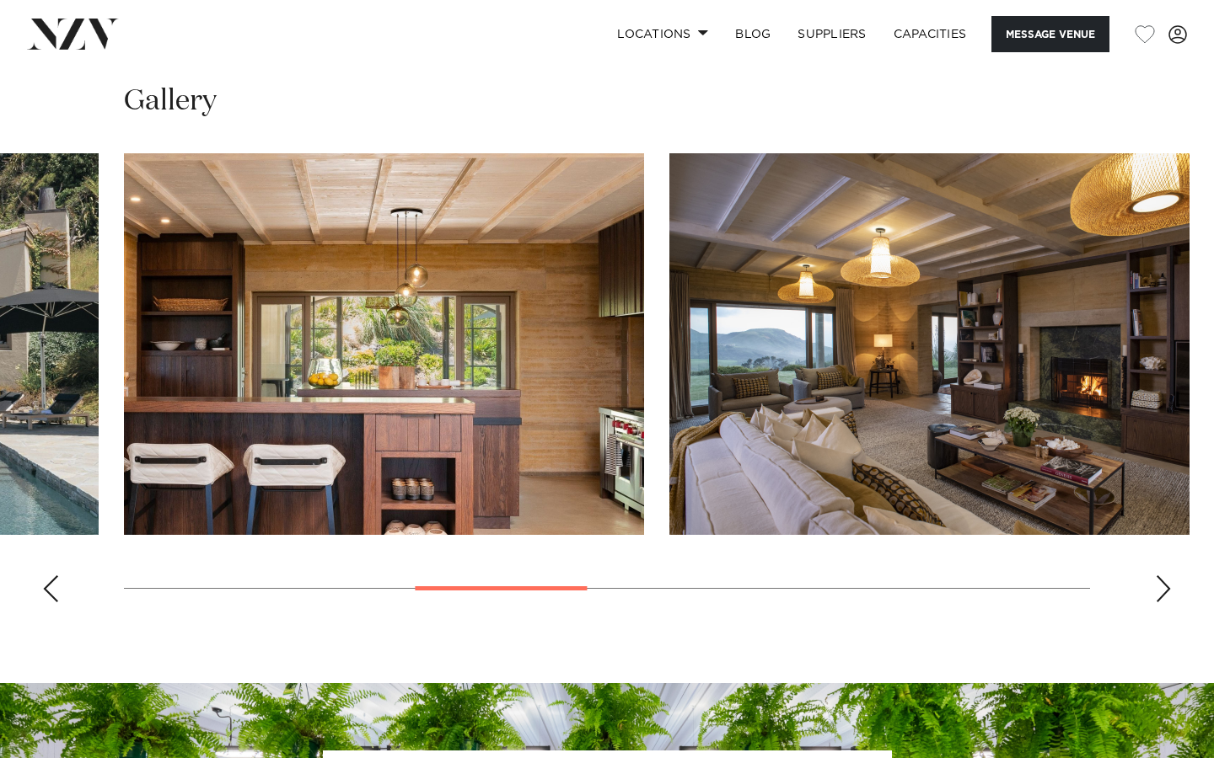
click at [1161, 586] on div "Next slide" at bounding box center [1163, 589] width 17 height 27
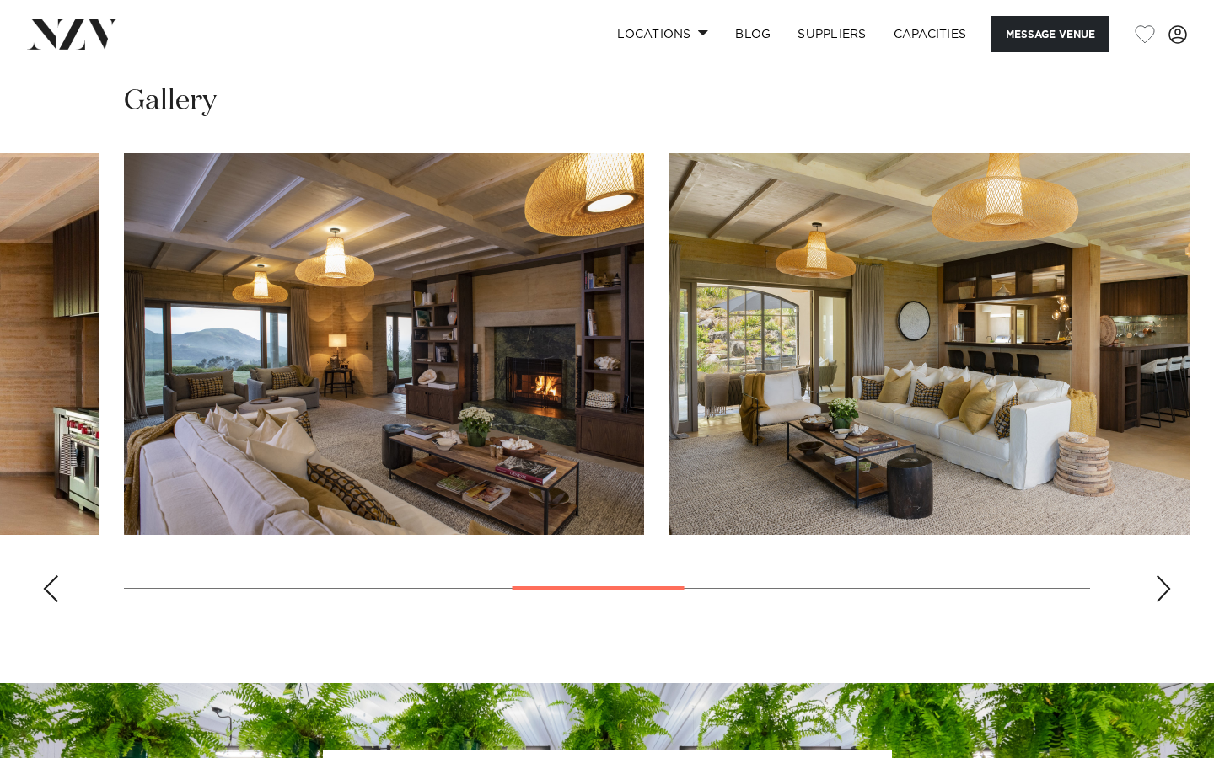
click at [1161, 586] on div "Next slide" at bounding box center [1163, 589] width 17 height 27
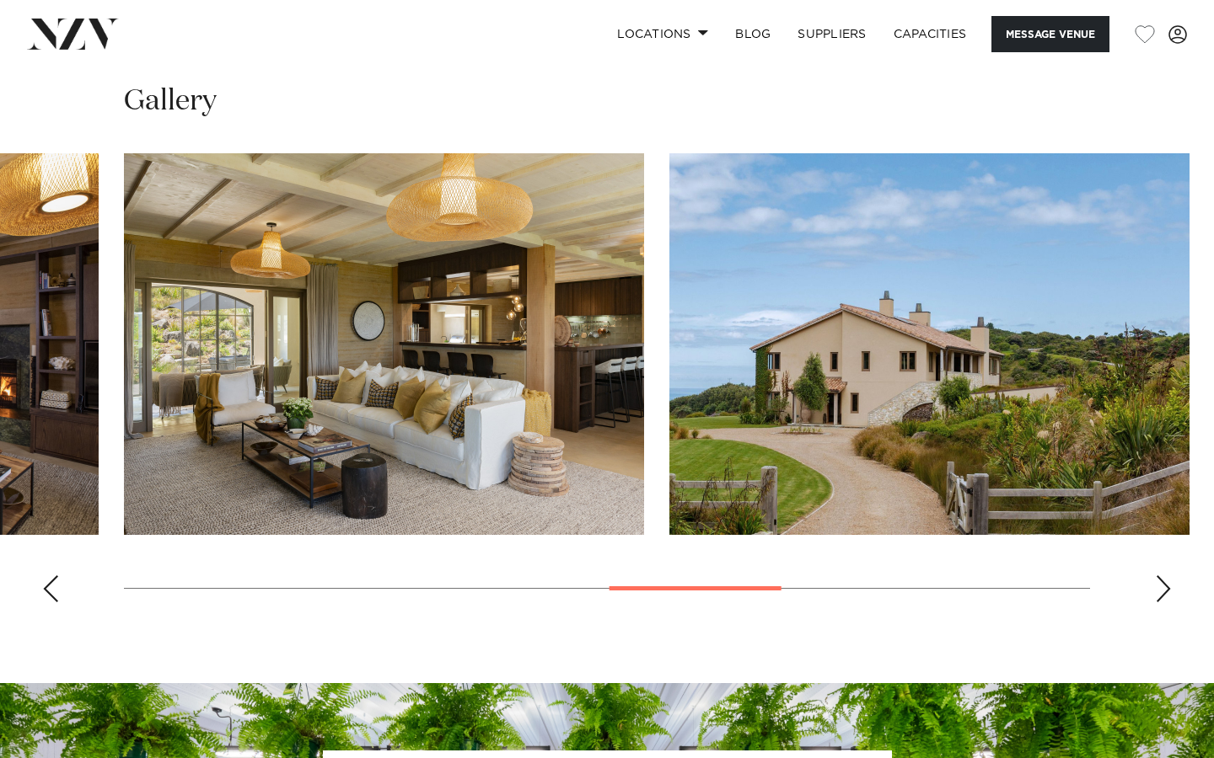
click at [1161, 586] on div "Next slide" at bounding box center [1163, 589] width 17 height 27
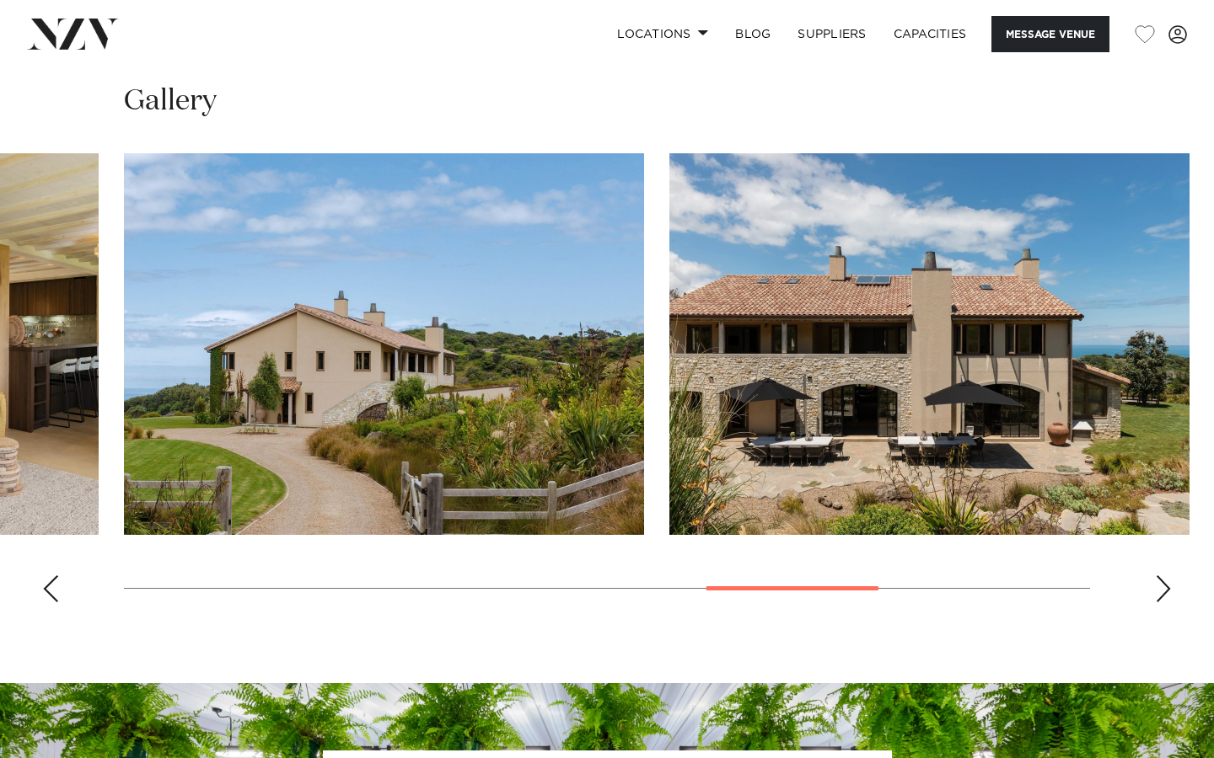
click at [1161, 586] on div "Next slide" at bounding box center [1163, 589] width 17 height 27
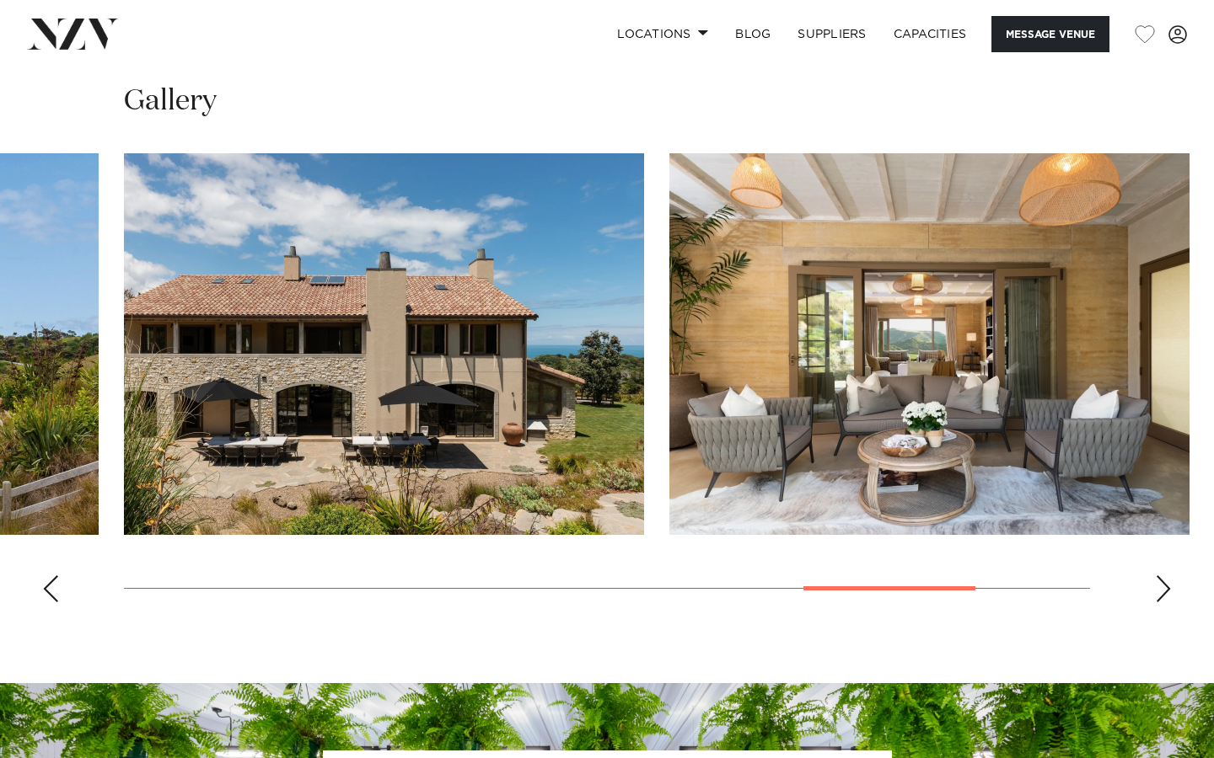
click at [1161, 586] on div "Next slide" at bounding box center [1163, 589] width 17 height 27
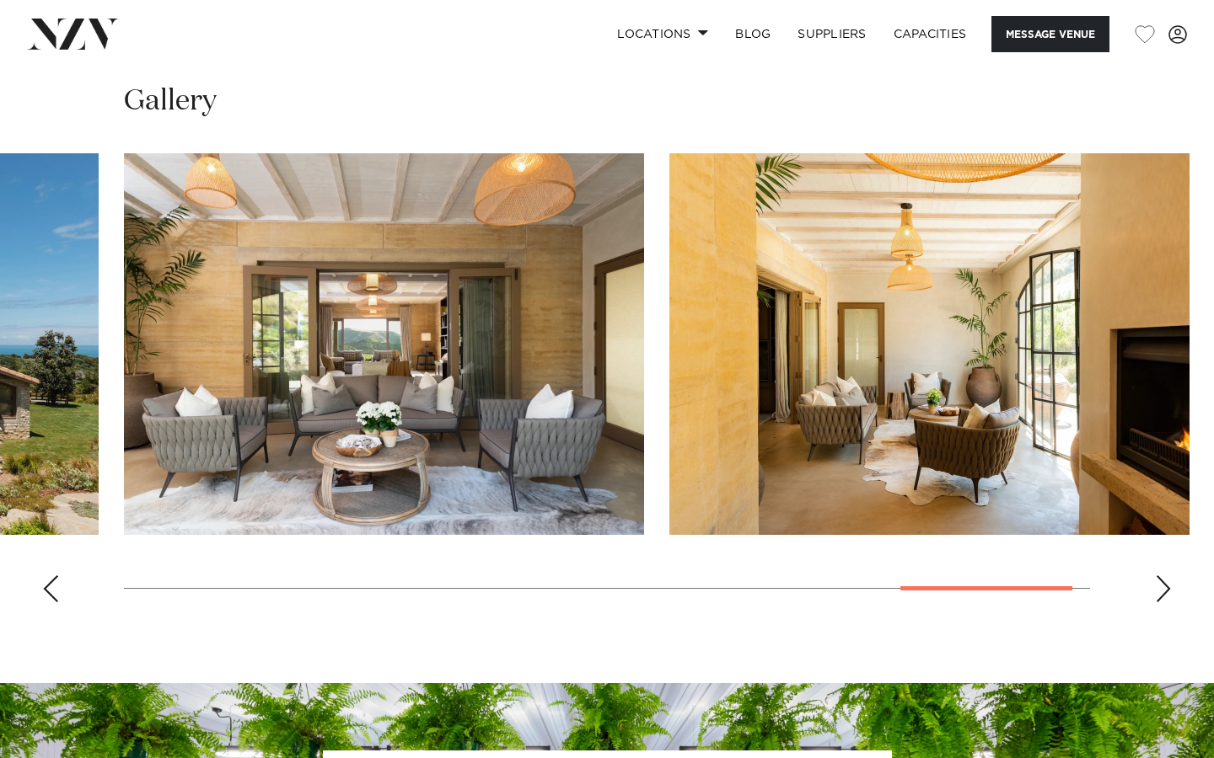
click at [1161, 586] on div "Next slide" at bounding box center [1163, 589] width 17 height 27
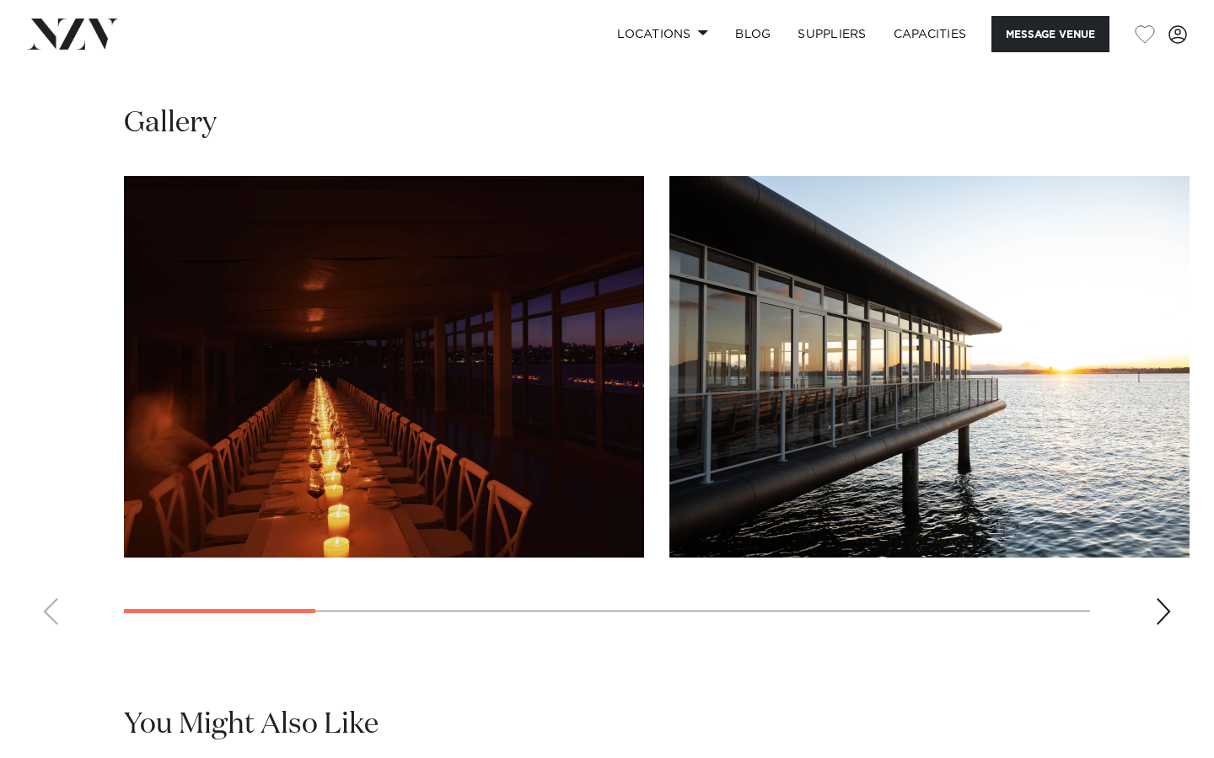
scroll to position [1437, 0]
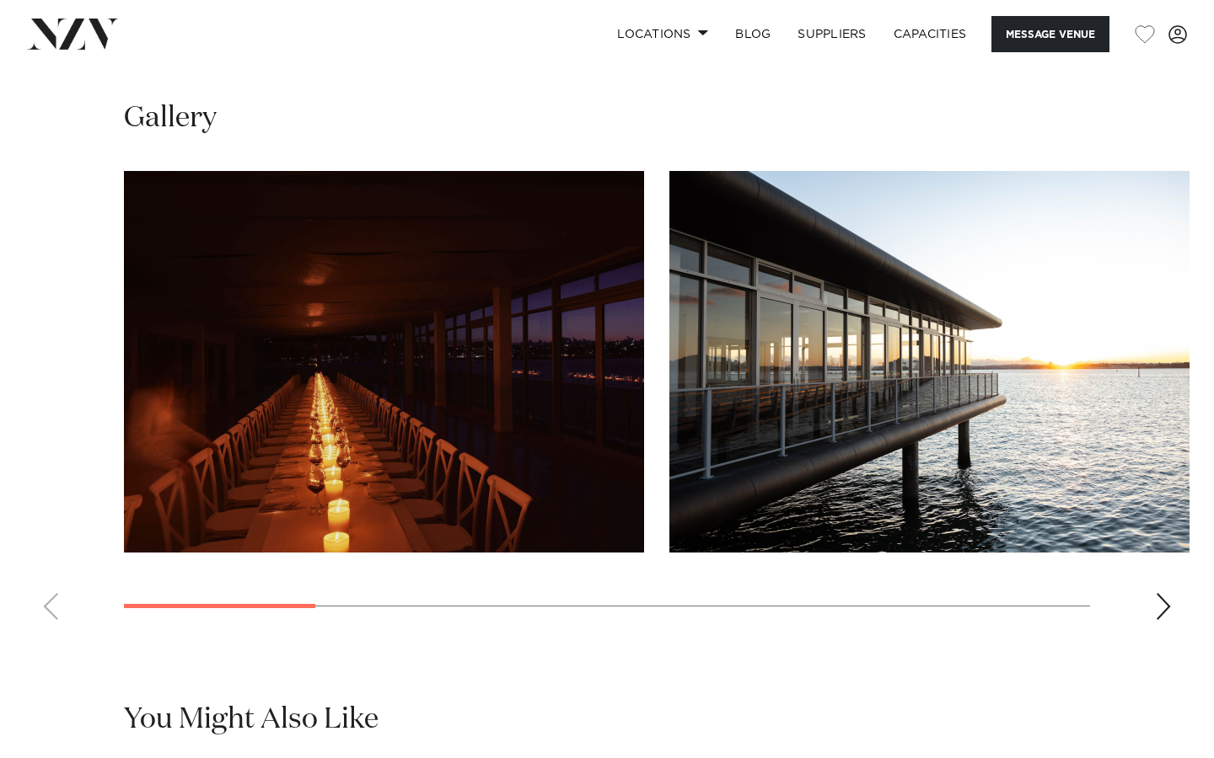
click at [1162, 620] on div "Next slide" at bounding box center [1163, 606] width 17 height 27
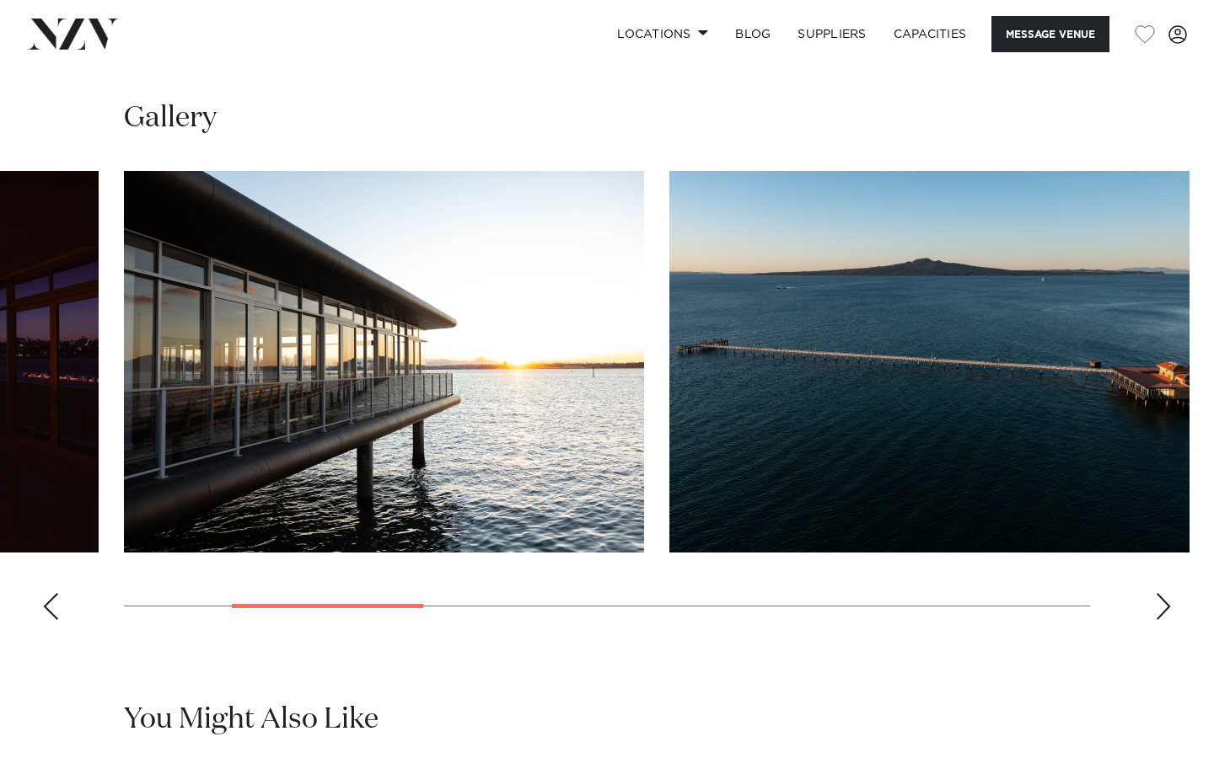
click at [1162, 620] on div "Next slide" at bounding box center [1163, 606] width 17 height 27
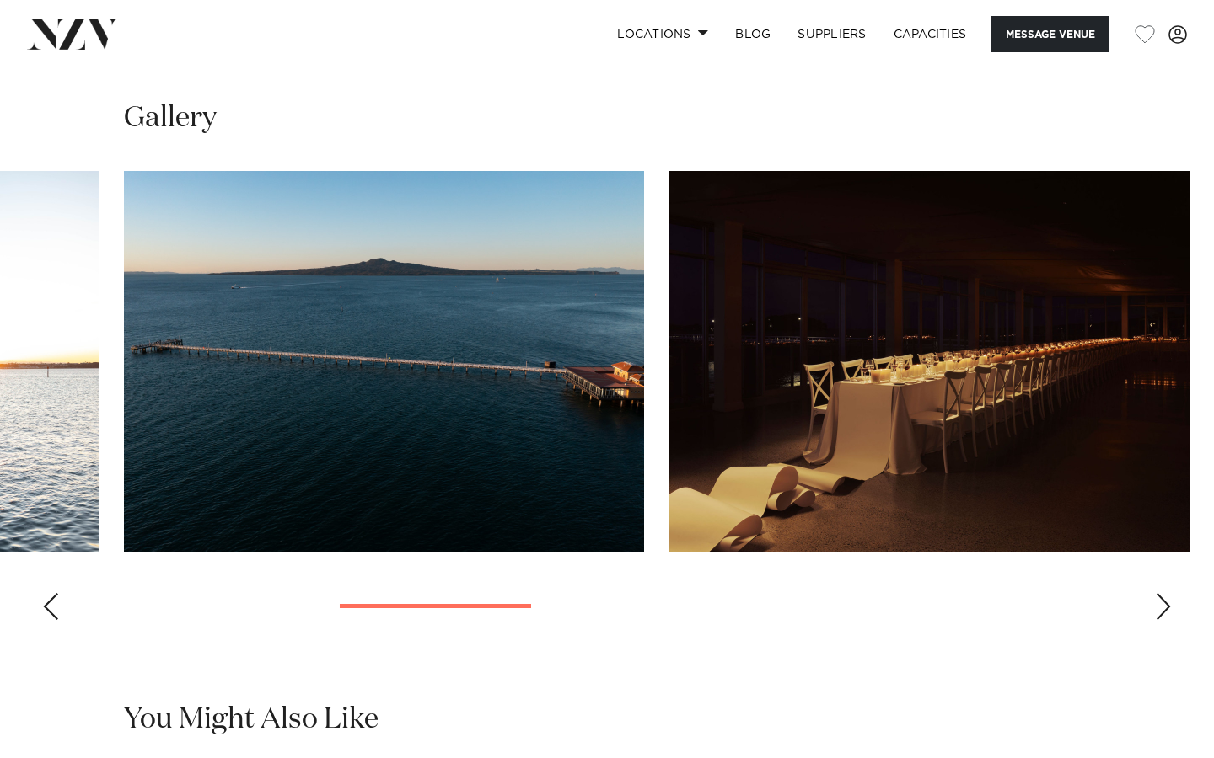
click at [1162, 620] on div "Next slide" at bounding box center [1163, 606] width 17 height 27
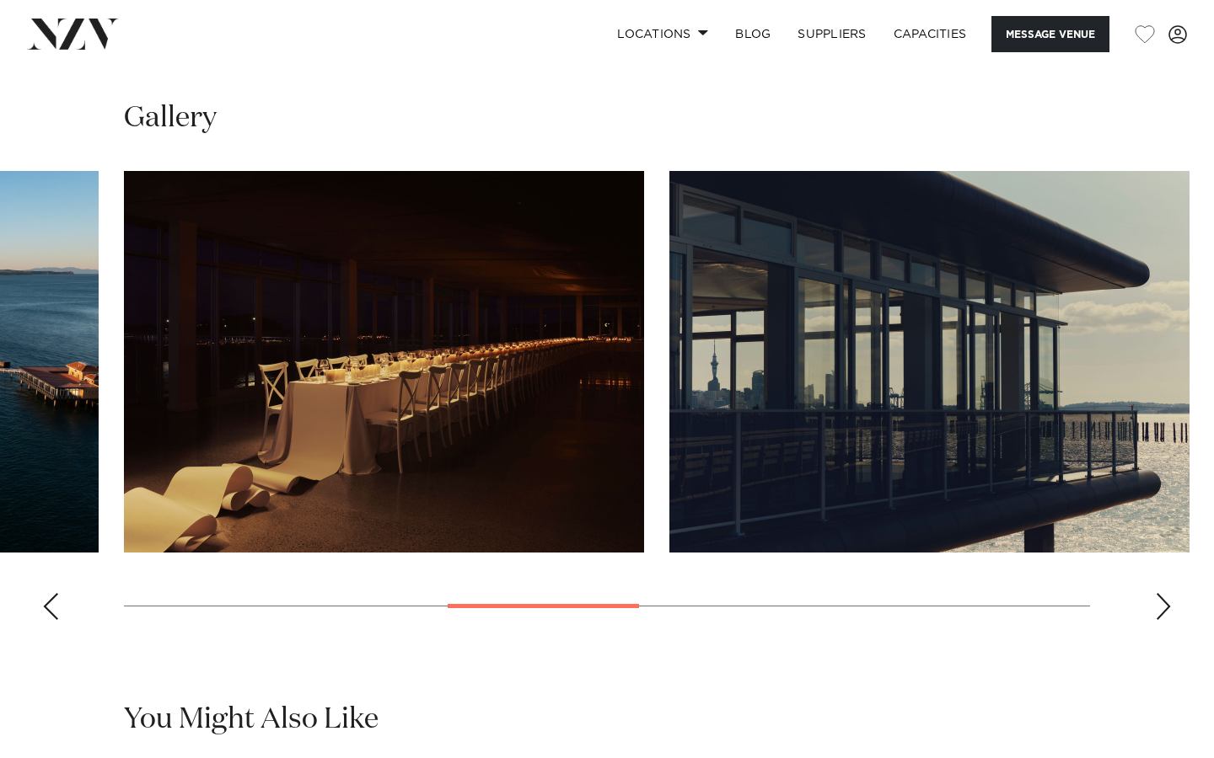
click at [1162, 620] on div "Next slide" at bounding box center [1163, 606] width 17 height 27
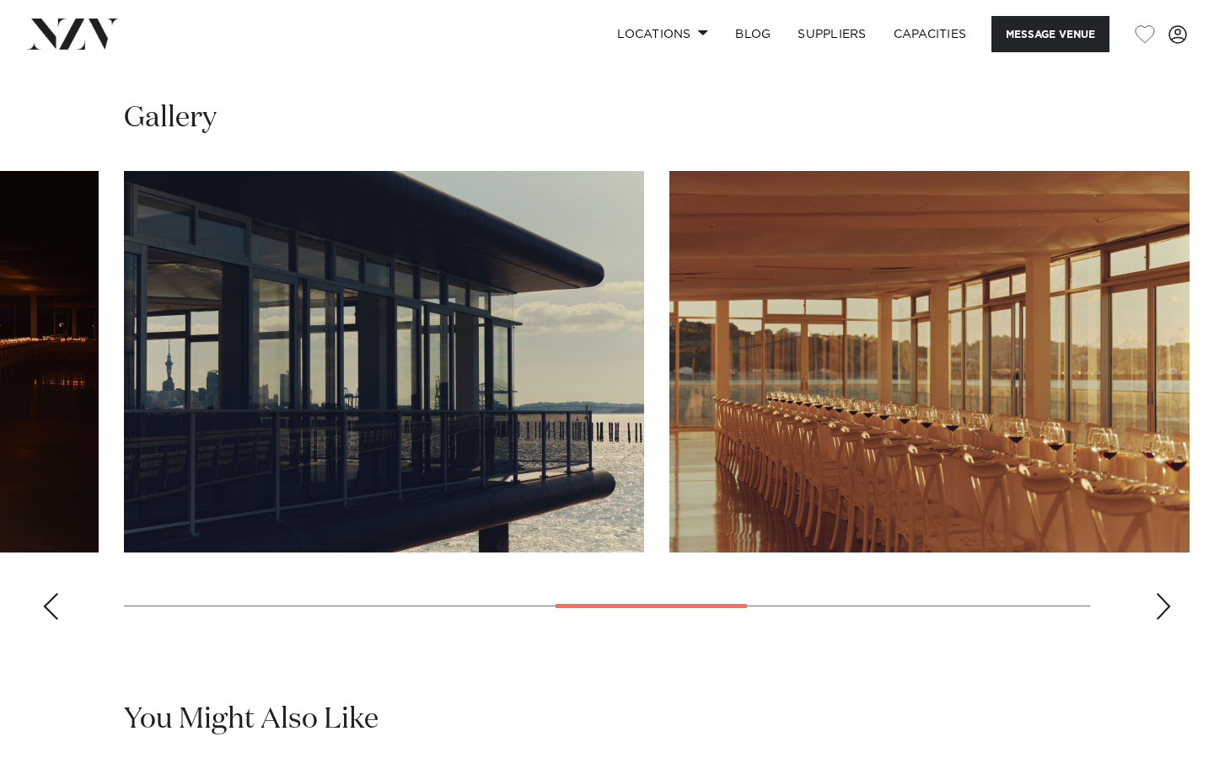
click at [1162, 620] on div "Next slide" at bounding box center [1163, 606] width 17 height 27
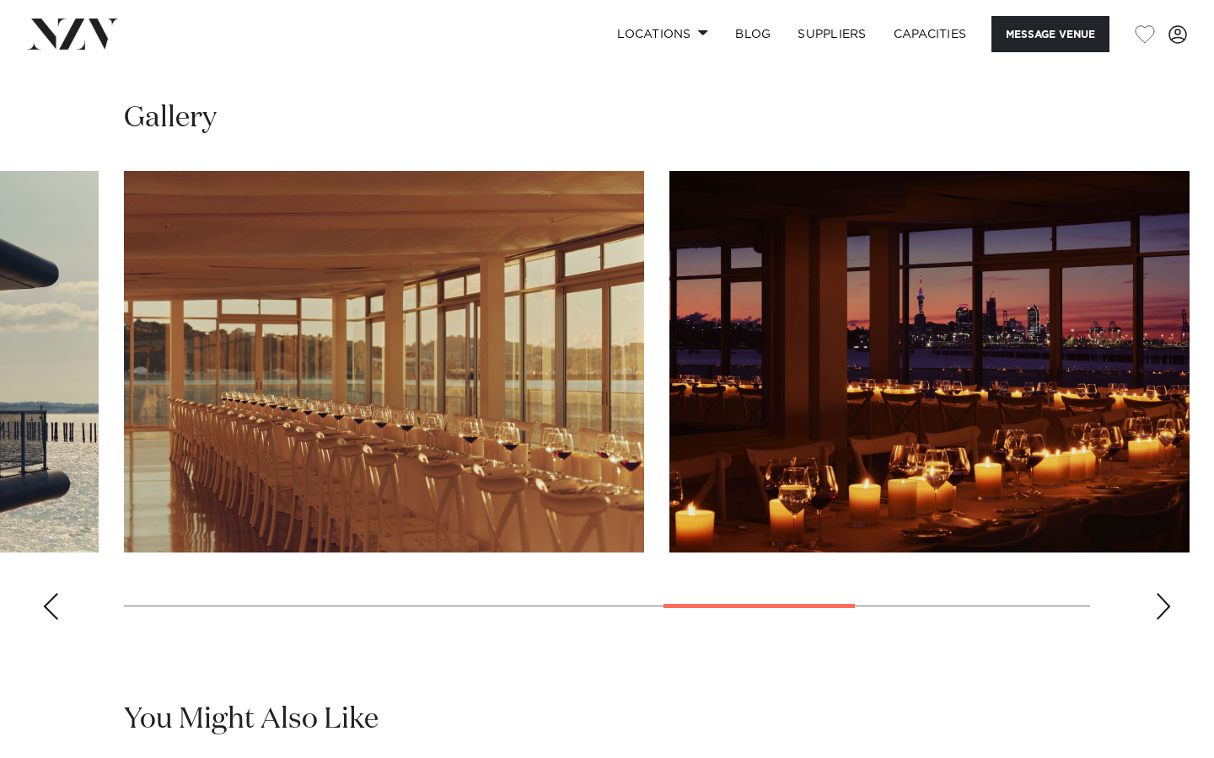
click at [1162, 620] on div "Next slide" at bounding box center [1163, 606] width 17 height 27
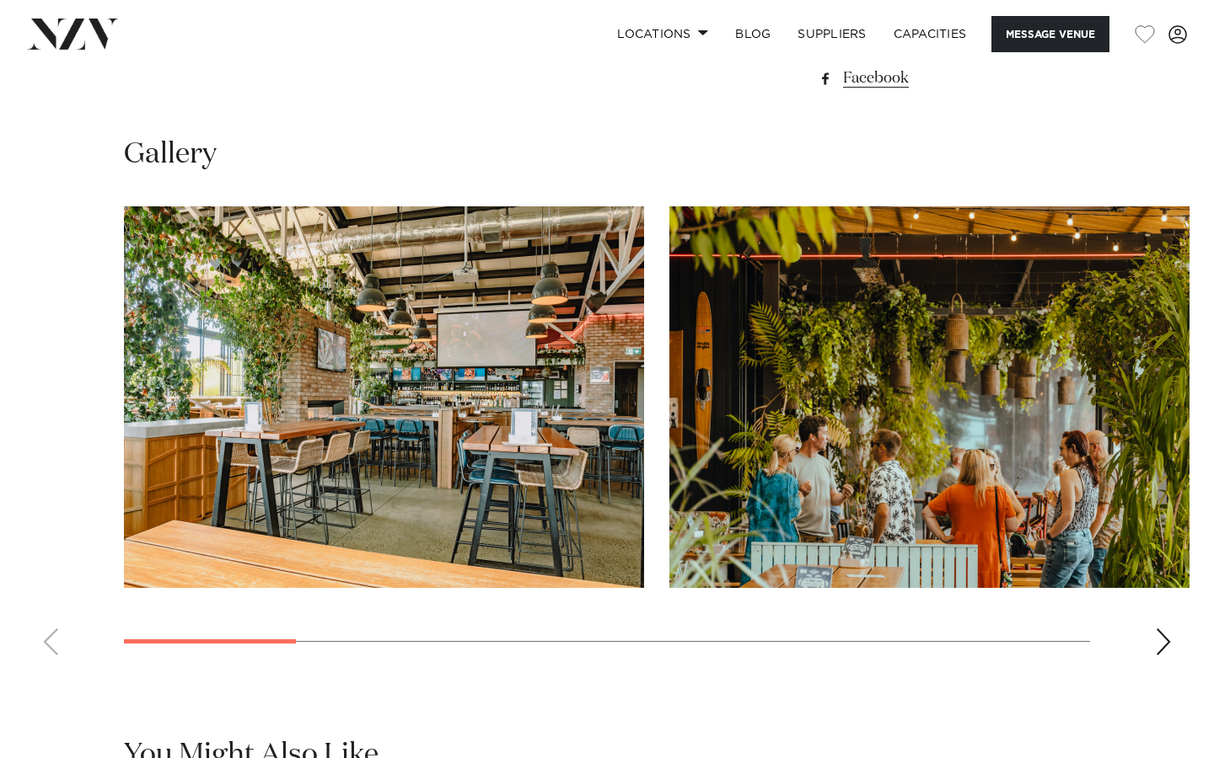
scroll to position [1514, 0]
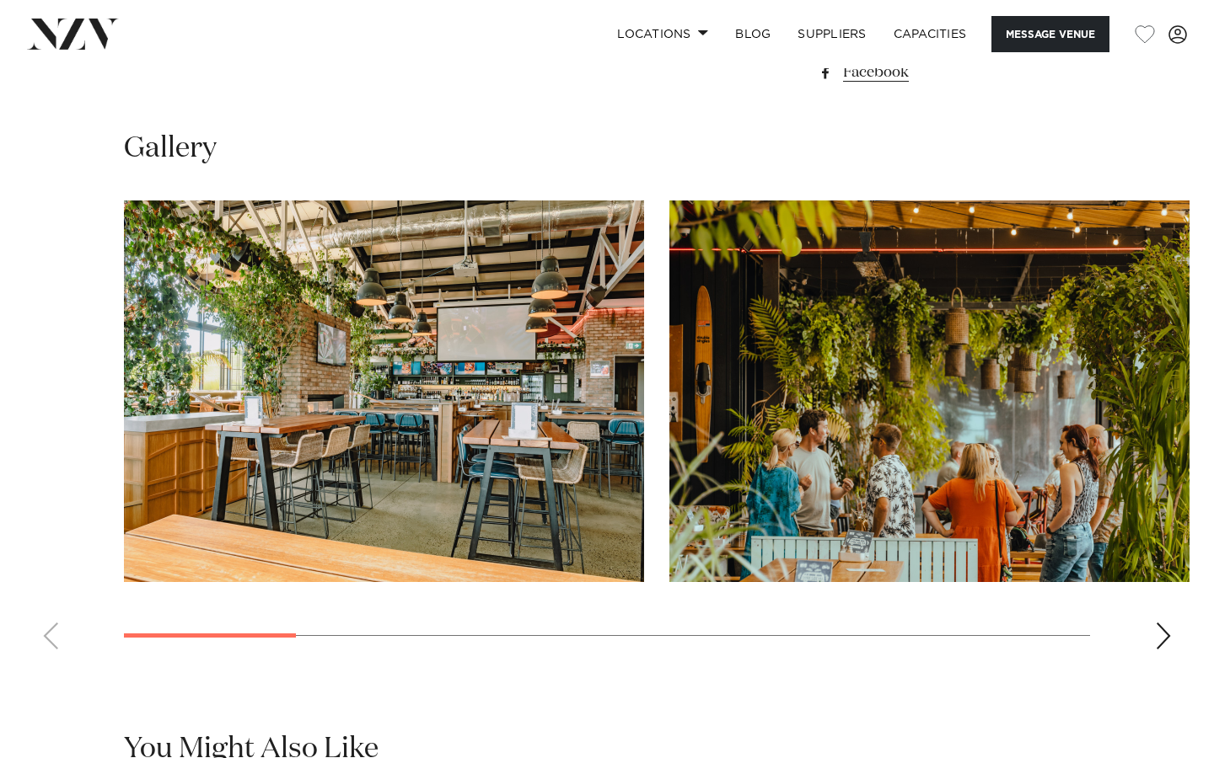
click at [1155, 635] on div "Next slide" at bounding box center [1163, 636] width 17 height 27
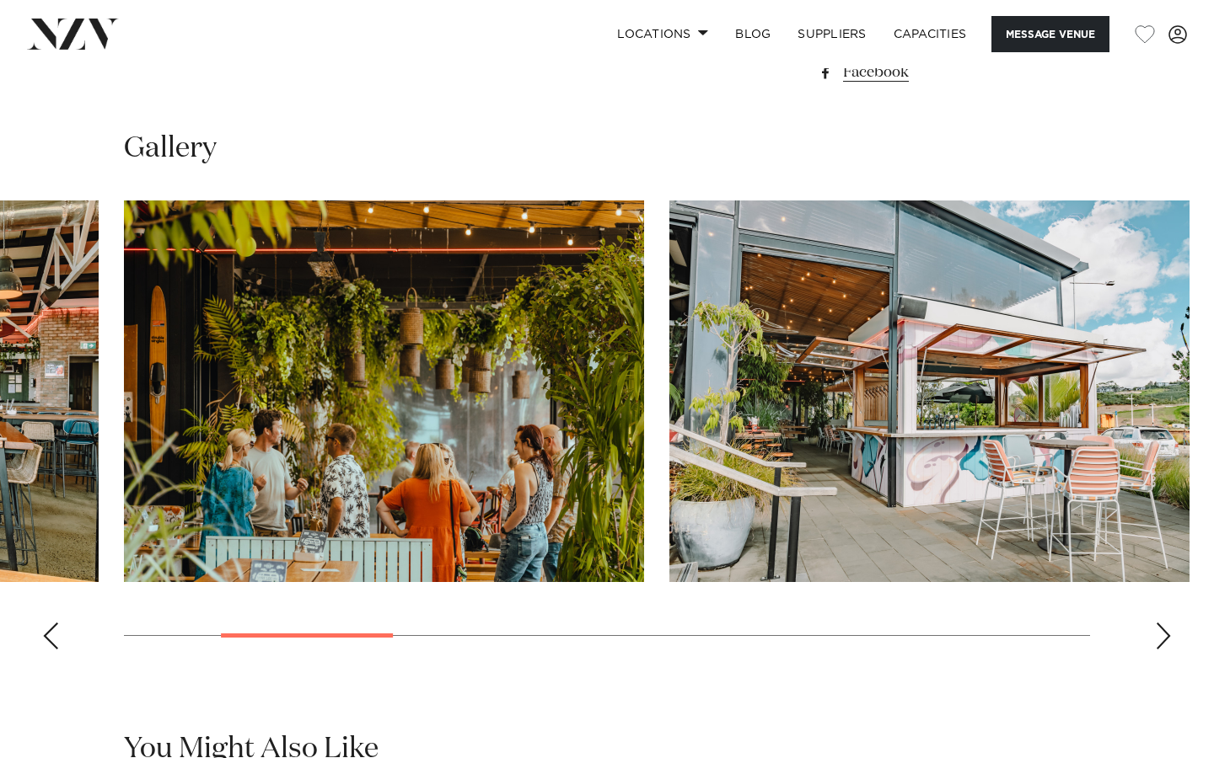
click at [1155, 635] on div "Next slide" at bounding box center [1163, 636] width 17 height 27
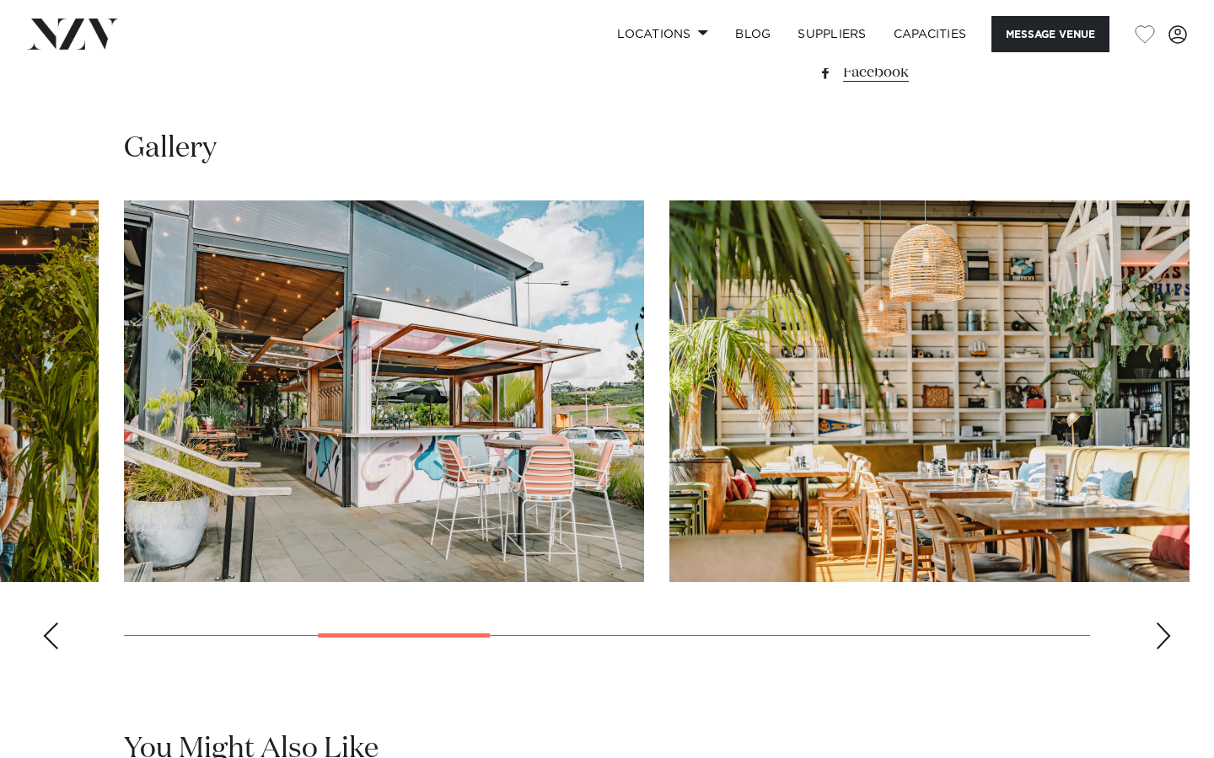
click at [1155, 635] on div "Next slide" at bounding box center [1163, 636] width 17 height 27
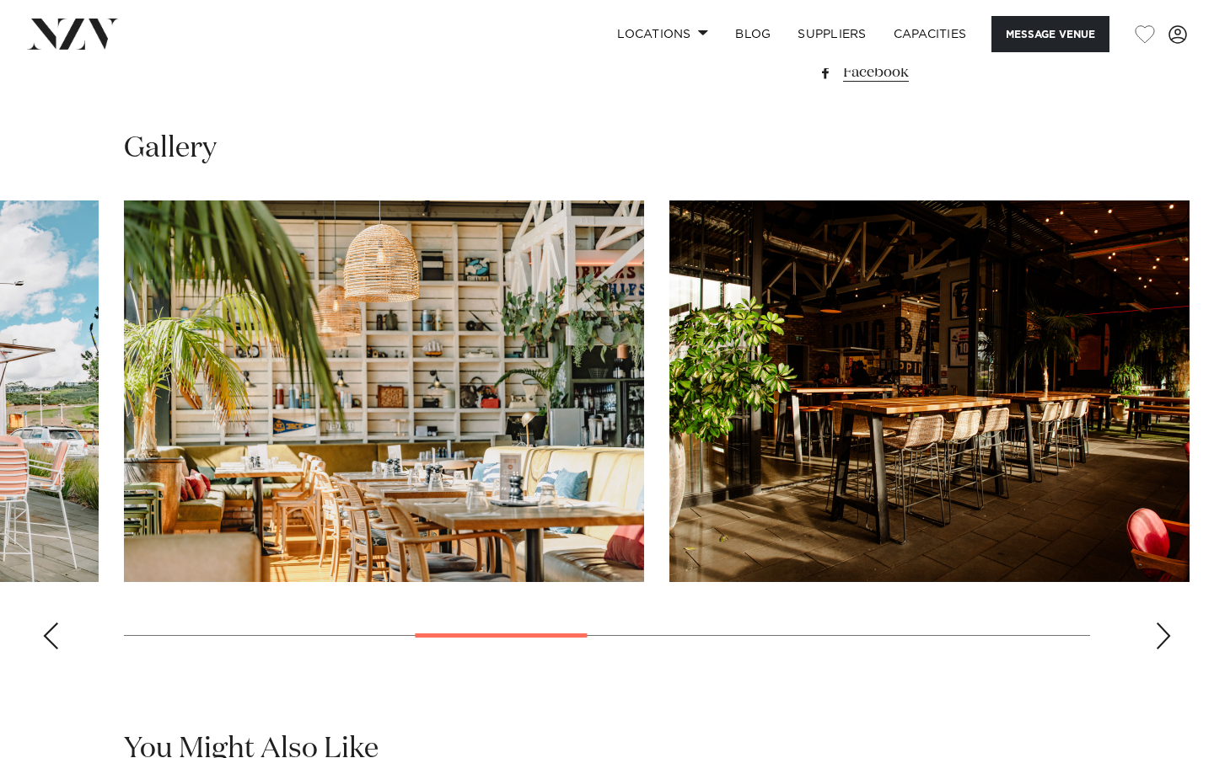
click at [1155, 635] on div "Next slide" at bounding box center [1163, 636] width 17 height 27
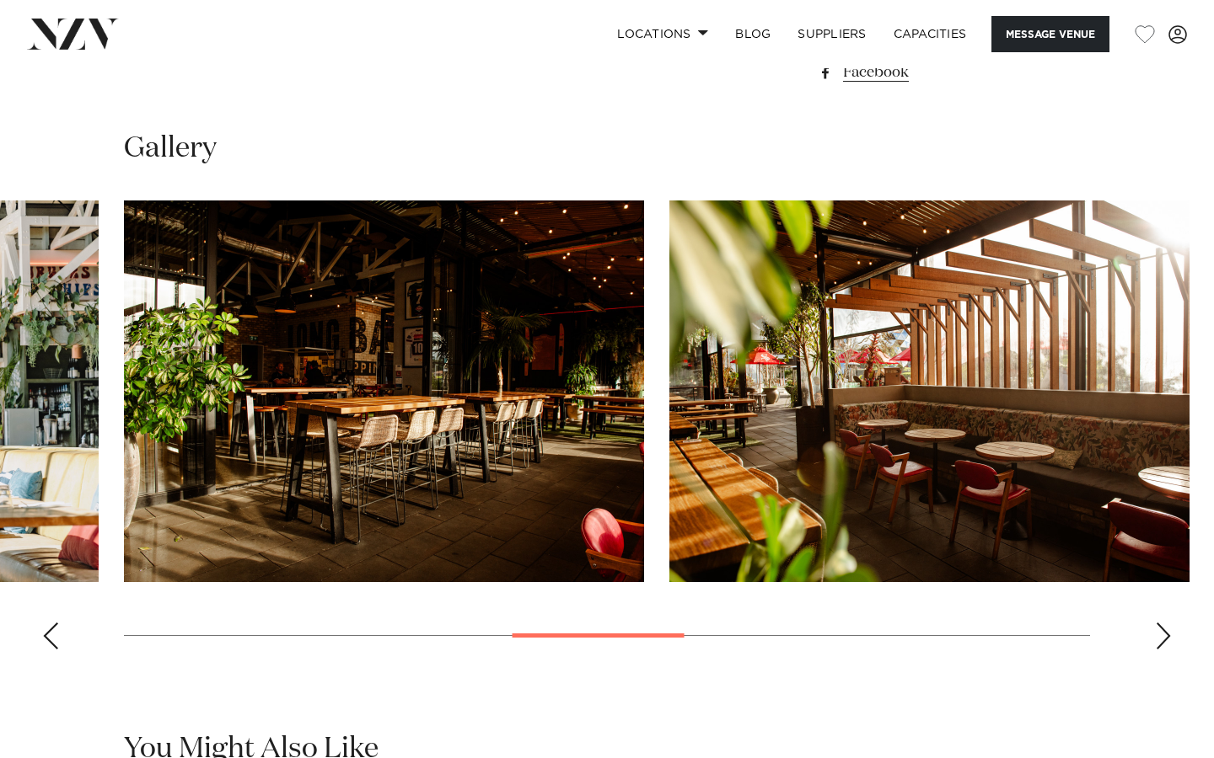
click at [1155, 635] on div "Next slide" at bounding box center [1163, 636] width 17 height 27
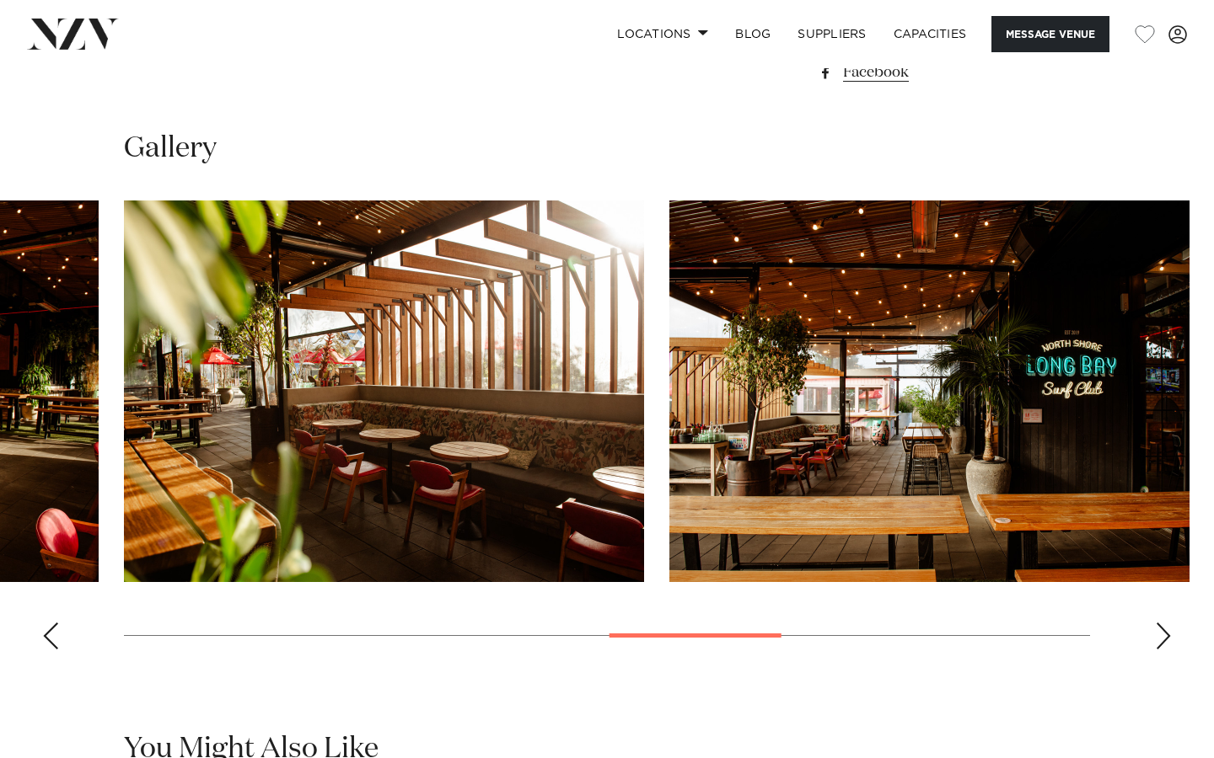
click at [1155, 635] on div "Next slide" at bounding box center [1163, 636] width 17 height 27
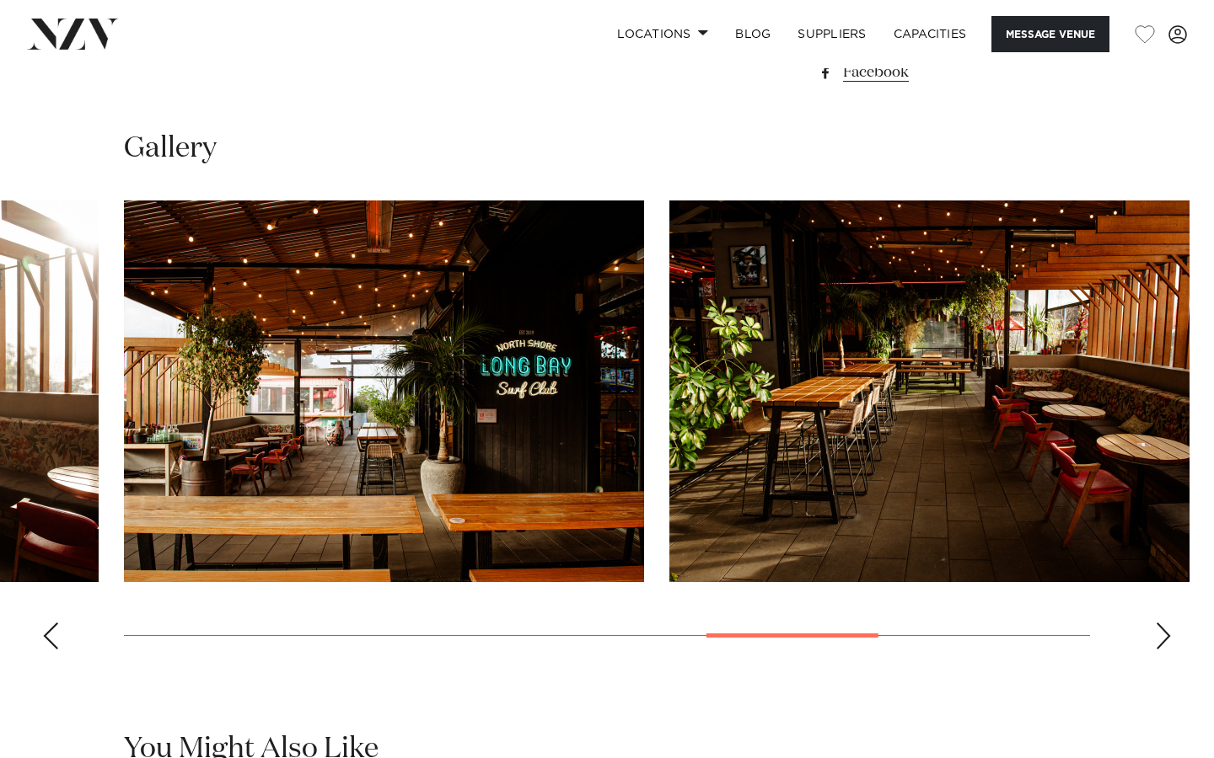
click at [1155, 635] on div "Next slide" at bounding box center [1163, 636] width 17 height 27
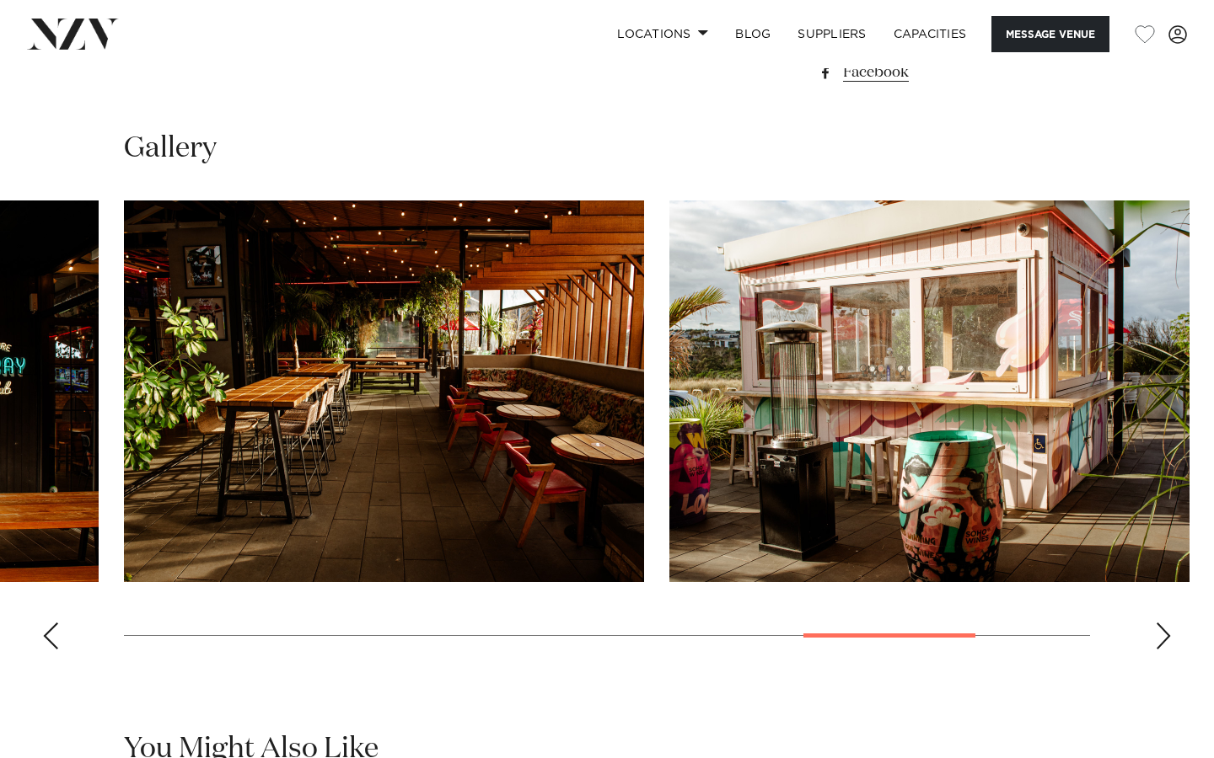
click at [1155, 635] on div "Next slide" at bounding box center [1163, 636] width 17 height 27
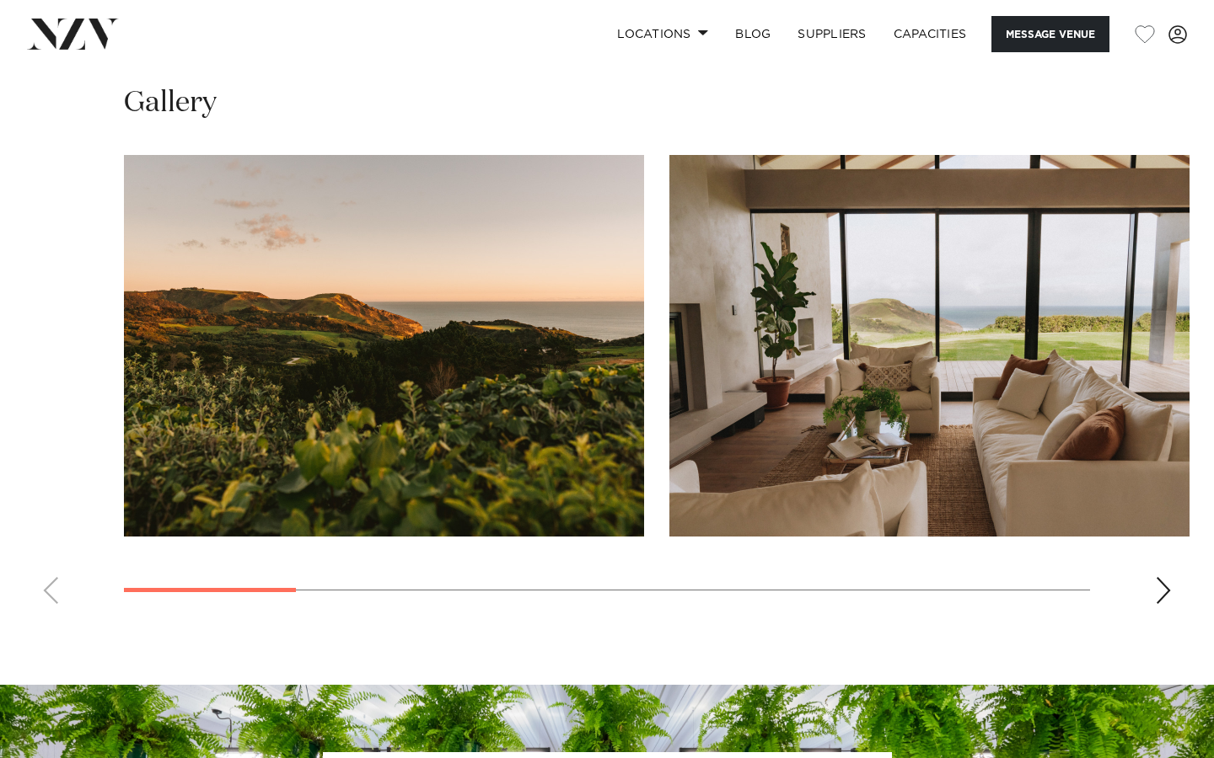
scroll to position [1445, 0]
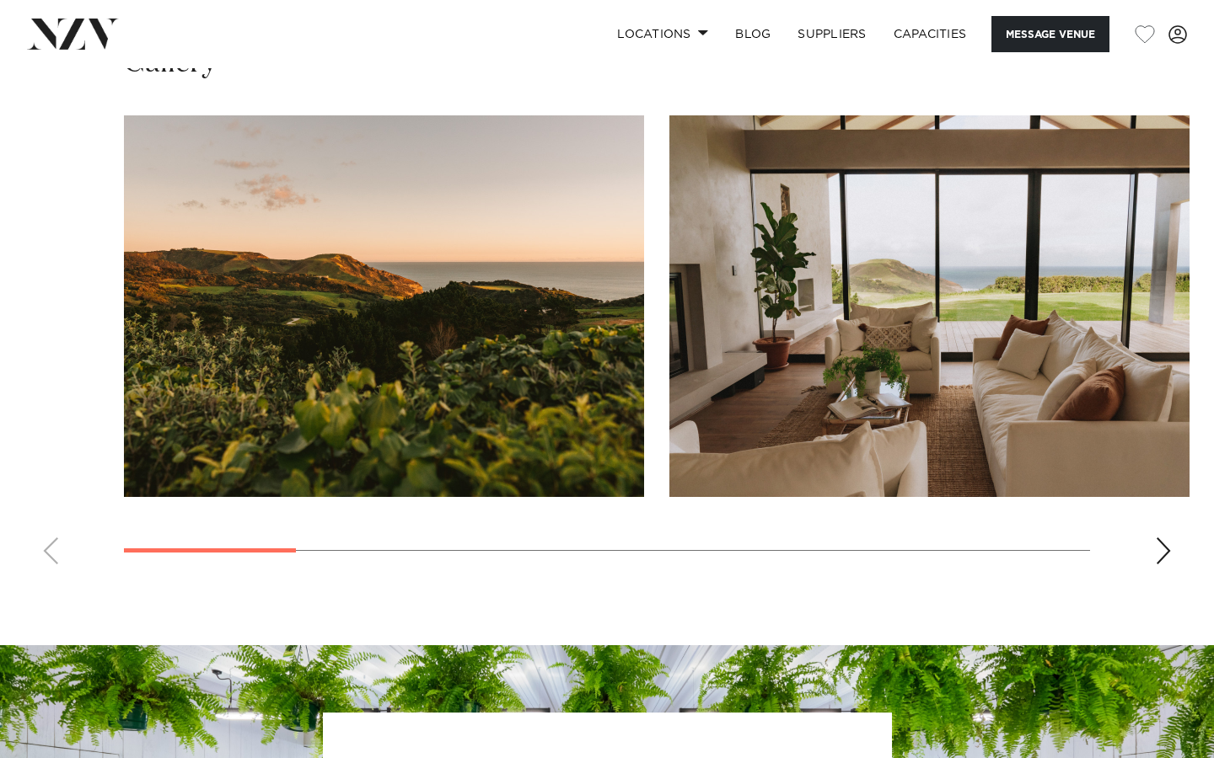
click at [1165, 549] on div "Next slide" at bounding box center [1163, 551] width 17 height 27
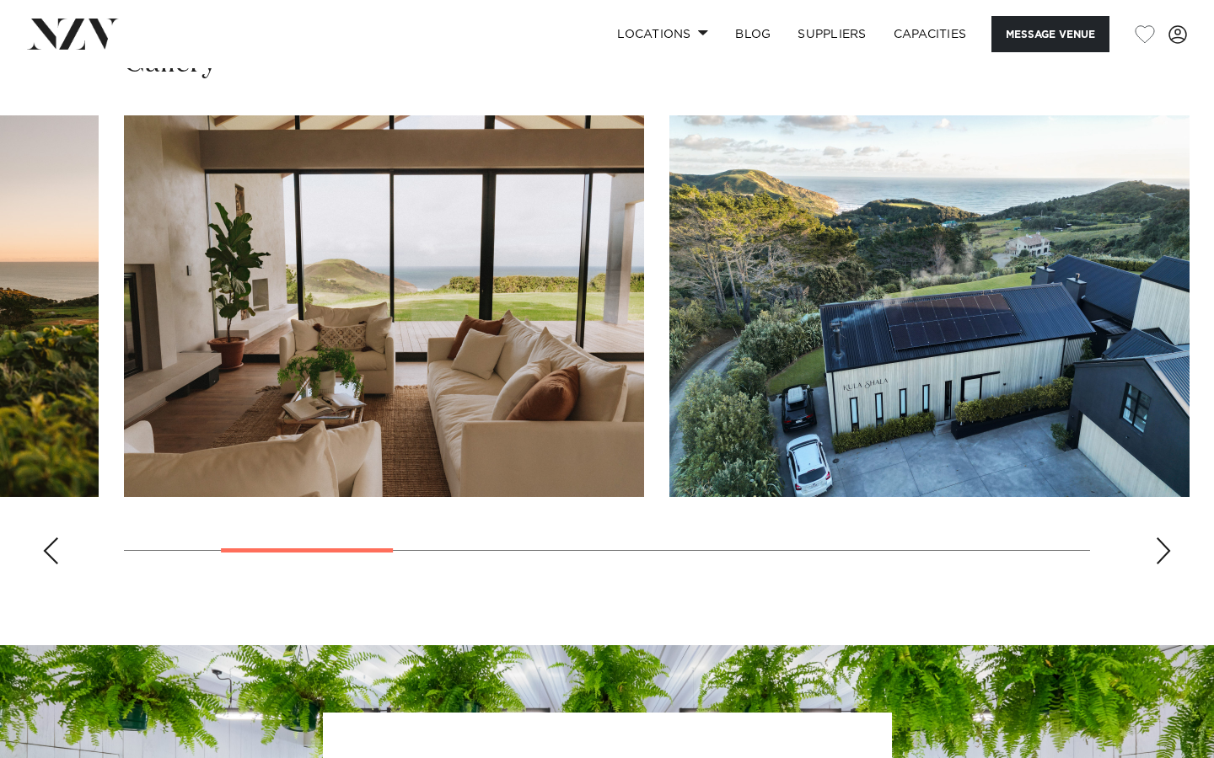
click at [1165, 549] on div "Next slide" at bounding box center [1163, 551] width 17 height 27
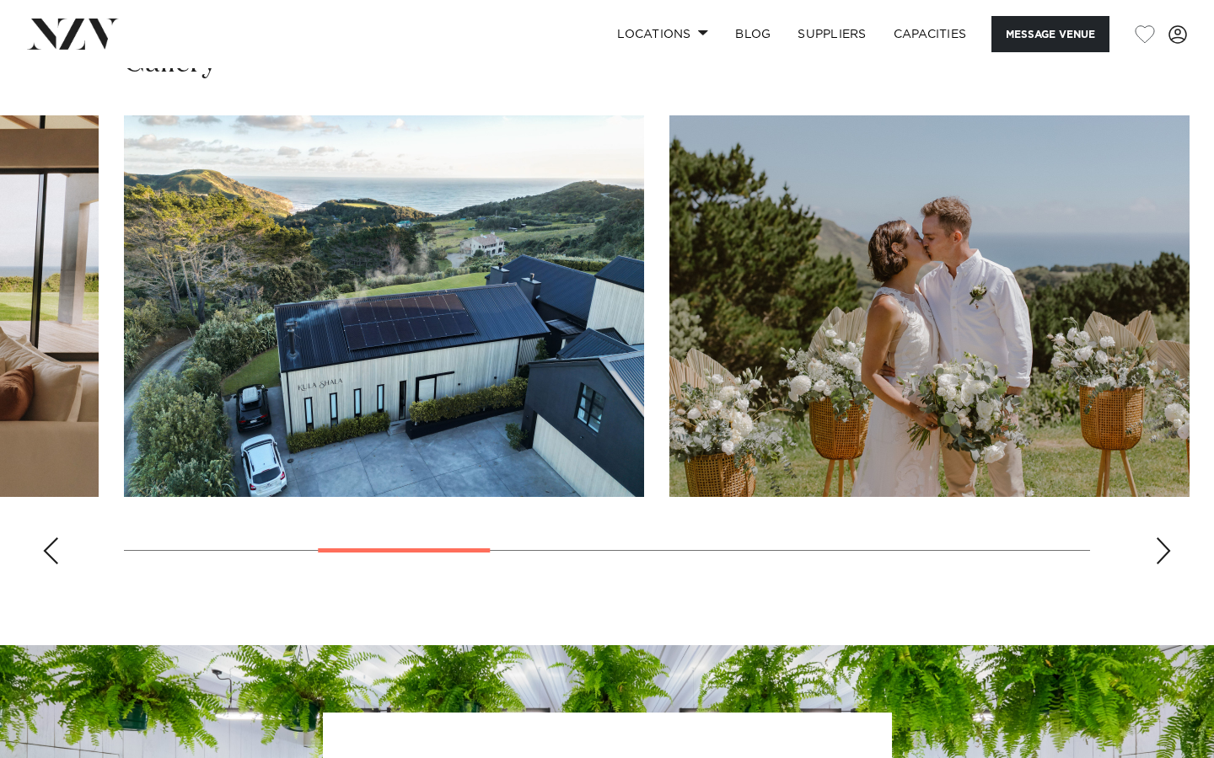
click at [1165, 549] on div "Next slide" at bounding box center [1163, 551] width 17 height 27
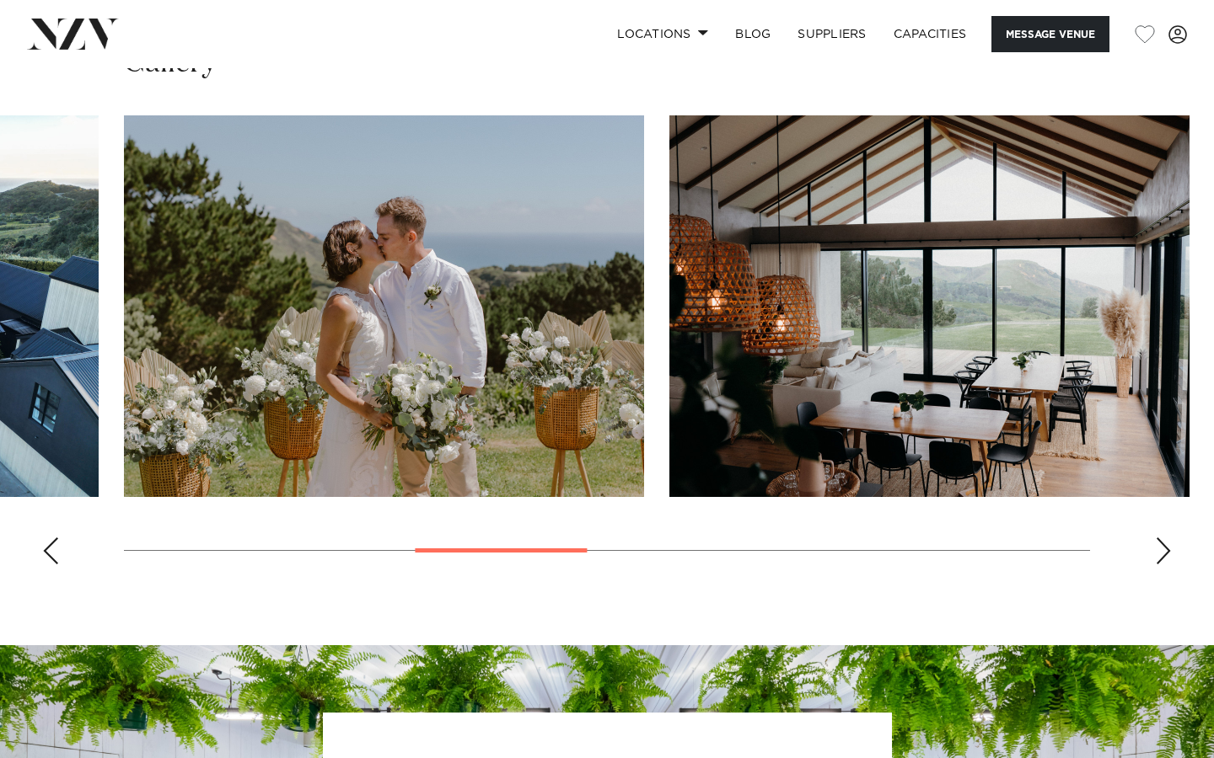
click at [1165, 549] on div "Next slide" at bounding box center [1163, 551] width 17 height 27
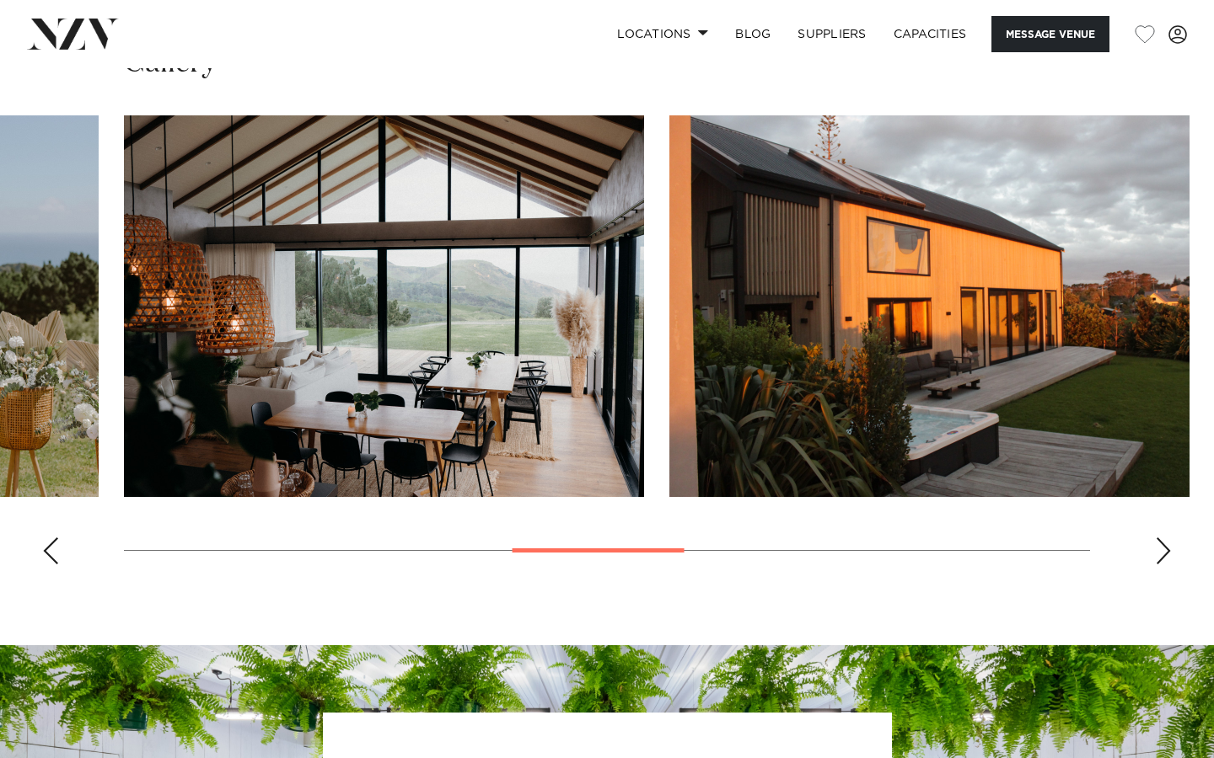
click at [1165, 549] on div "Next slide" at bounding box center [1163, 551] width 17 height 27
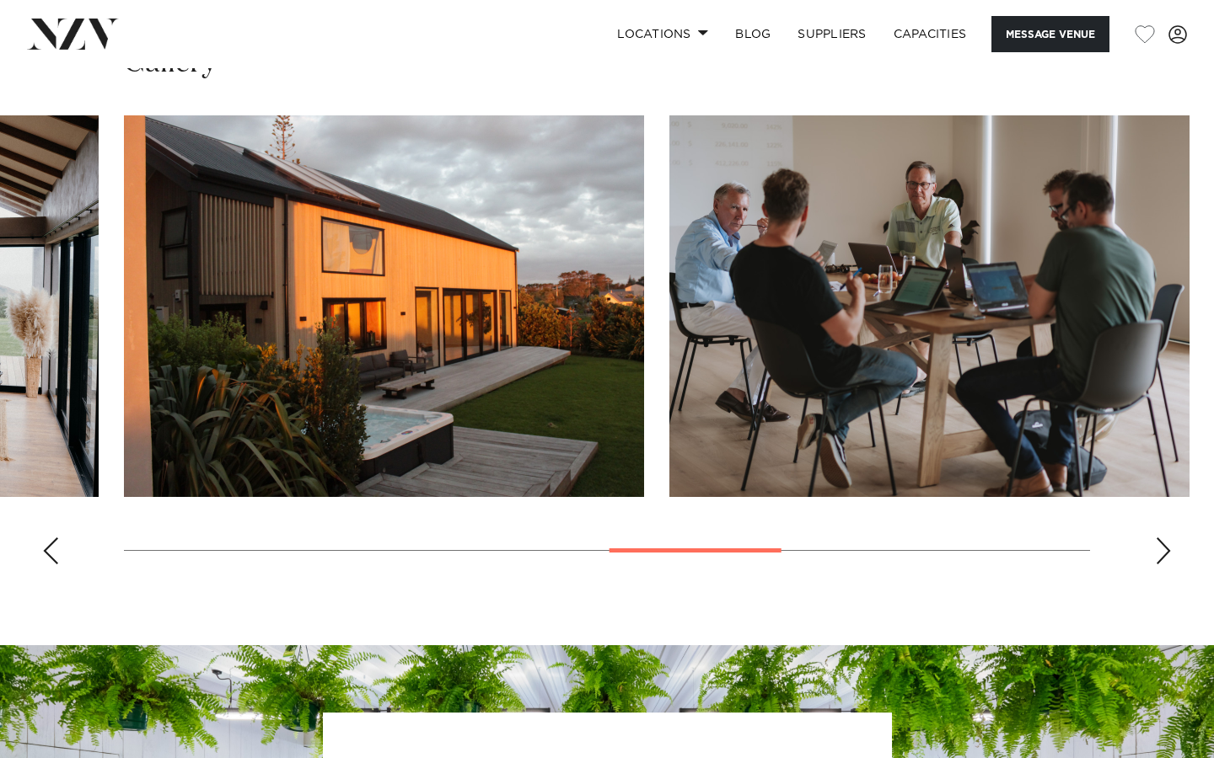
click at [1165, 549] on div "Next slide" at bounding box center [1163, 551] width 17 height 27
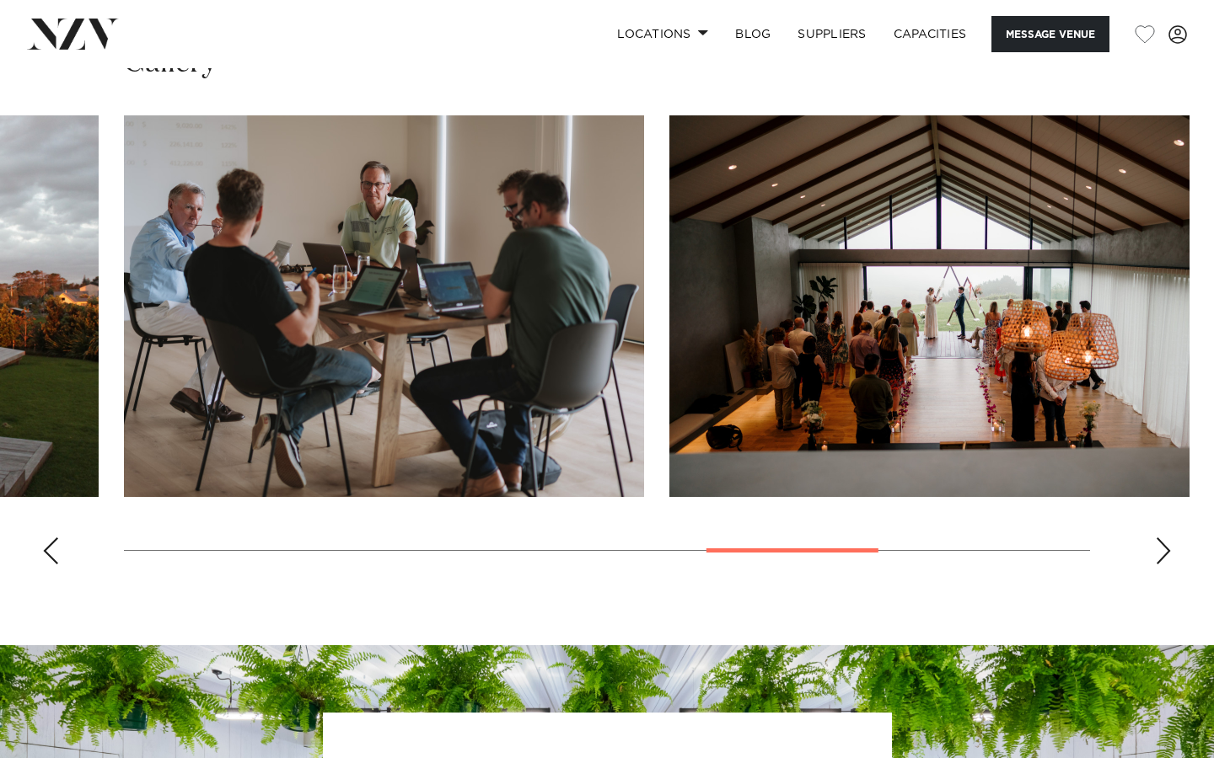
click at [1165, 549] on div "Next slide" at bounding box center [1163, 551] width 17 height 27
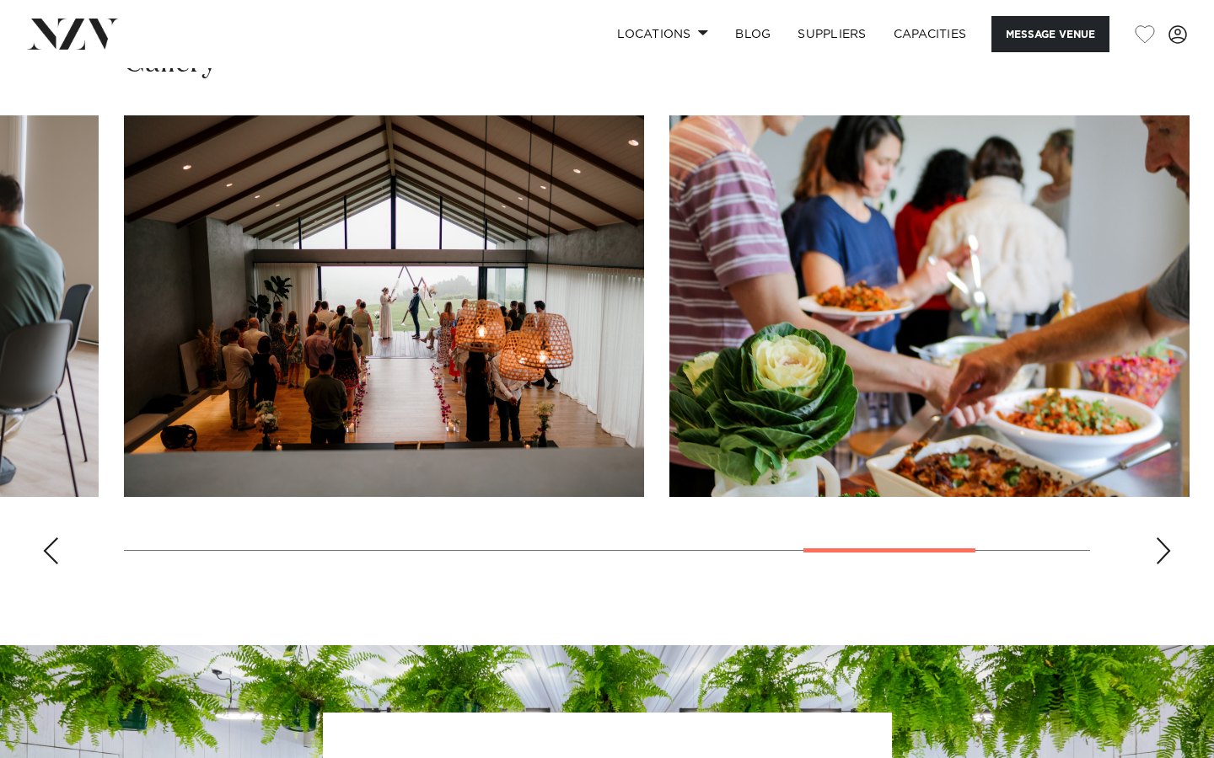
click at [1165, 549] on div "Next slide" at bounding box center [1163, 551] width 17 height 27
